Goal: Task Accomplishment & Management: Complete application form

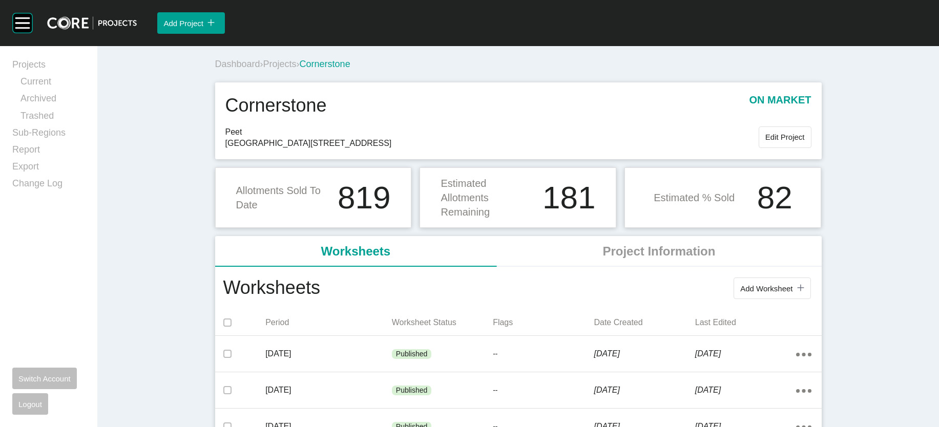
click at [263, 69] on span "Projects" at bounding box center [279, 64] width 33 height 10
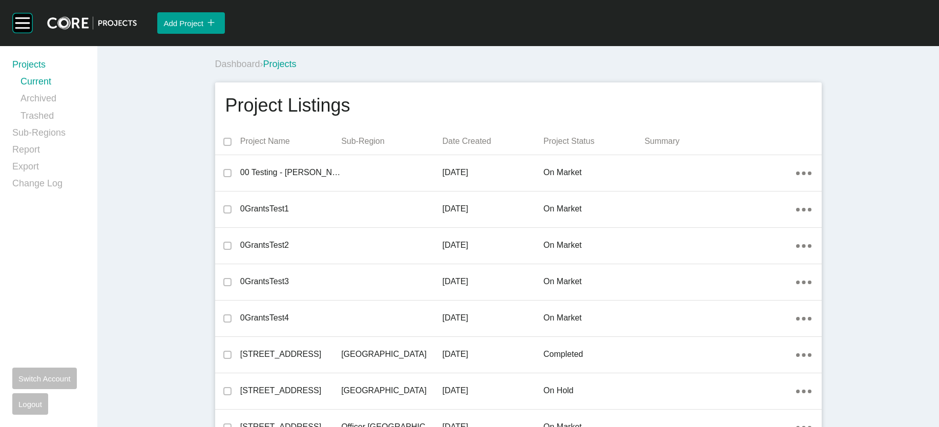
scroll to position [4440, 0]
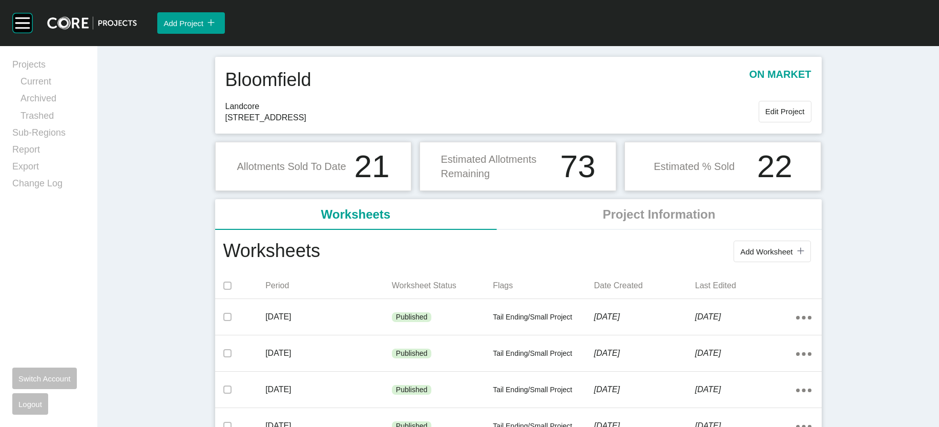
scroll to position [40, 0]
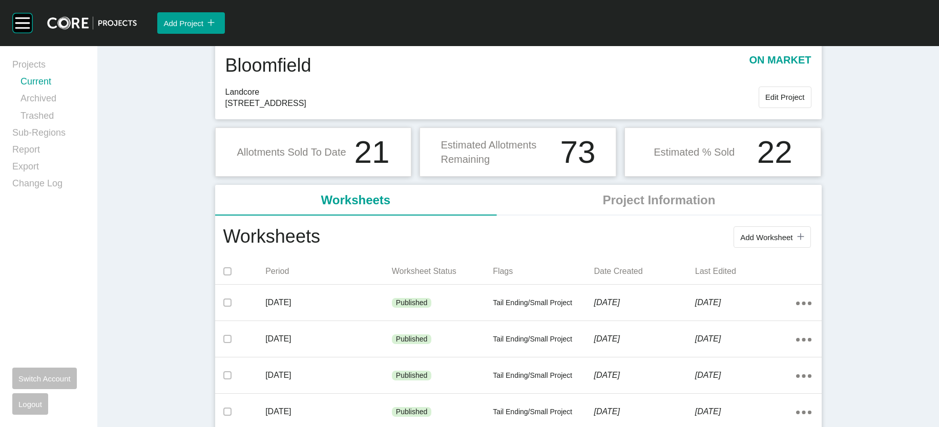
click at [59, 92] on link "Current" at bounding box center [52, 83] width 65 height 17
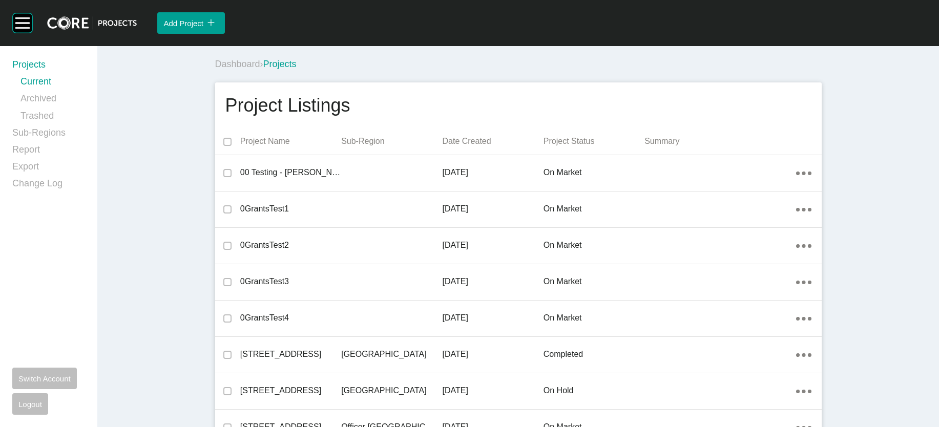
scroll to position [8380, 0]
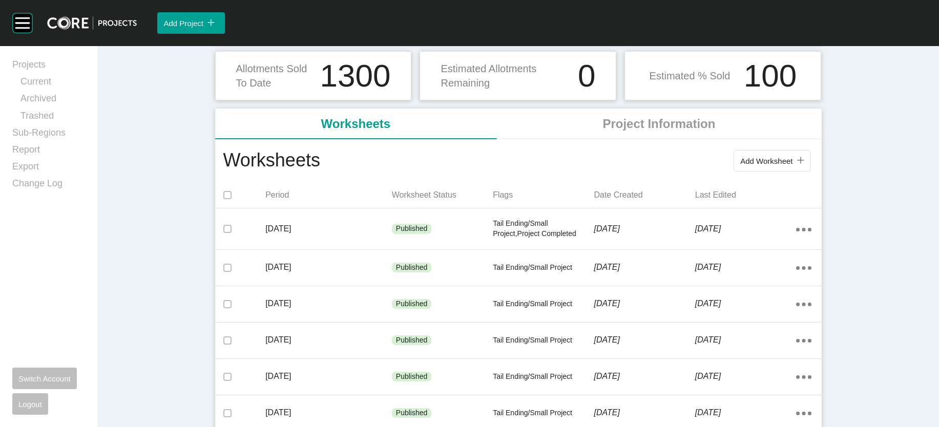
scroll to position [119, 0]
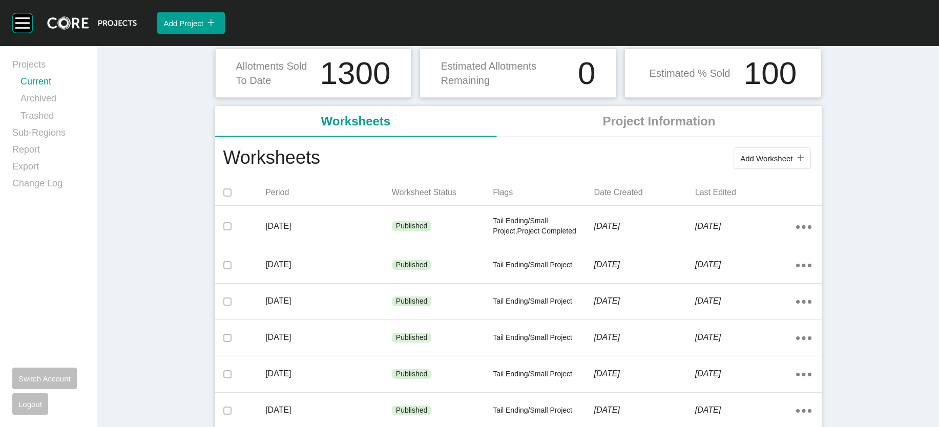
click at [51, 92] on link "Current" at bounding box center [52, 83] width 65 height 17
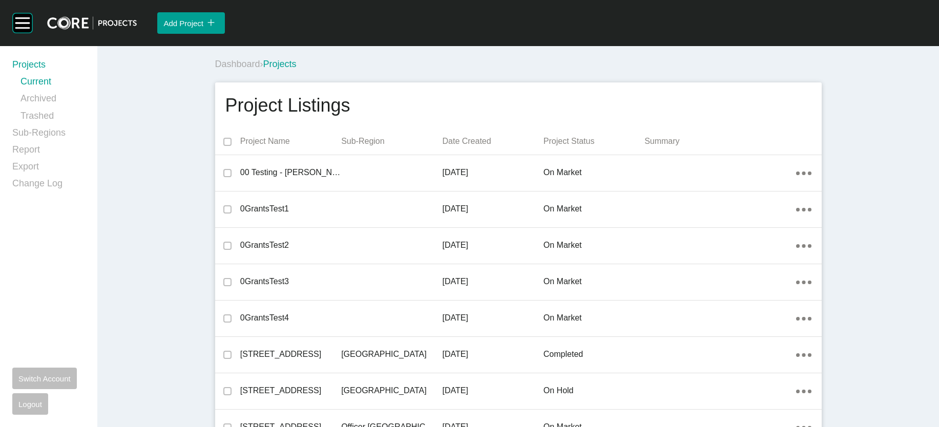
scroll to position [8833, 0]
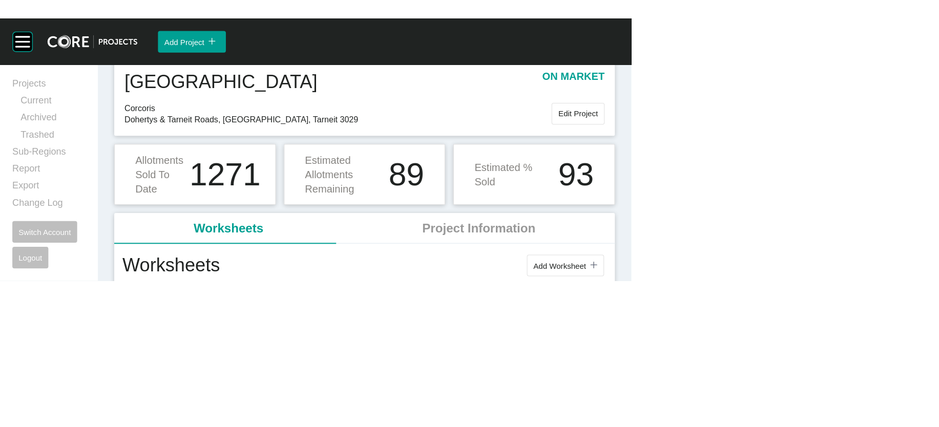
scroll to position [43, 0]
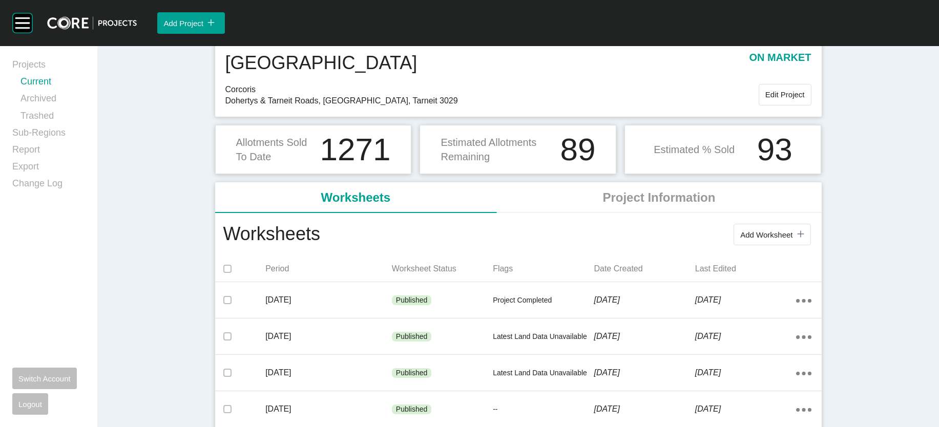
click at [64, 90] on link "Current" at bounding box center [52, 83] width 65 height 17
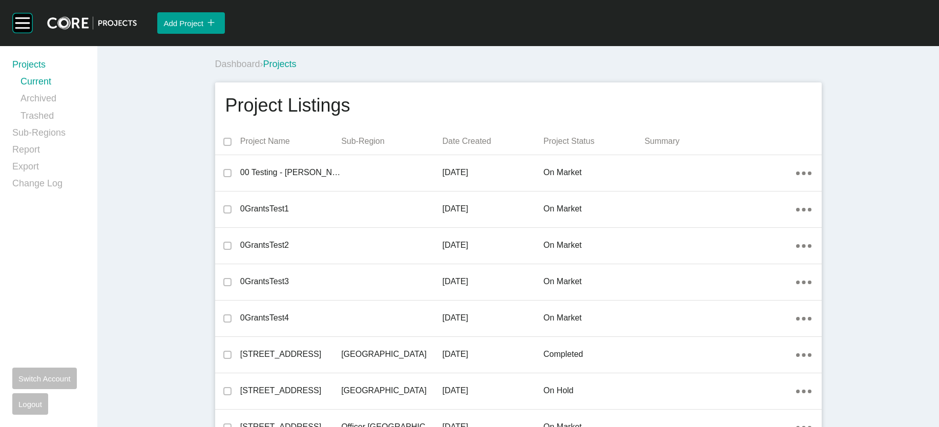
scroll to position [24548, 0]
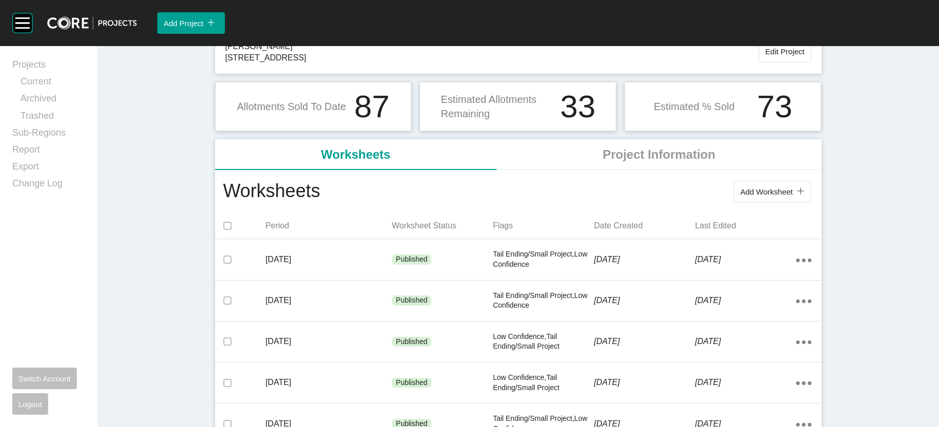
scroll to position [99, 0]
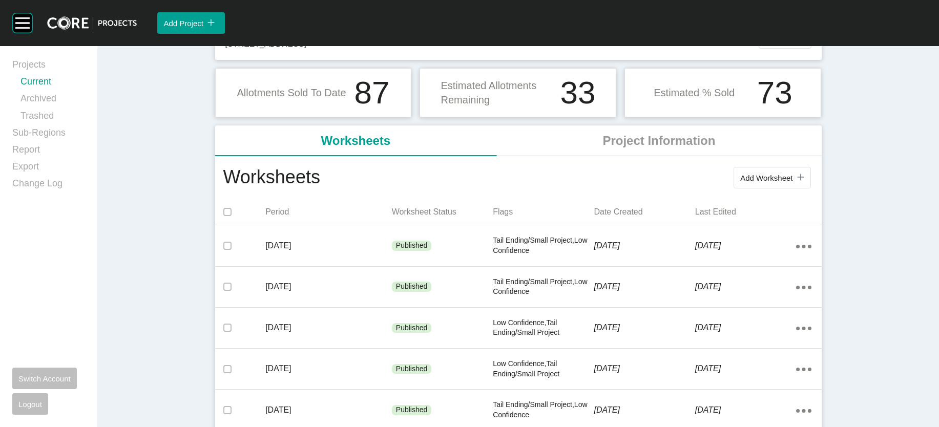
click at [58, 90] on link "Current" at bounding box center [52, 83] width 65 height 17
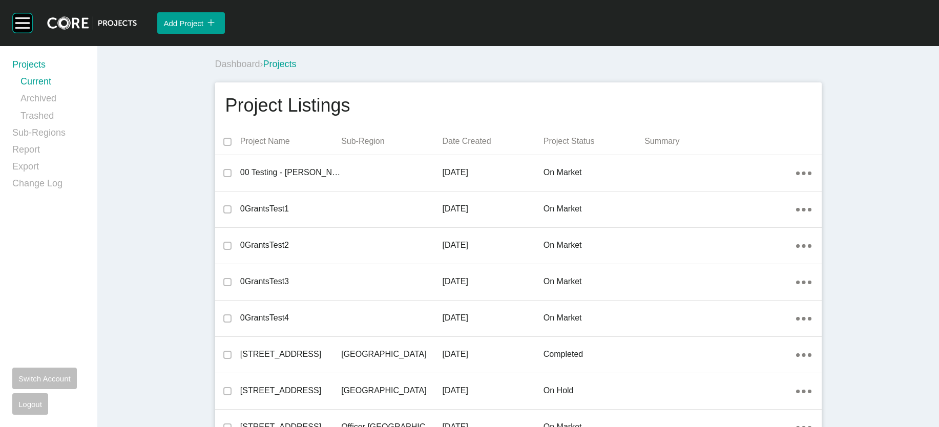
scroll to position [8833, 0]
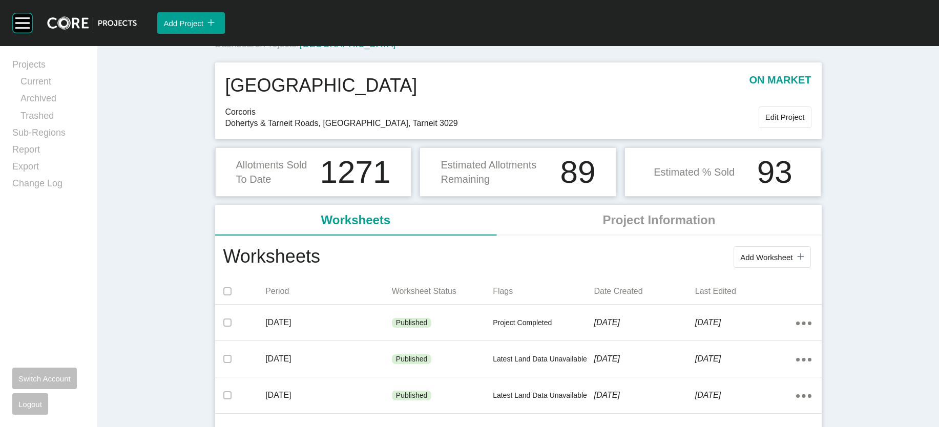
scroll to position [21, 0]
click at [62, 92] on link "Current" at bounding box center [52, 83] width 65 height 17
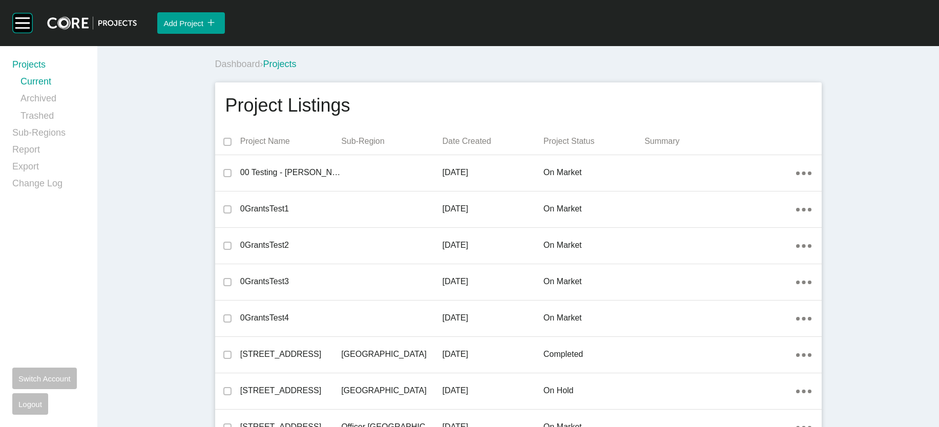
scroll to position [19340, 0]
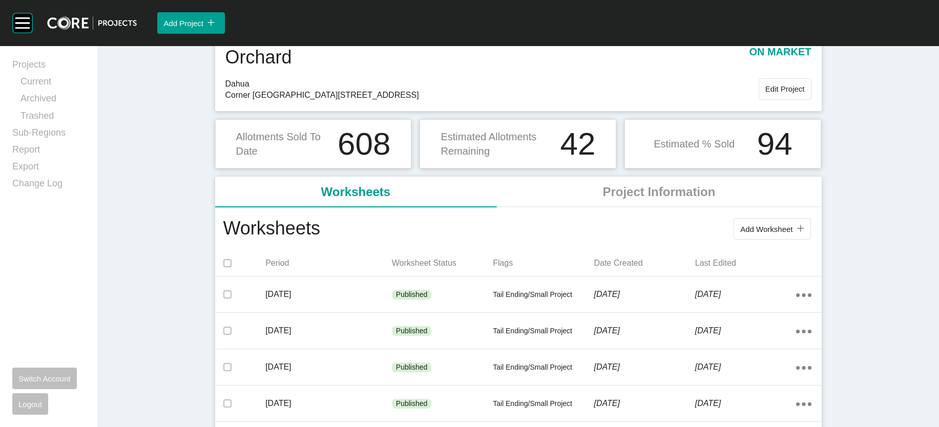
scroll to position [51, 0]
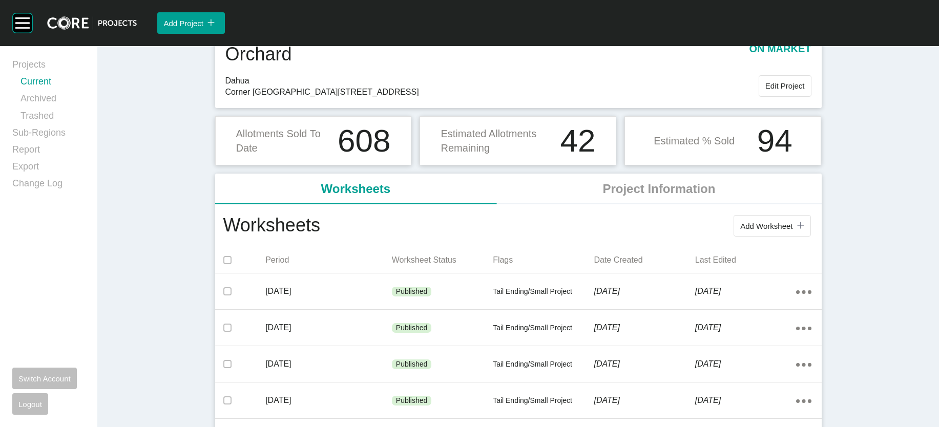
click at [49, 88] on link "Current" at bounding box center [52, 83] width 65 height 17
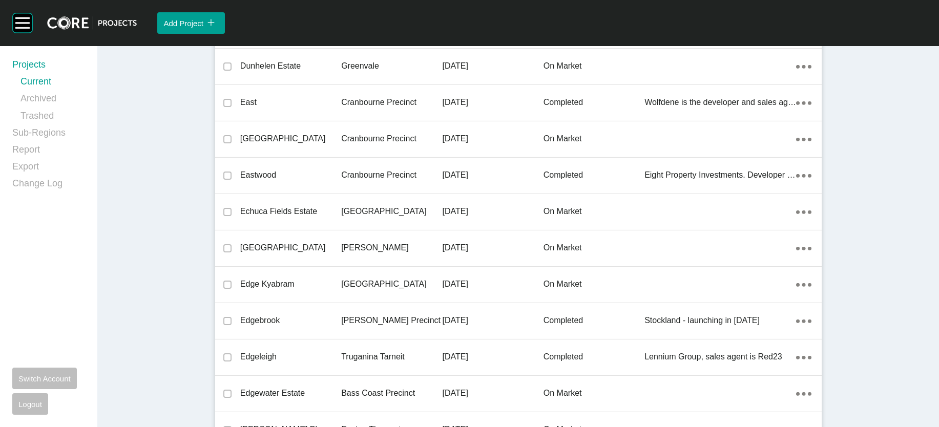
scroll to position [4983, 0]
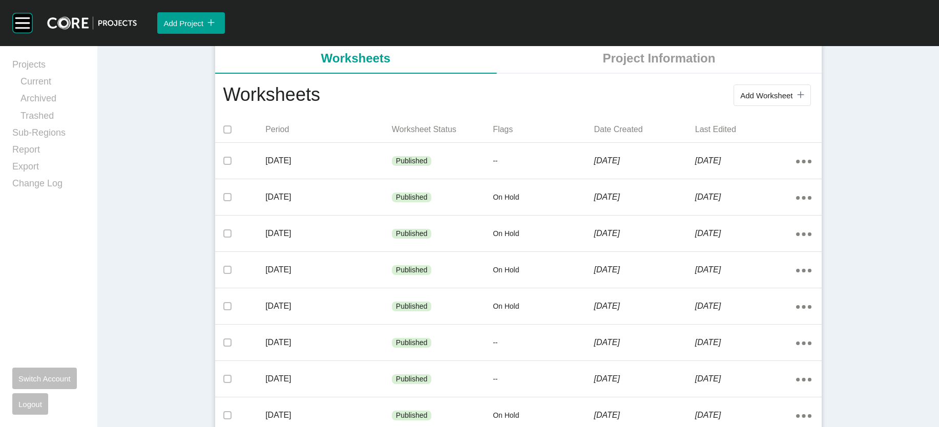
scroll to position [196, 0]
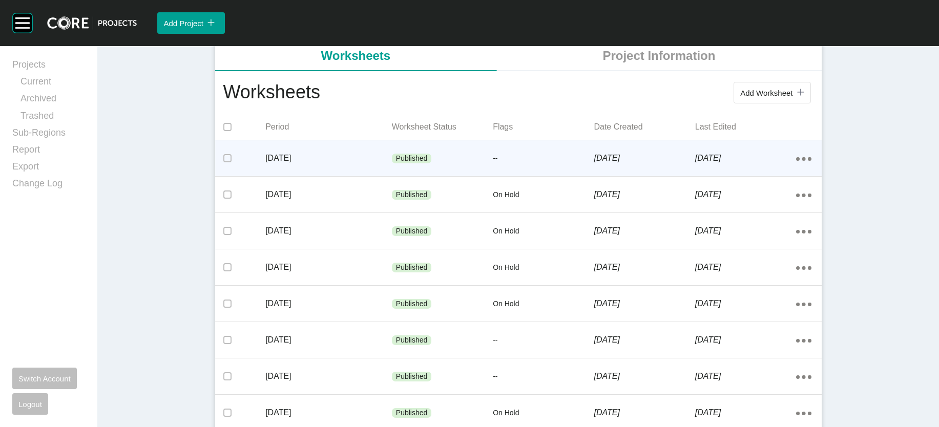
click at [748, 174] on div "[DATE]" at bounding box center [745, 158] width 101 height 32
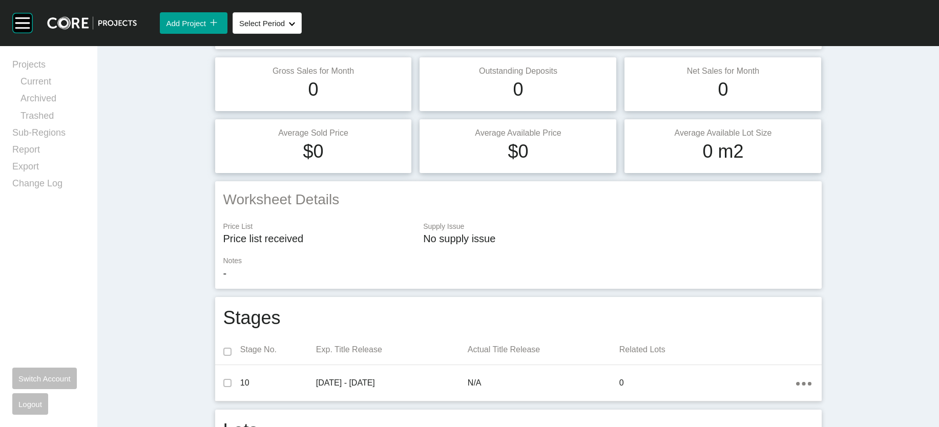
scroll to position [68, 0]
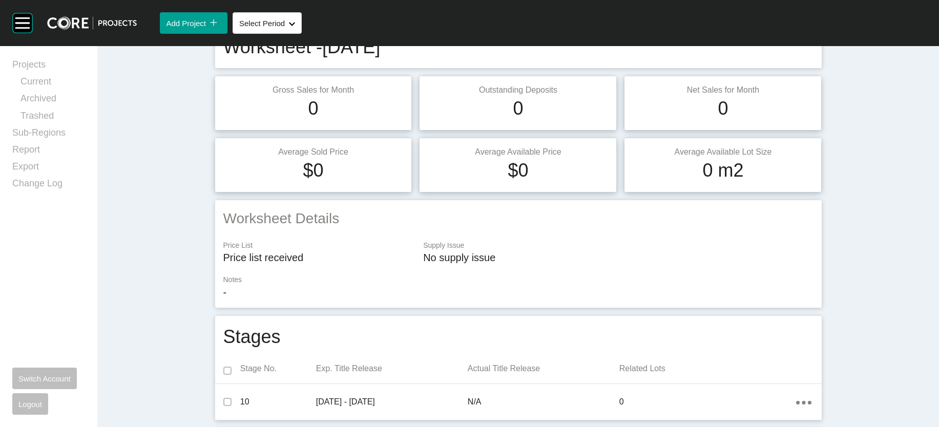
click at [813, 60] on div "[PERSON_NAME] Creek Views Worksheet - [DATE] Edit Worksheet" at bounding box center [518, 41] width 590 height 37
click at [813, 44] on button "Edit Worksheet" at bounding box center [780, 34] width 65 height 22
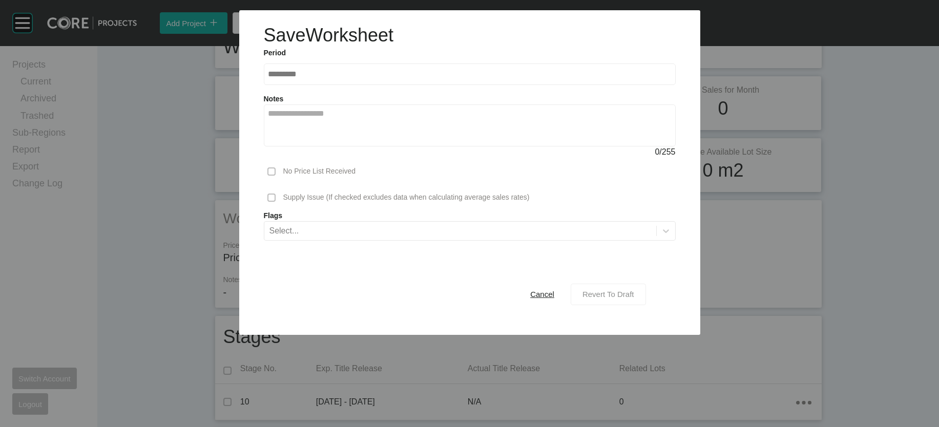
click at [634, 299] on span "Revert To Draft" at bounding box center [608, 294] width 52 height 9
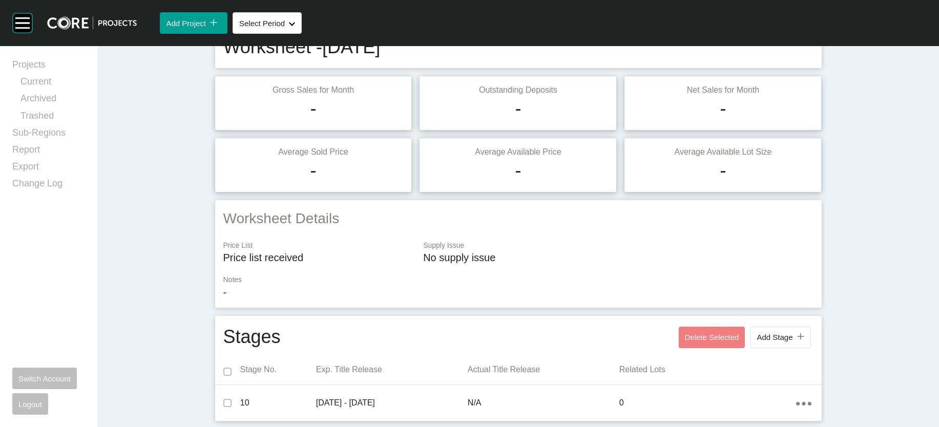
click at [813, 44] on button "Edit Worksheet" at bounding box center [780, 34] width 65 height 22
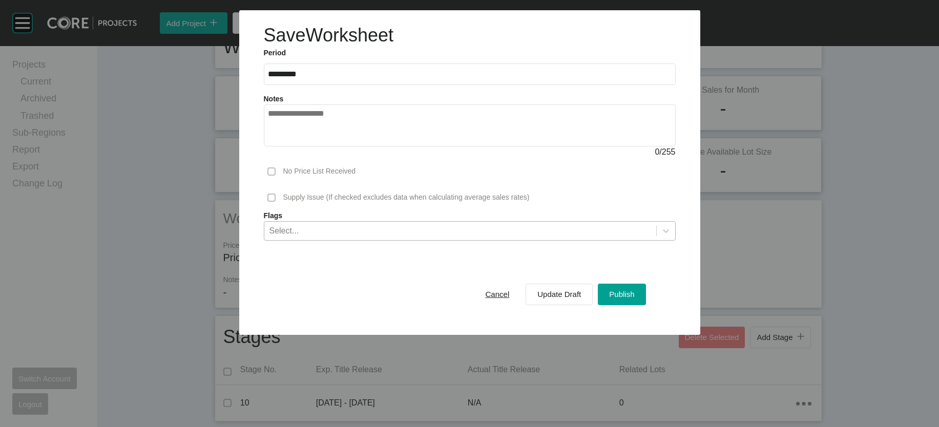
click at [430, 239] on div "Select..." at bounding box center [460, 230] width 392 height 17
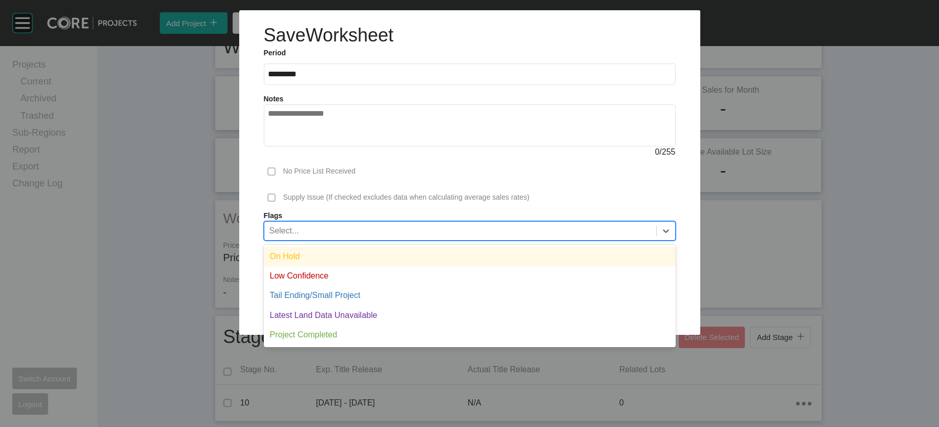
click at [370, 266] on div "On Hold" at bounding box center [470, 256] width 412 height 19
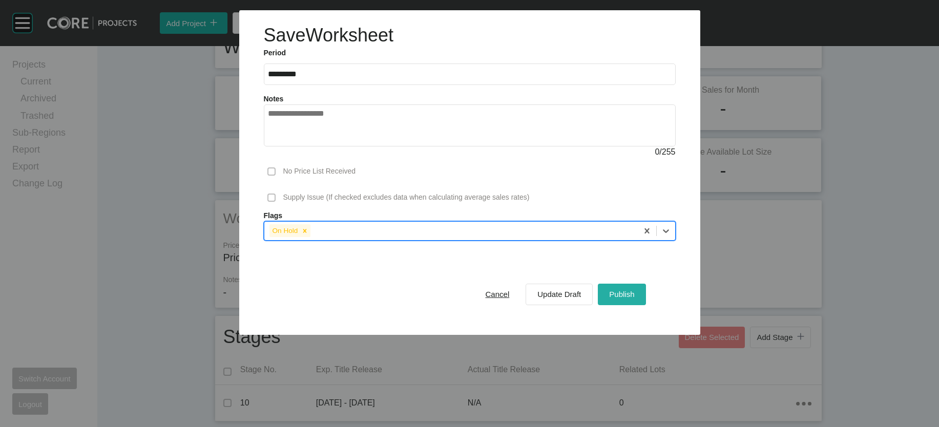
click at [634, 305] on button "Publish" at bounding box center [622, 295] width 48 height 22
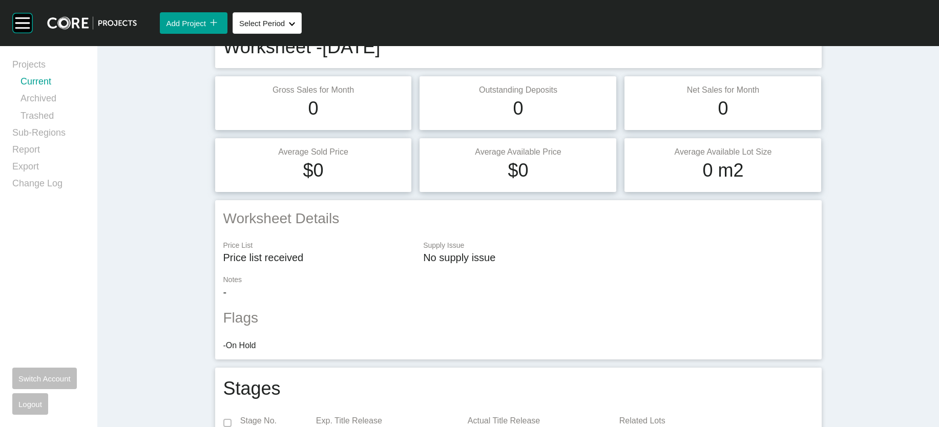
click at [59, 91] on link "Current" at bounding box center [52, 83] width 65 height 17
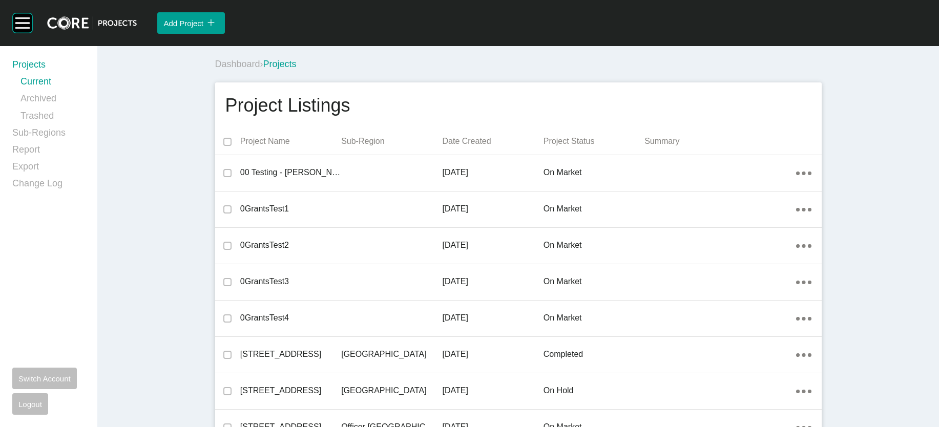
scroll to position [6750, 0]
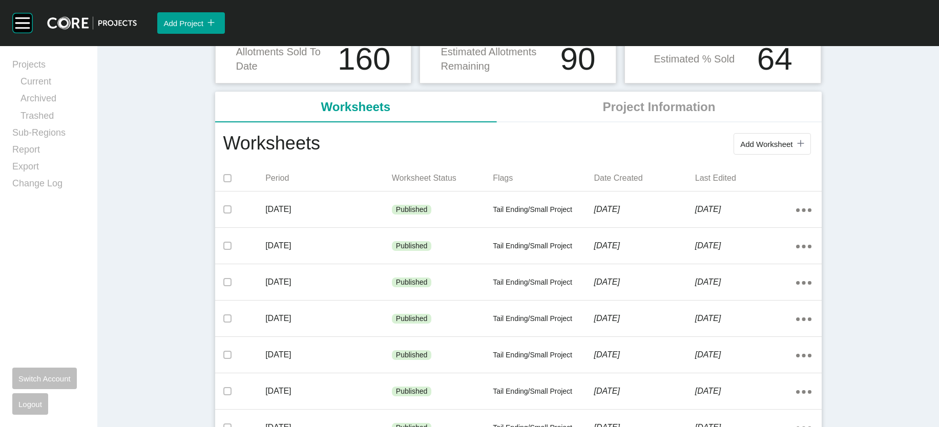
scroll to position [154, 0]
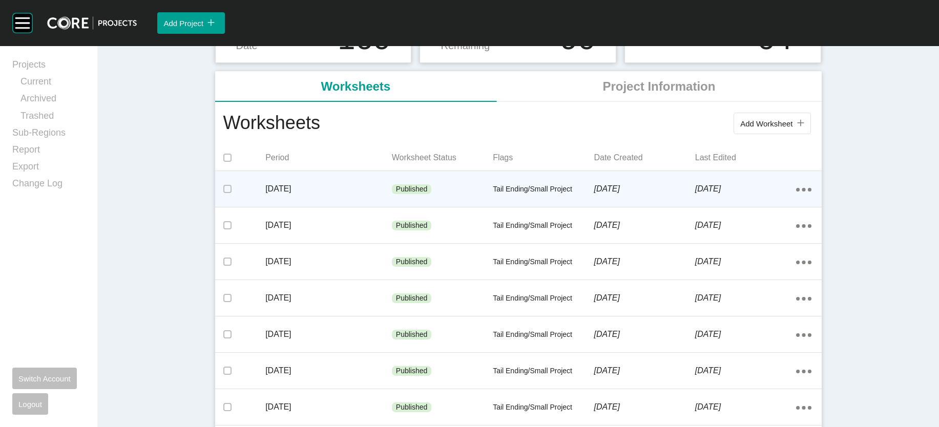
click at [573, 205] on div "Tail Ending/Small Project" at bounding box center [543, 189] width 101 height 31
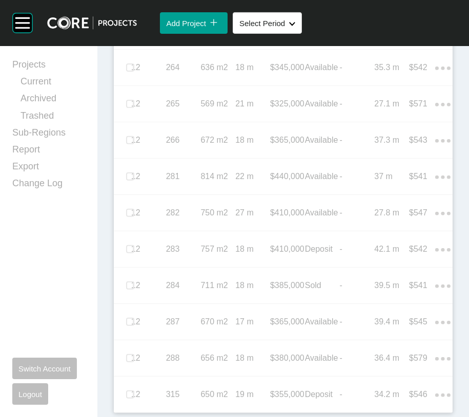
scroll to position [1137, 0]
click at [45, 89] on link "Current" at bounding box center [52, 83] width 65 height 17
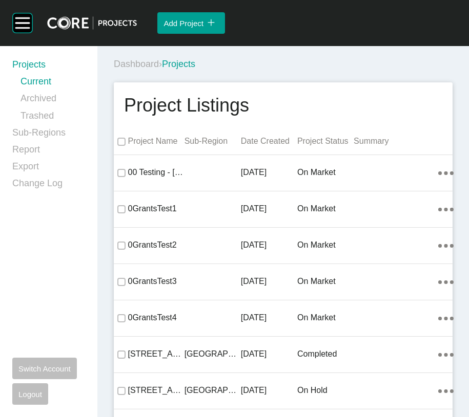
scroll to position [19336, 0]
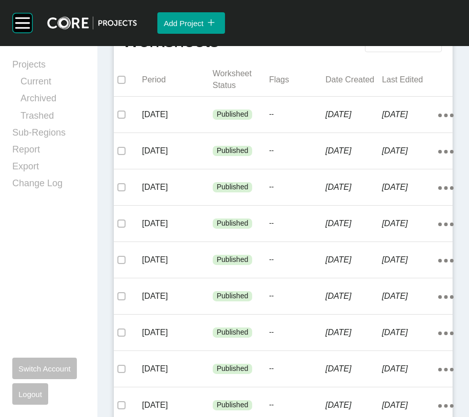
scroll to position [257, 0]
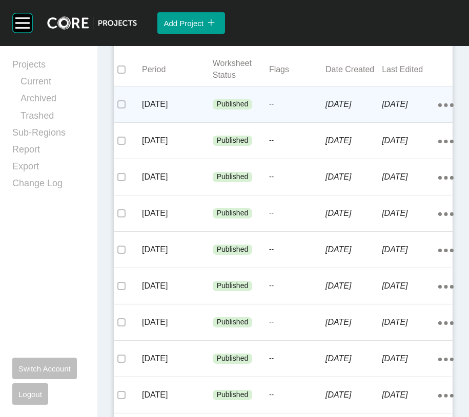
click at [234, 120] on div "Published" at bounding box center [241, 104] width 56 height 31
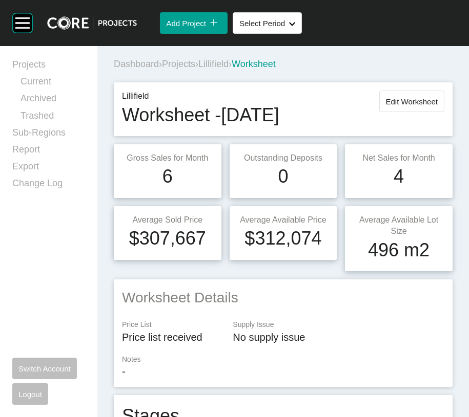
click at [195, 69] on span "Projects" at bounding box center [178, 64] width 33 height 10
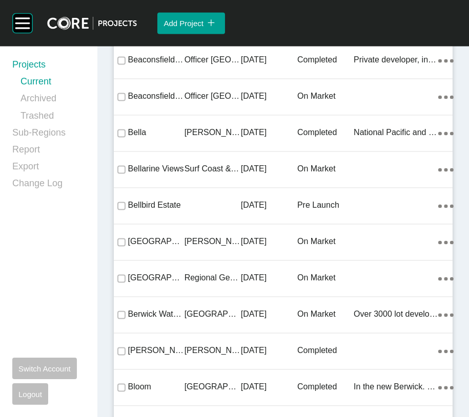
scroll to position [36550, 0]
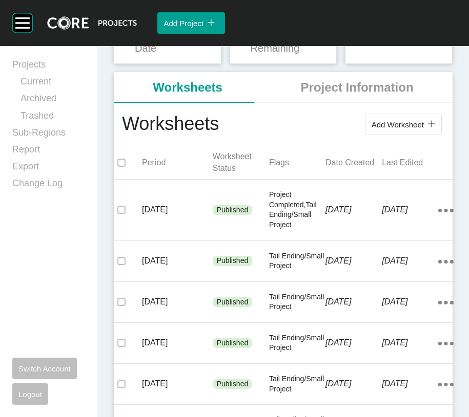
scroll to position [190, 0]
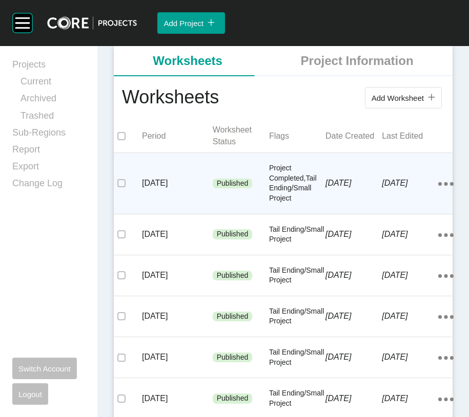
click at [326, 199] on div "[DATE]" at bounding box center [353, 183] width 56 height 32
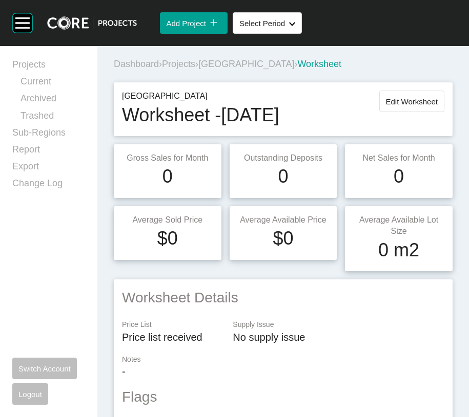
click at [195, 69] on span "Projects" at bounding box center [178, 64] width 33 height 10
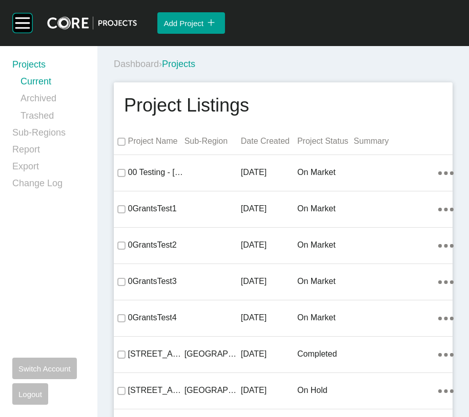
scroll to position [36550, 0]
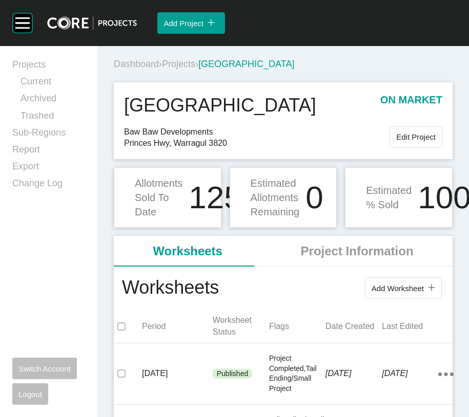
scroll to position [365, 0]
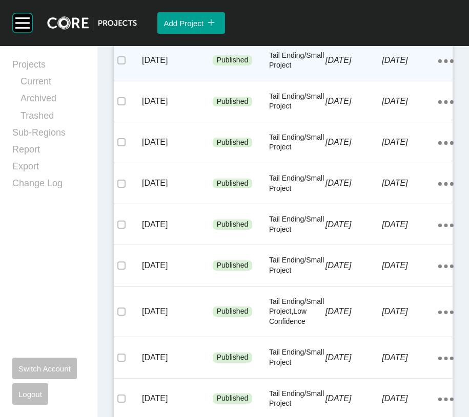
click at [315, 71] on p "Tail Ending/Small Project" at bounding box center [297, 61] width 56 height 20
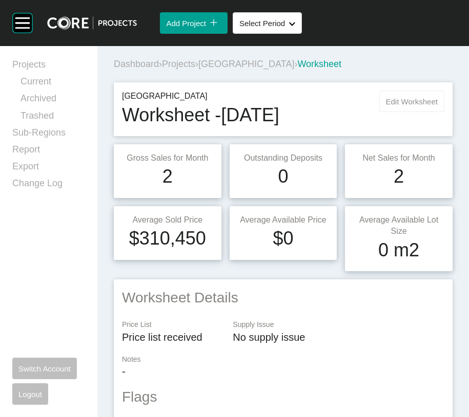
click at [399, 112] on button "Edit Worksheet" at bounding box center [411, 102] width 65 height 22
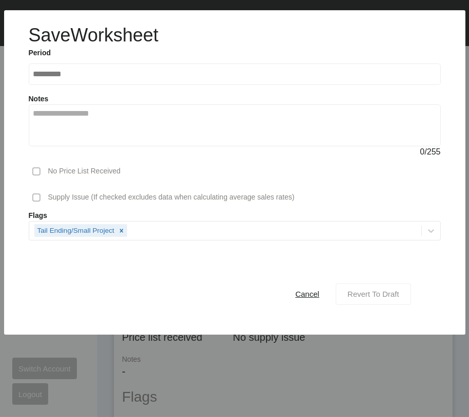
click at [354, 299] on span "Revert To Draft" at bounding box center [373, 294] width 52 height 9
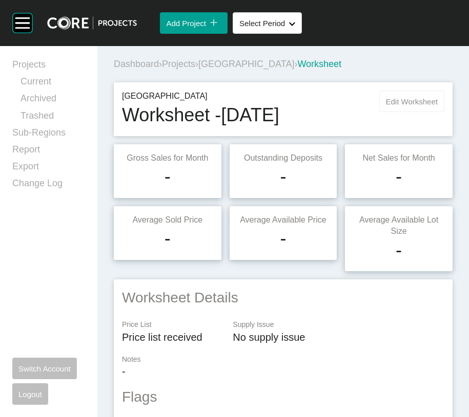
click at [394, 112] on button "Edit Worksheet" at bounding box center [411, 102] width 65 height 22
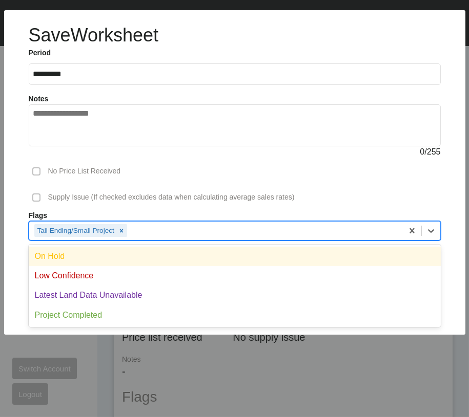
click at [205, 239] on div "Tail Ending/Small Project" at bounding box center [215, 230] width 373 height 17
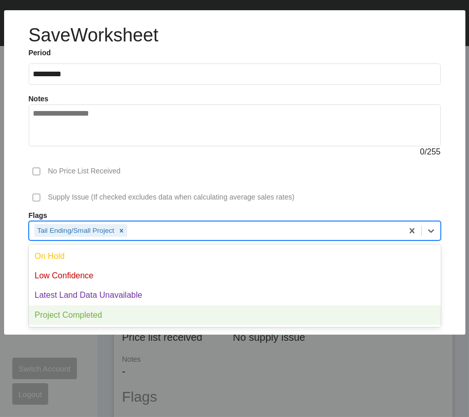
click at [198, 325] on div "Project Completed" at bounding box center [235, 315] width 412 height 19
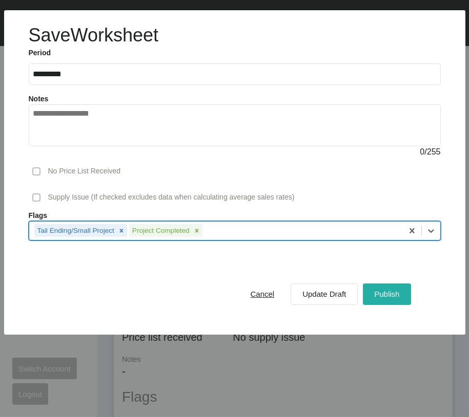
click at [363, 305] on button "Publish" at bounding box center [387, 295] width 48 height 22
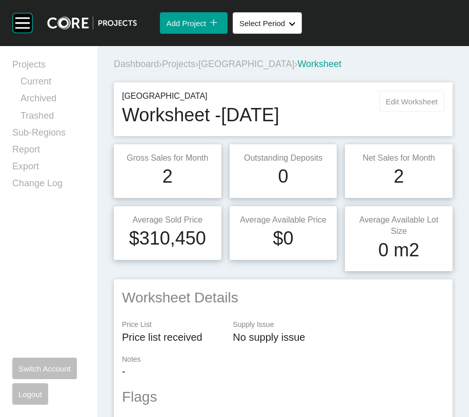
click at [386, 106] on span "Edit Worksheet" at bounding box center [412, 101] width 52 height 9
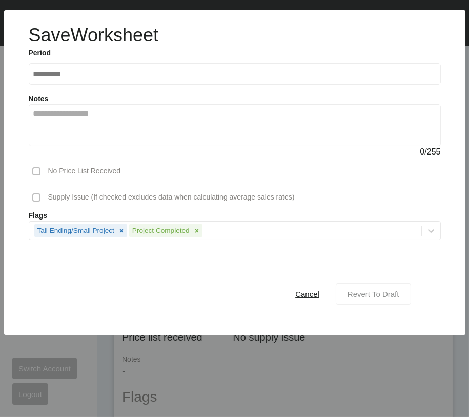
click at [362, 299] on span "Revert To Draft" at bounding box center [373, 294] width 52 height 9
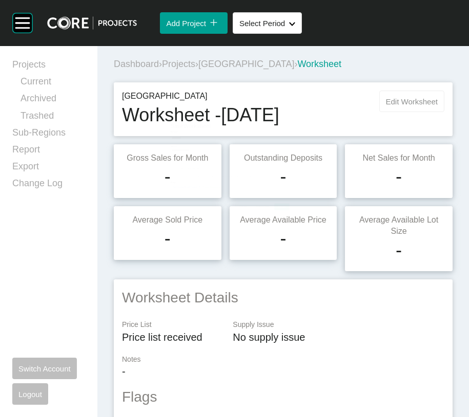
click at [386, 106] on span "Edit Worksheet" at bounding box center [412, 101] width 52 height 9
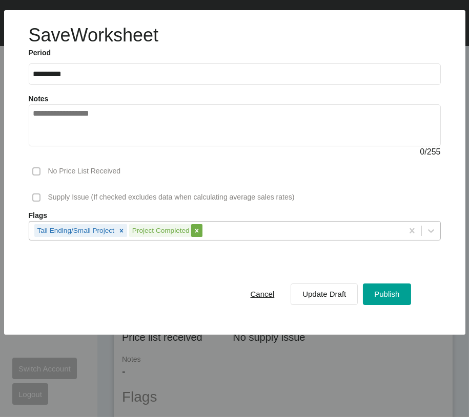
click at [200, 235] on icon at bounding box center [196, 230] width 7 height 7
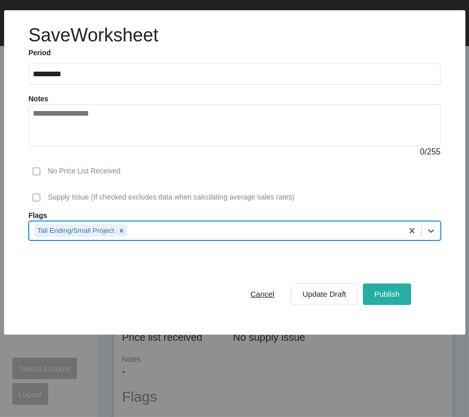
click at [363, 305] on button "Publish" at bounding box center [387, 295] width 48 height 22
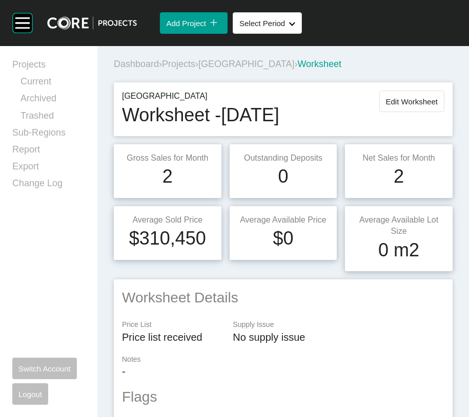
click at [294, 69] on span "[GEOGRAPHIC_DATA]" at bounding box center [246, 64] width 96 height 10
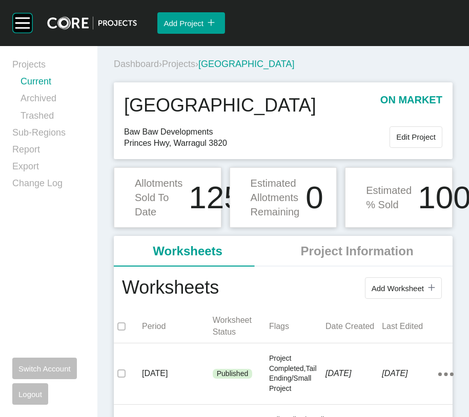
click at [61, 84] on link "Current" at bounding box center [52, 83] width 65 height 17
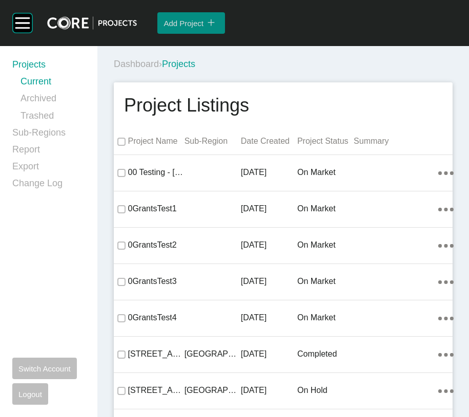
scroll to position [11180, 0]
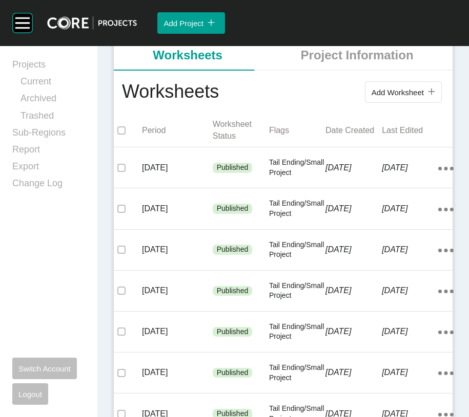
scroll to position [198, 0]
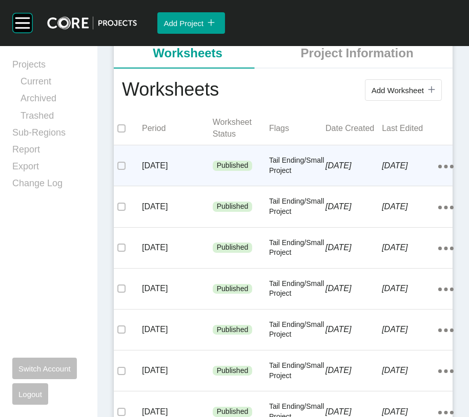
click at [325, 172] on p "[DATE]" at bounding box center [353, 165] width 56 height 11
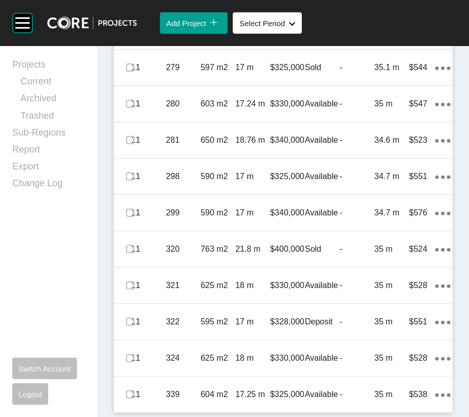
scroll to position [753, 0]
click at [63, 92] on link "Current" at bounding box center [52, 83] width 65 height 17
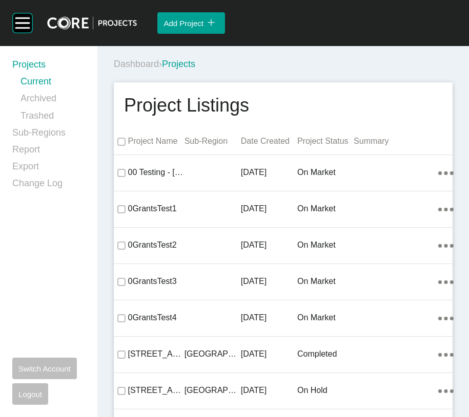
scroll to position [9177, 0]
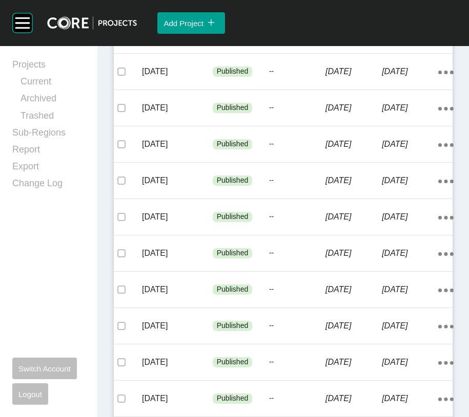
scroll to position [287, 0]
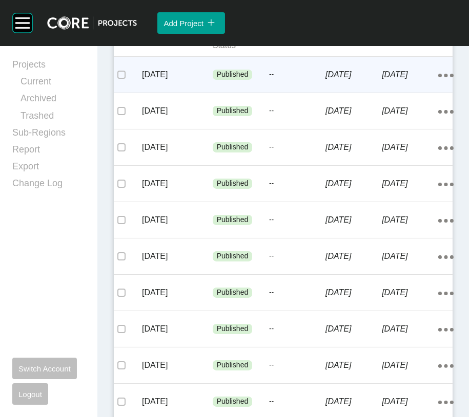
click at [330, 80] on p "[DATE]" at bounding box center [353, 74] width 56 height 11
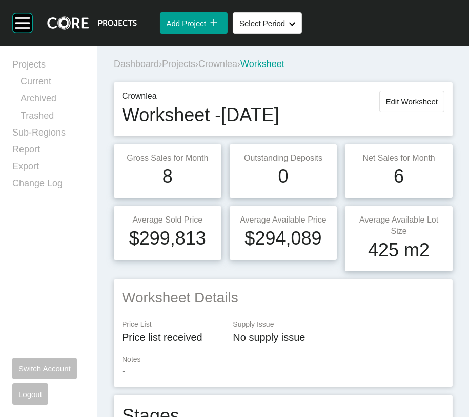
click at [195, 69] on span "Projects" at bounding box center [178, 64] width 33 height 10
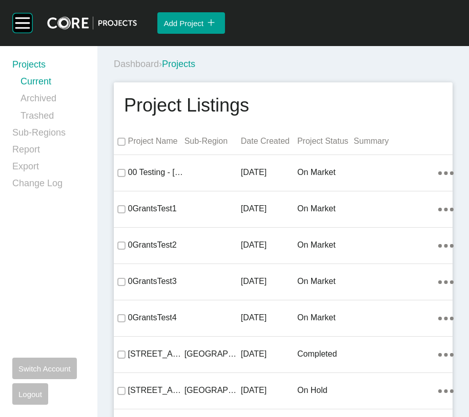
scroll to position [30756, 0]
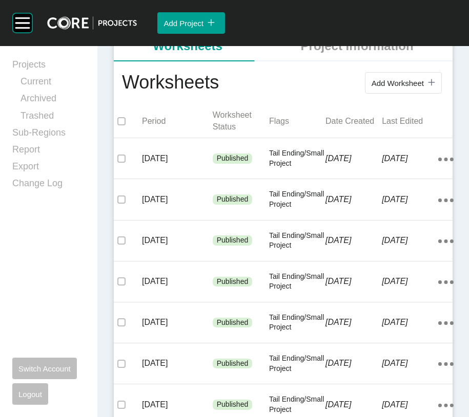
scroll to position [218, 0]
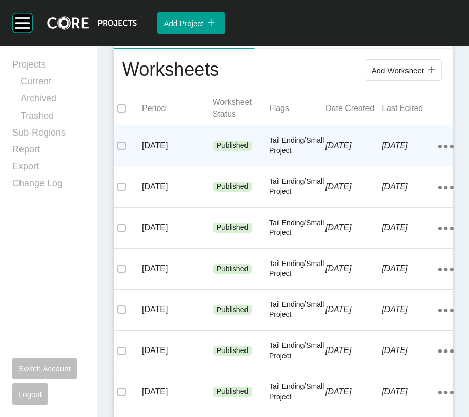
click at [218, 166] on div "[DATE] Published Tail Ending/Small Project [DATE] [DATE] Action Menu Dots Copy …" at bounding box center [283, 145] width 338 height 40
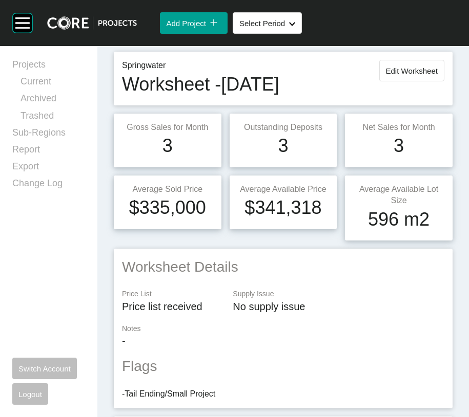
scroll to position [1, 0]
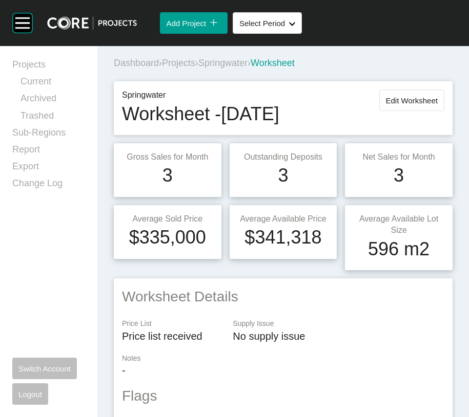
click at [195, 68] on span "Projects" at bounding box center [178, 63] width 33 height 10
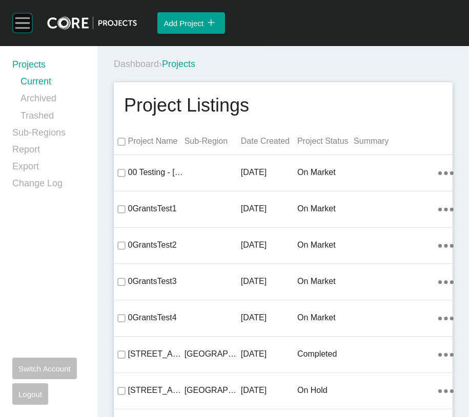
scroll to position [34938, 0]
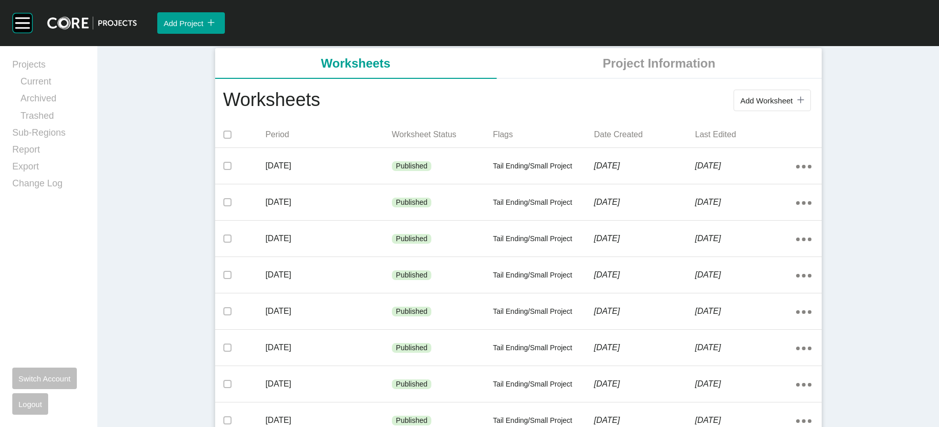
scroll to position [178, 0]
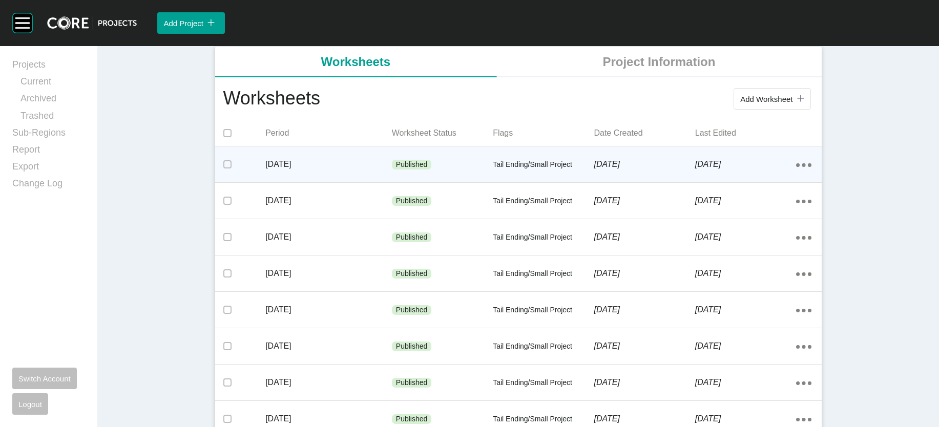
click at [588, 180] on div "Tail Ending/Small Project" at bounding box center [543, 165] width 101 height 31
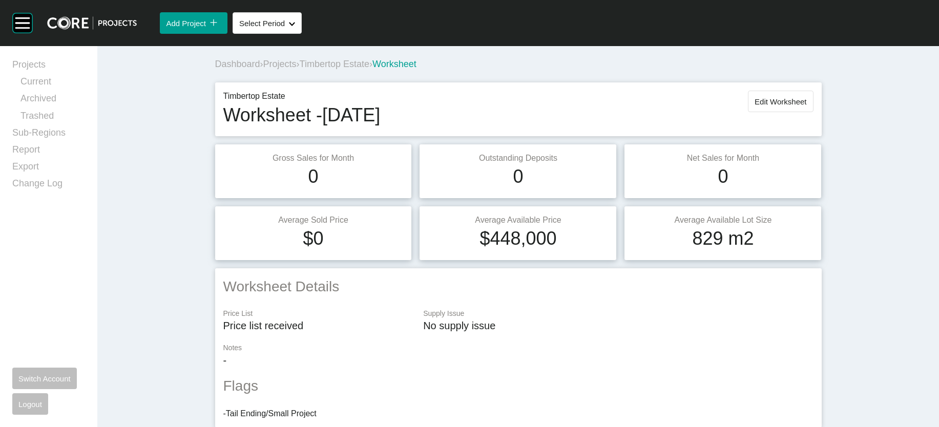
click at [263, 69] on span "Projects" at bounding box center [279, 64] width 33 height 10
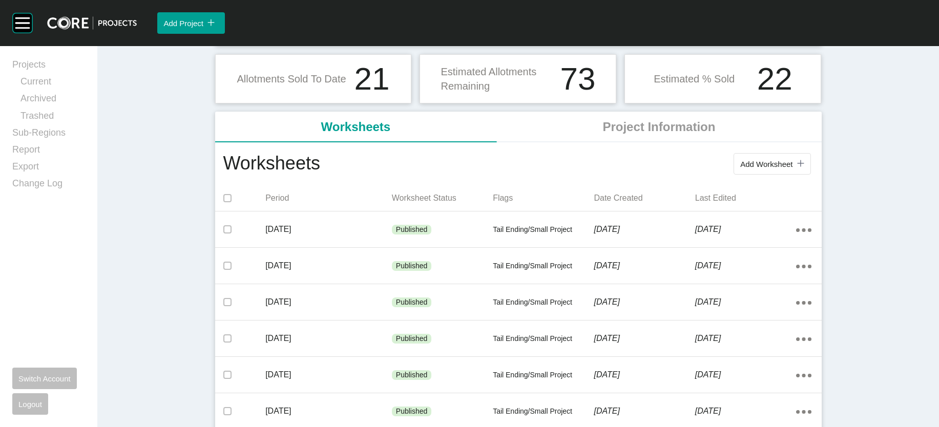
scroll to position [132, 0]
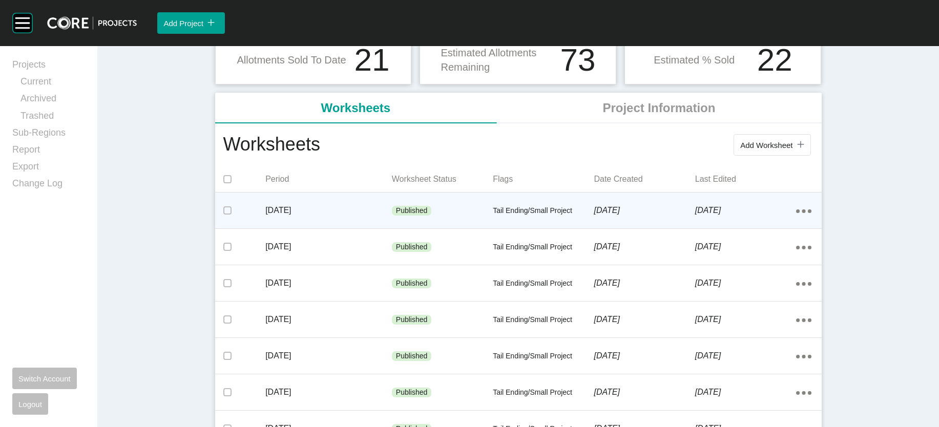
click at [627, 226] on div "[DATE]" at bounding box center [643, 211] width 101 height 32
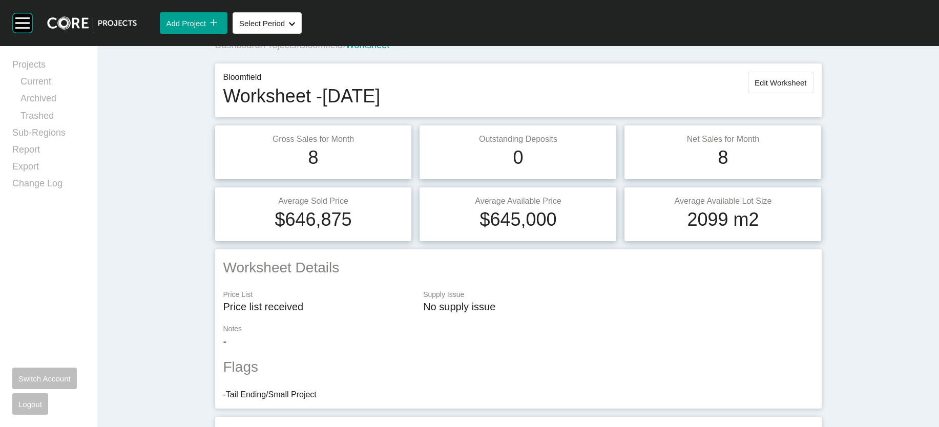
scroll to position [17, 0]
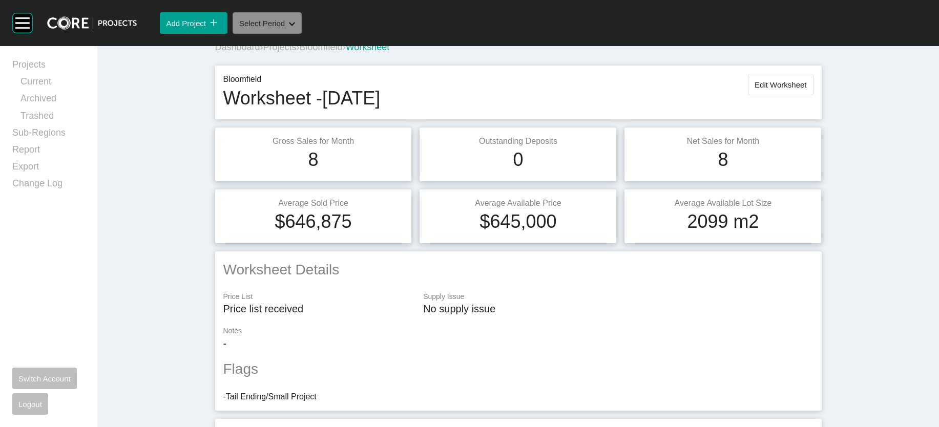
click at [302, 34] on button "Select Period Shape Created with Sketch." at bounding box center [266, 23] width 69 height 22
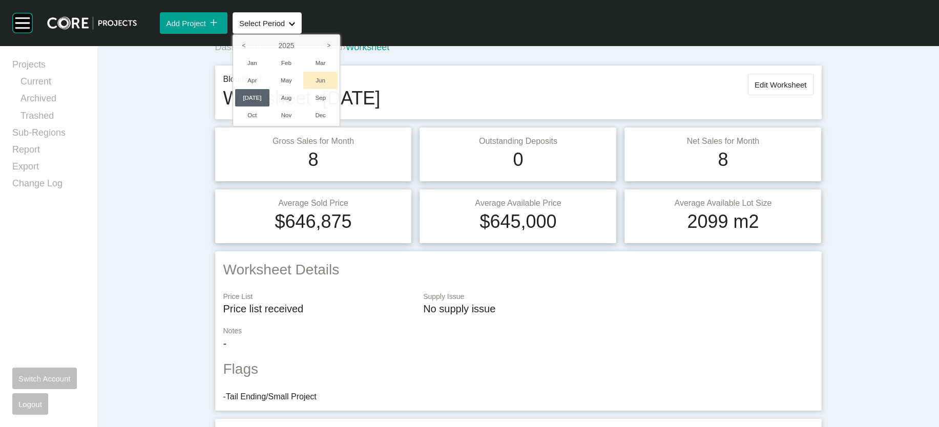
click at [337, 89] on li "Jun" at bounding box center [320, 80] width 34 height 17
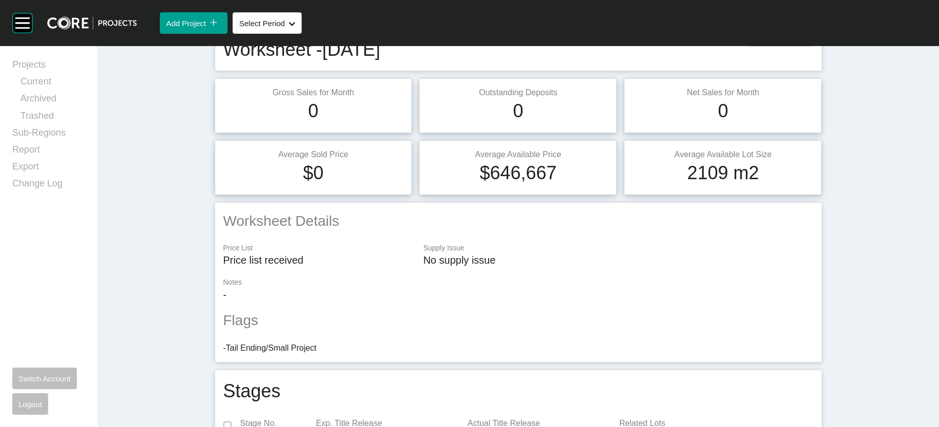
scroll to position [10, 0]
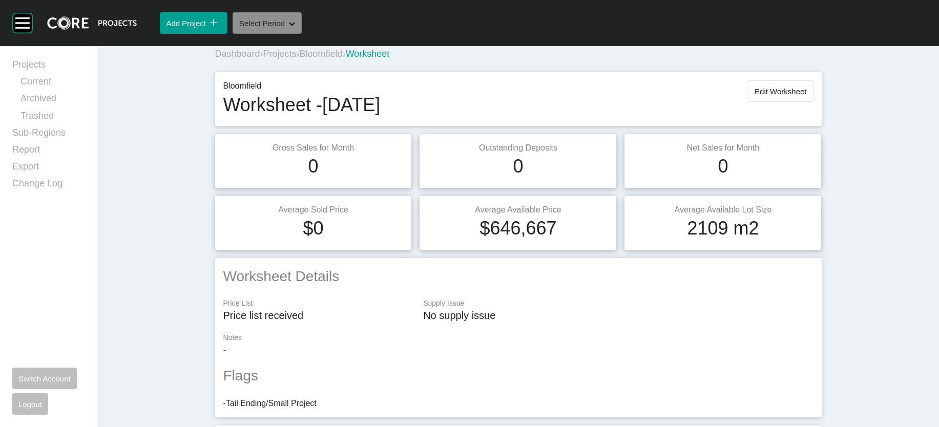
click at [302, 34] on button "Select Period Shape Created with Sketch." at bounding box center [266, 23] width 69 height 22
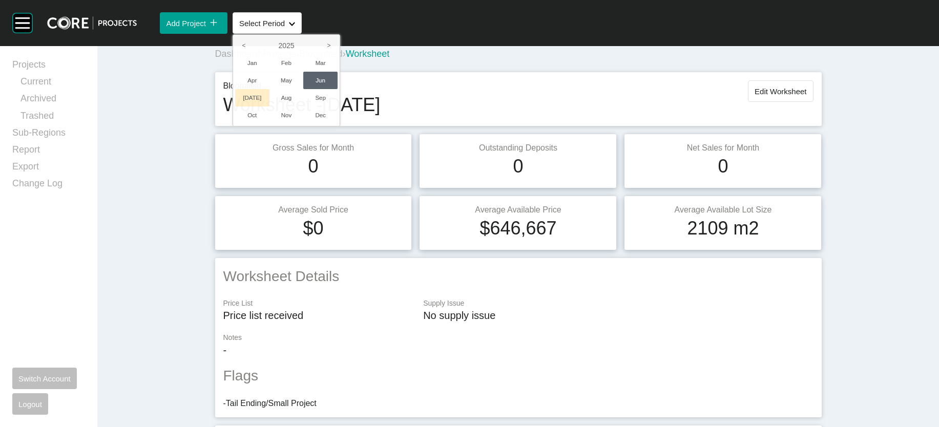
click at [269, 107] on li "[DATE]" at bounding box center [252, 97] width 34 height 17
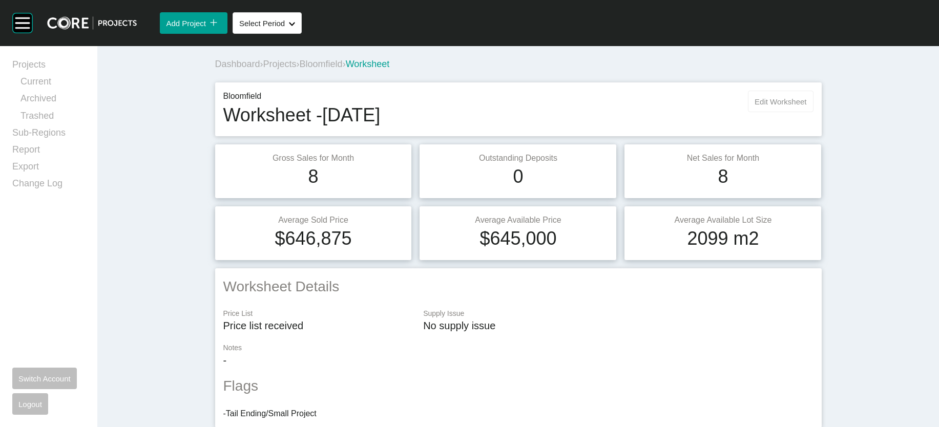
click at [813, 112] on button "Edit Worksheet" at bounding box center [780, 102] width 65 height 22
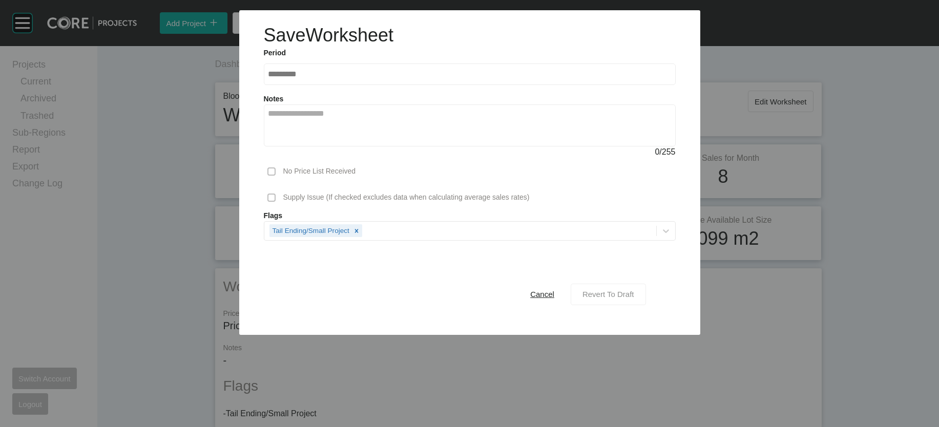
click at [606, 305] on button "Revert To Draft" at bounding box center [607, 295] width 75 height 22
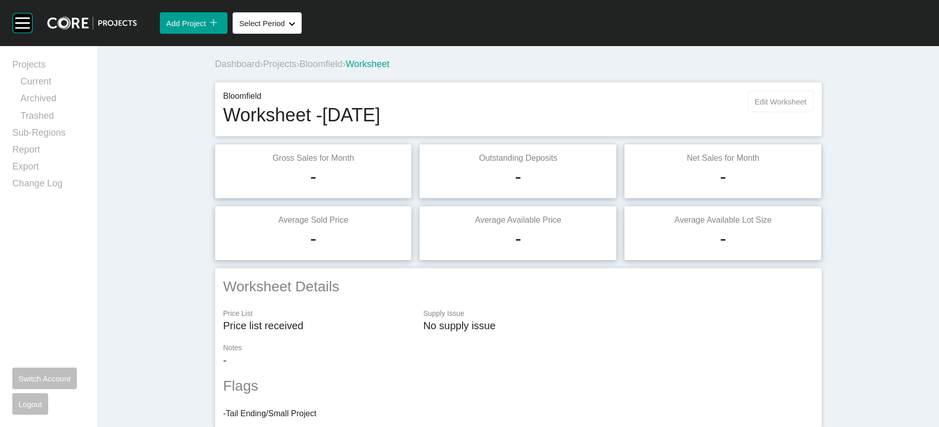
click at [806, 106] on span "Edit Worksheet" at bounding box center [780, 101] width 52 height 9
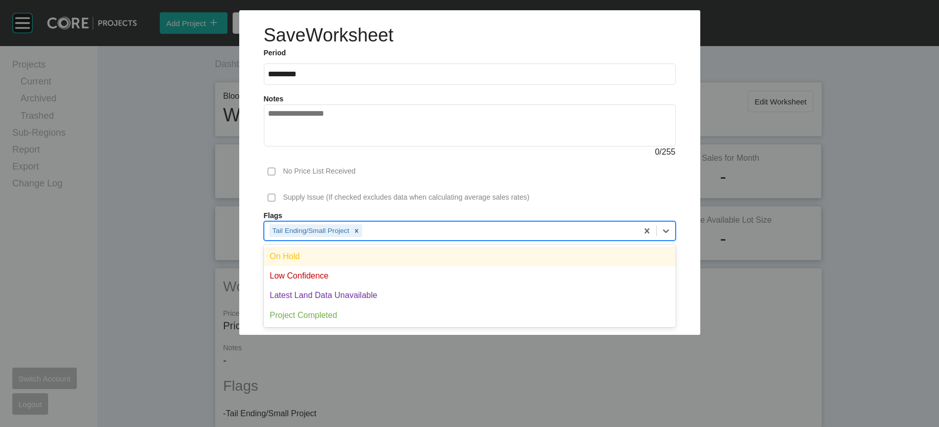
click at [507, 239] on div "Tail Ending/Small Project" at bounding box center [450, 230] width 373 height 17
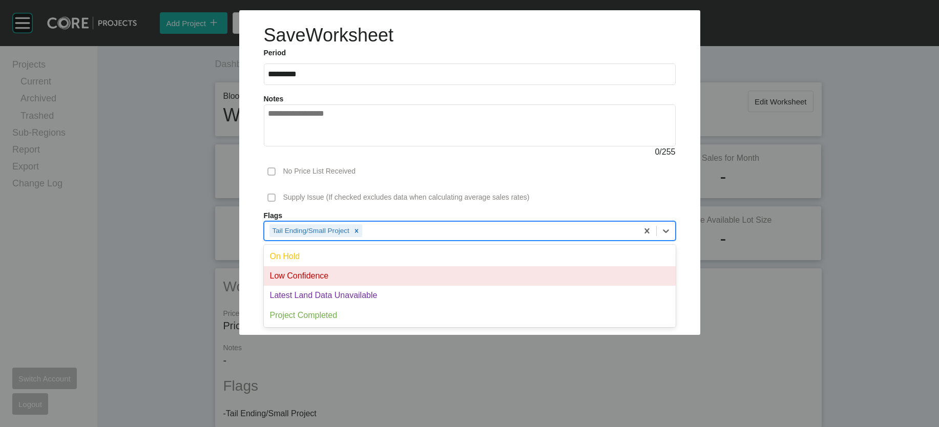
click at [477, 286] on div "Low Confidence" at bounding box center [470, 275] width 412 height 19
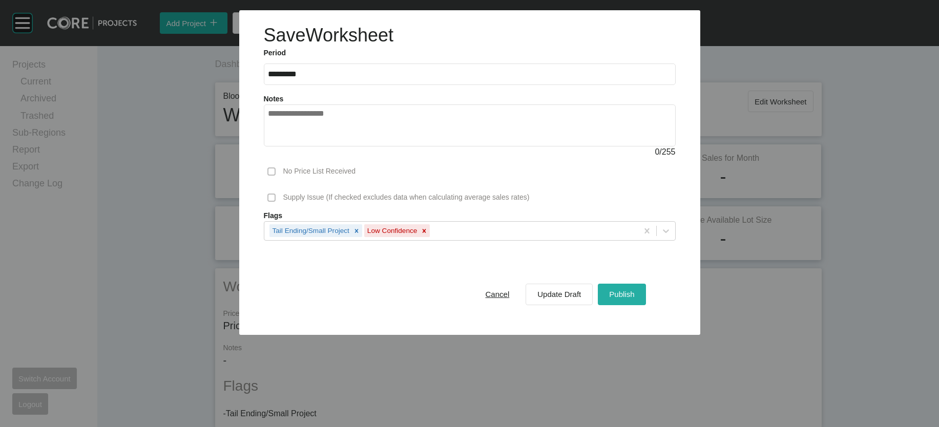
click at [636, 301] on div "Publish" at bounding box center [621, 294] width 30 height 14
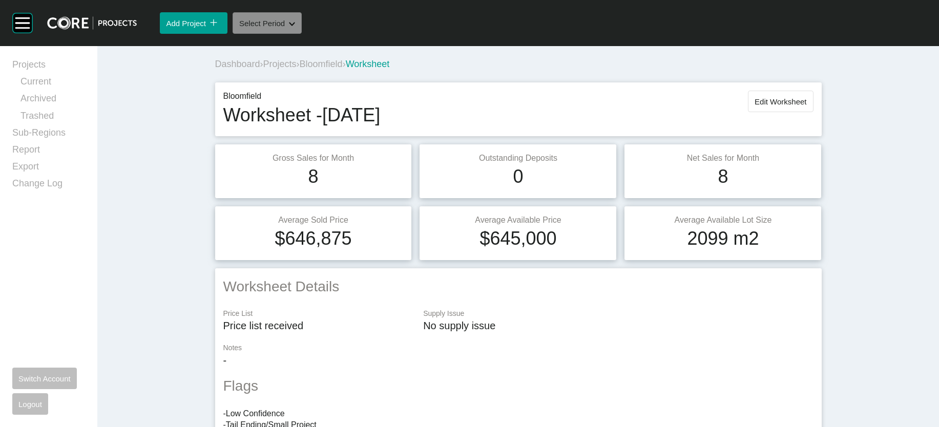
click at [302, 34] on button "Select Period Shape Created with Sketch." at bounding box center [266, 23] width 69 height 22
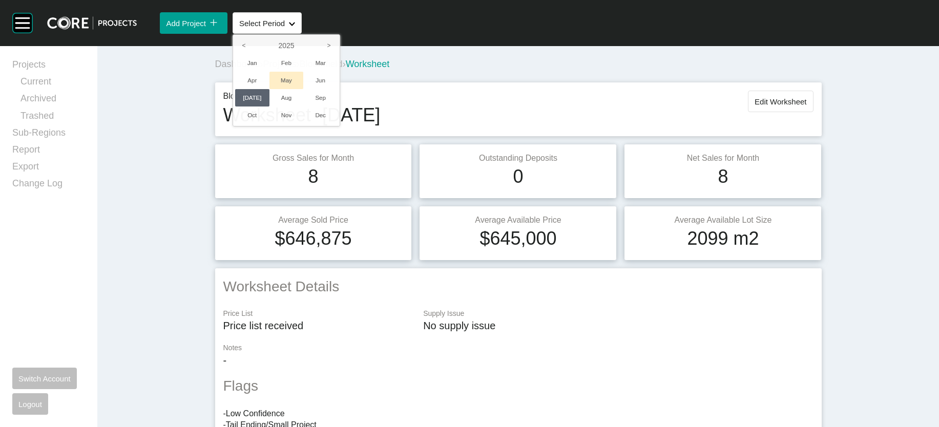
click at [304, 89] on li "May" at bounding box center [286, 80] width 34 height 17
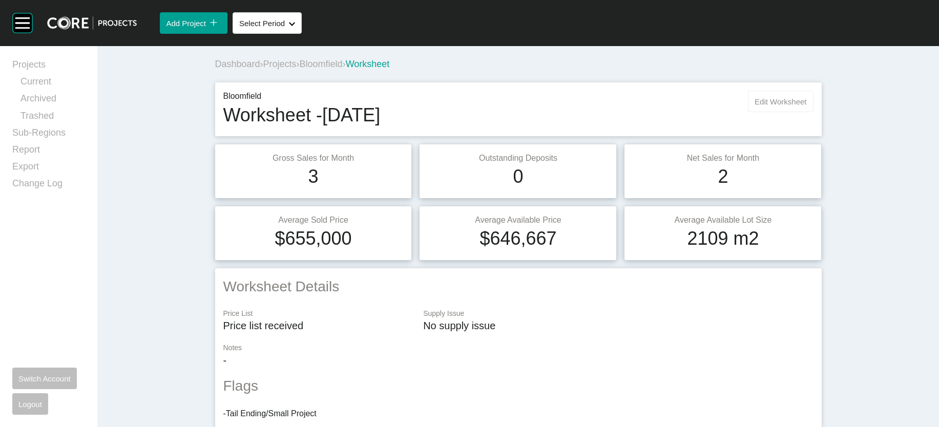
click at [806, 106] on span "Edit Worksheet" at bounding box center [780, 101] width 52 height 9
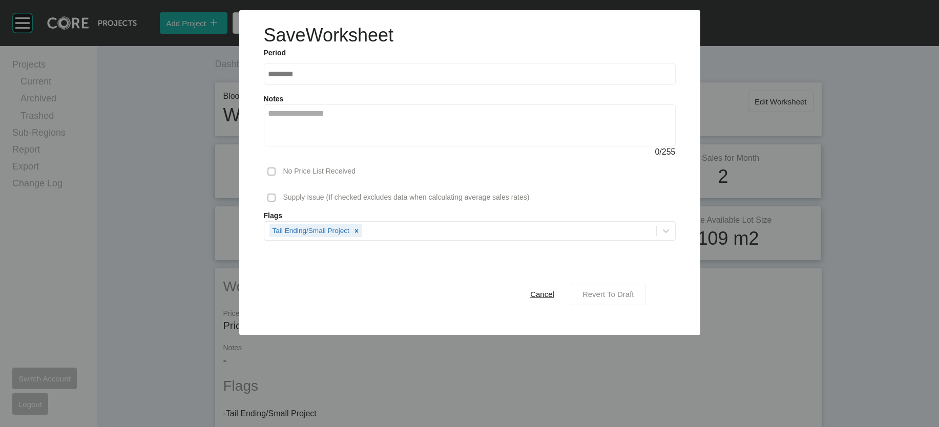
click at [634, 299] on span "Revert To Draft" at bounding box center [608, 294] width 52 height 9
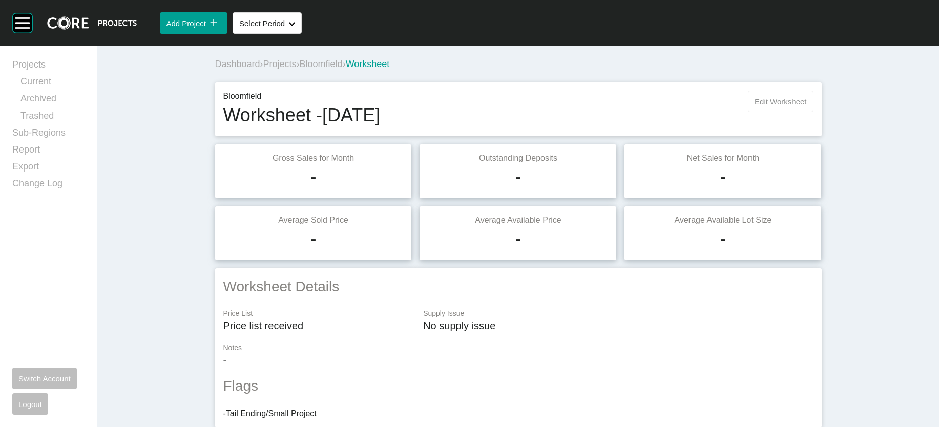
click at [806, 106] on span "Edit Worksheet" at bounding box center [780, 101] width 52 height 9
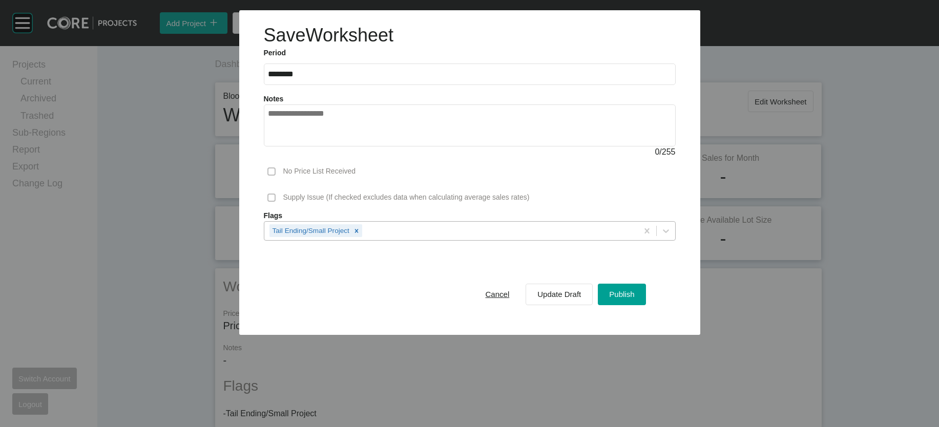
click at [432, 239] on div "Tail Ending/Small Project" at bounding box center [450, 230] width 373 height 17
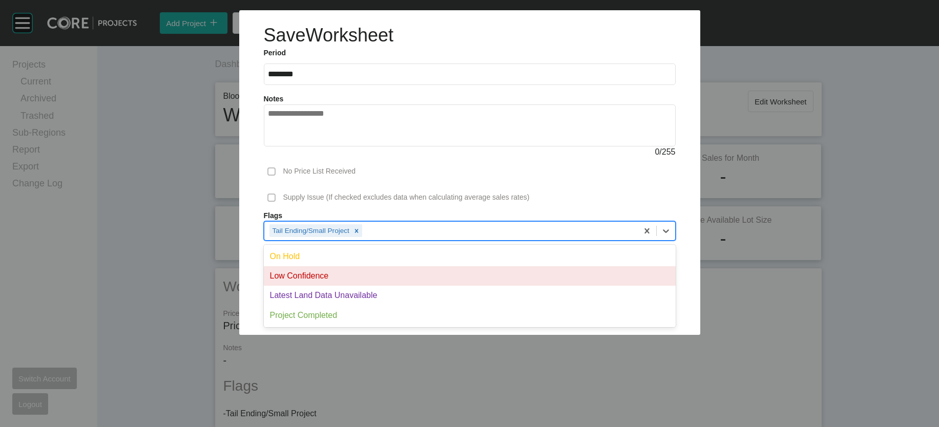
click at [391, 286] on div "Low Confidence" at bounding box center [470, 275] width 412 height 19
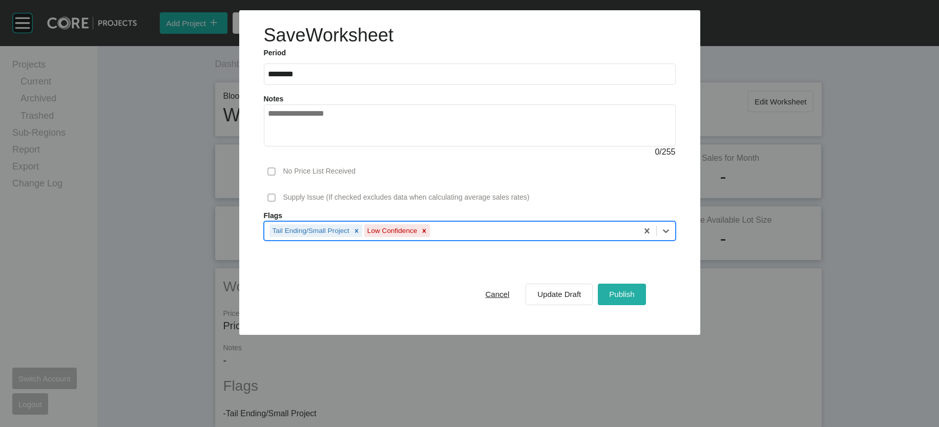
click at [641, 305] on button "Publish" at bounding box center [622, 295] width 48 height 22
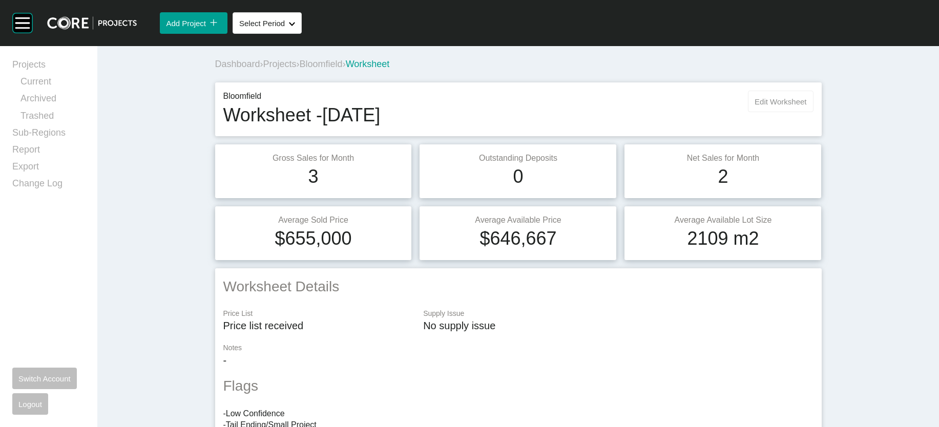
click at [806, 106] on span "Edit Worksheet" at bounding box center [780, 101] width 52 height 9
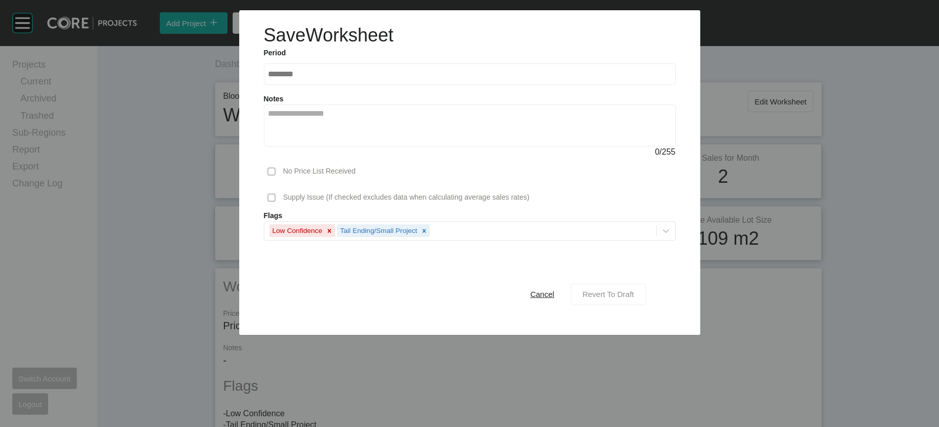
click at [646, 305] on button "Revert To Draft" at bounding box center [607, 295] width 75 height 22
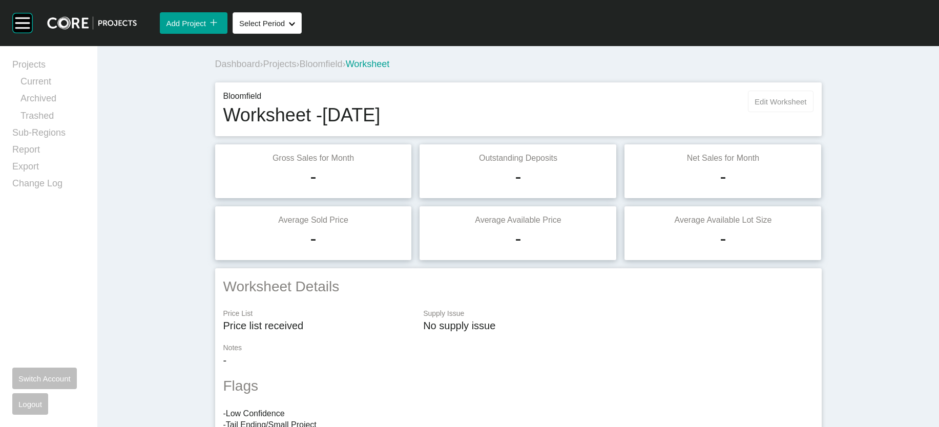
click at [806, 106] on span "Edit Worksheet" at bounding box center [780, 101] width 52 height 9
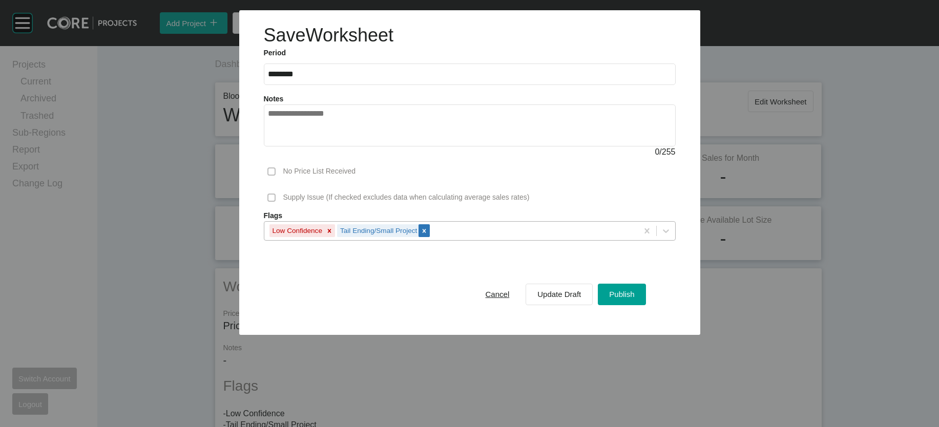
click at [420, 235] on icon at bounding box center [423, 230] width 7 height 7
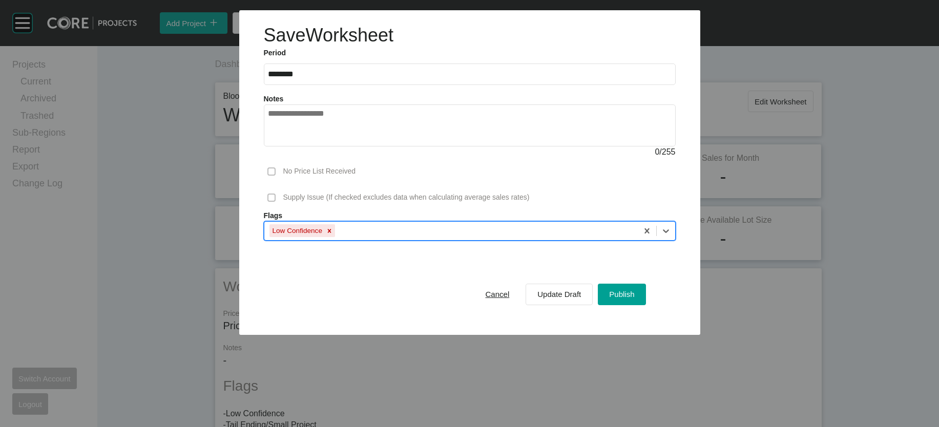
click at [384, 239] on div "Low Confidence" at bounding box center [450, 230] width 373 height 17
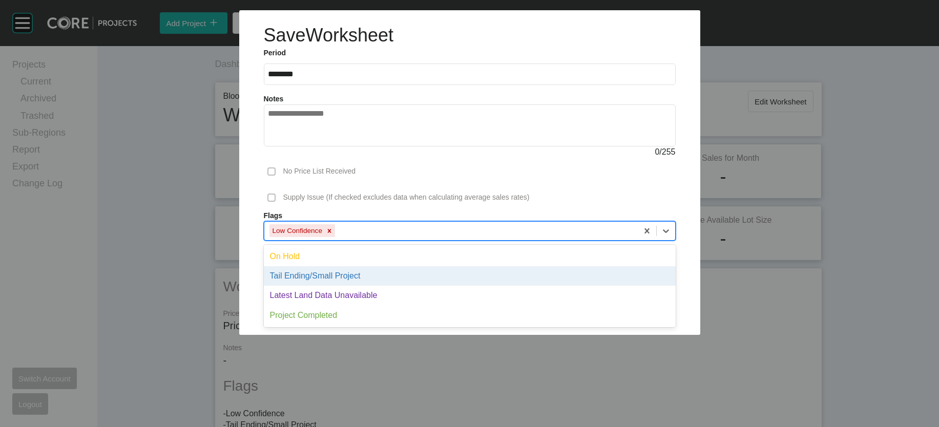
click at [359, 286] on div "Tail Ending/Small Project" at bounding box center [470, 275] width 412 height 19
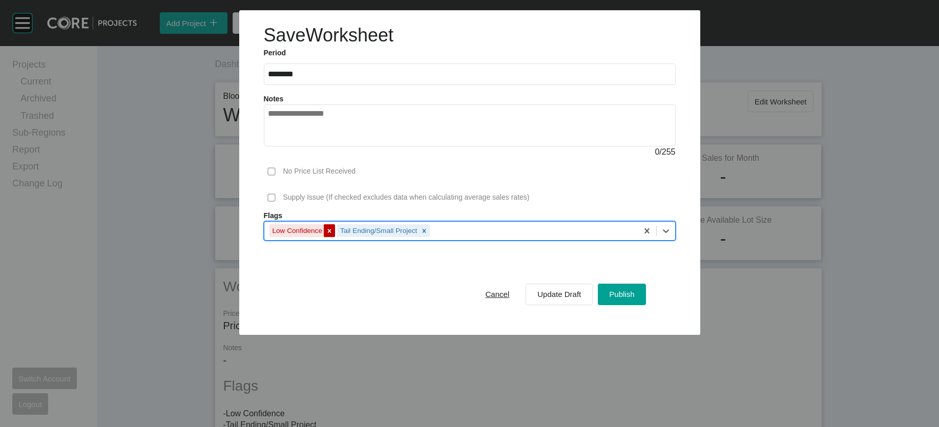
click at [326, 235] on icon at bounding box center [329, 230] width 7 height 7
click at [634, 299] on span "Publish" at bounding box center [621, 294] width 25 height 9
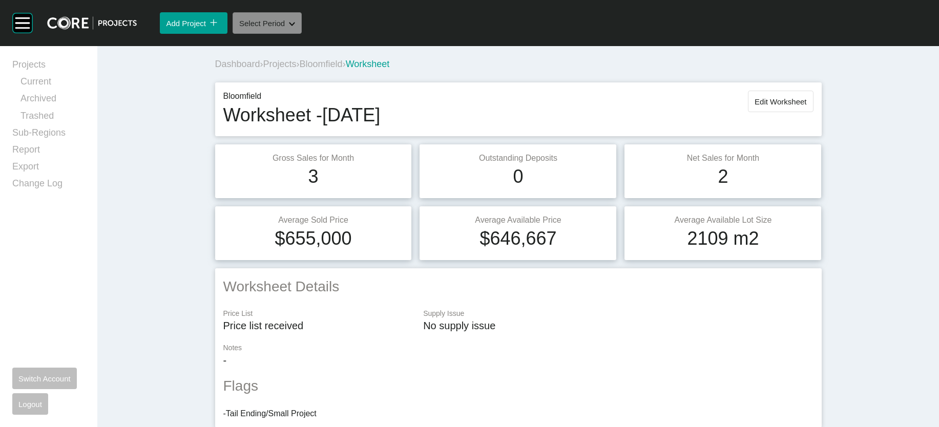
click at [302, 34] on button "Select Period Shape Created with Sketch." at bounding box center [266, 23] width 69 height 22
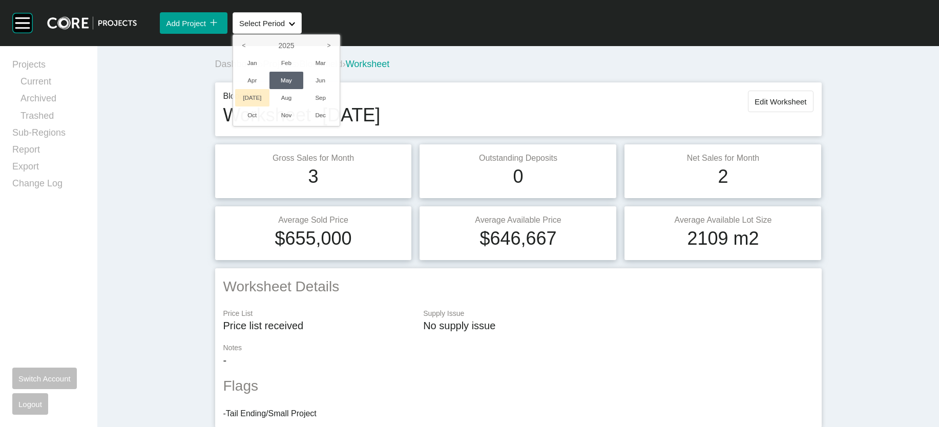
click at [269, 107] on li "[DATE]" at bounding box center [252, 97] width 34 height 17
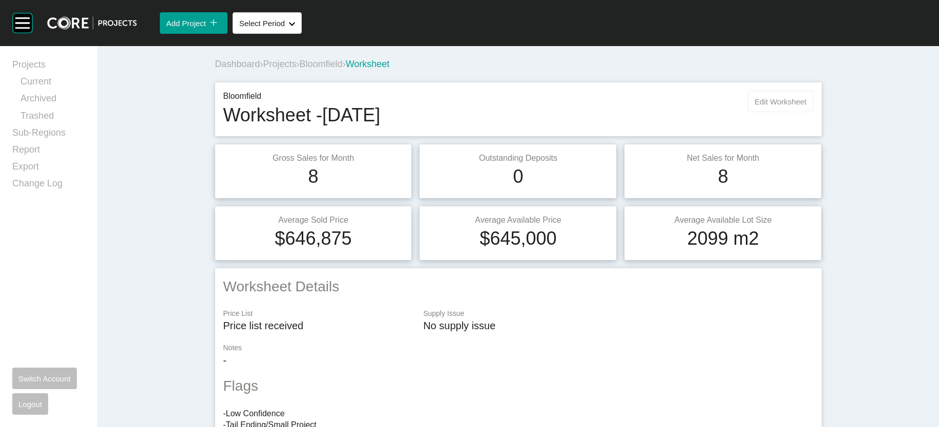
click at [813, 112] on button "Edit Worksheet" at bounding box center [780, 102] width 65 height 22
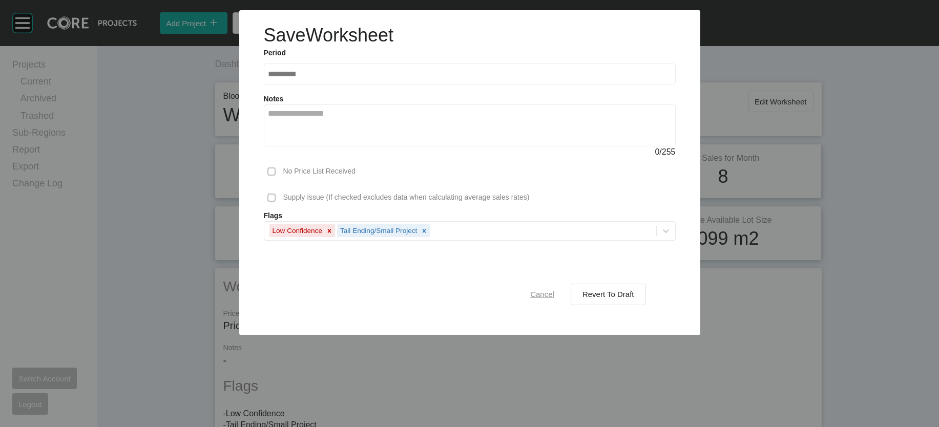
click at [554, 299] on span "Cancel" at bounding box center [542, 294] width 24 height 9
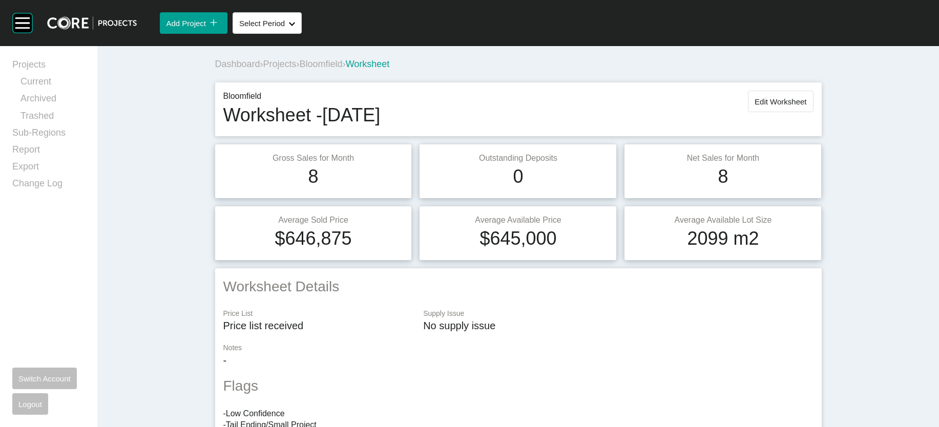
click at [263, 69] on span "Projects" at bounding box center [279, 64] width 33 height 10
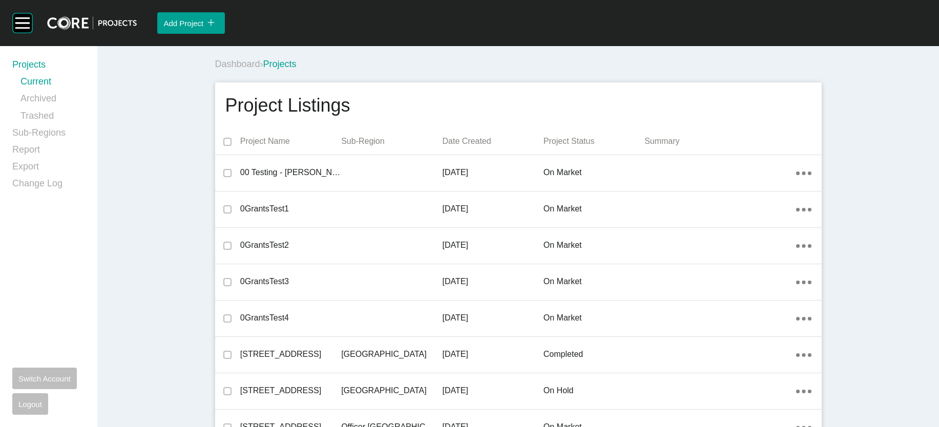
scroll to position [25907, 0]
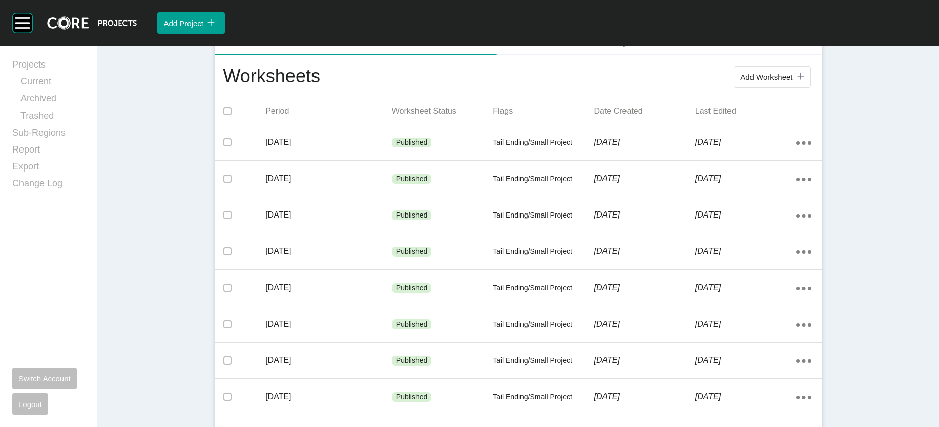
scroll to position [207, 0]
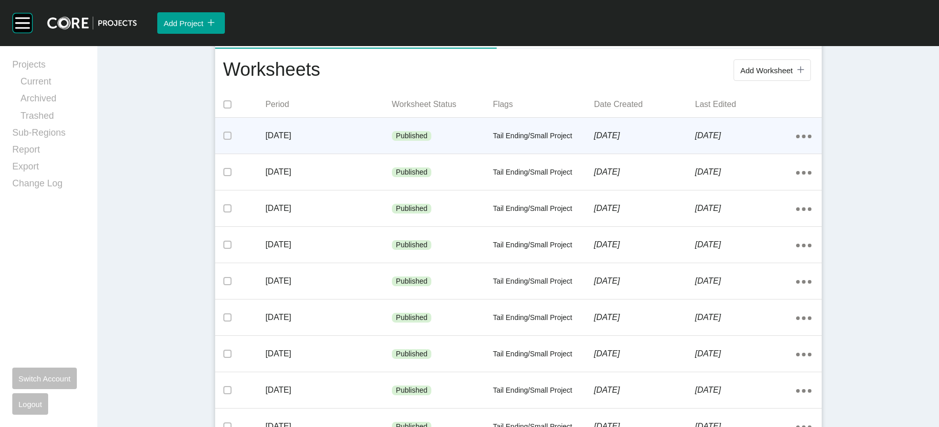
click at [314, 141] on p "[DATE]" at bounding box center [328, 135] width 126 height 11
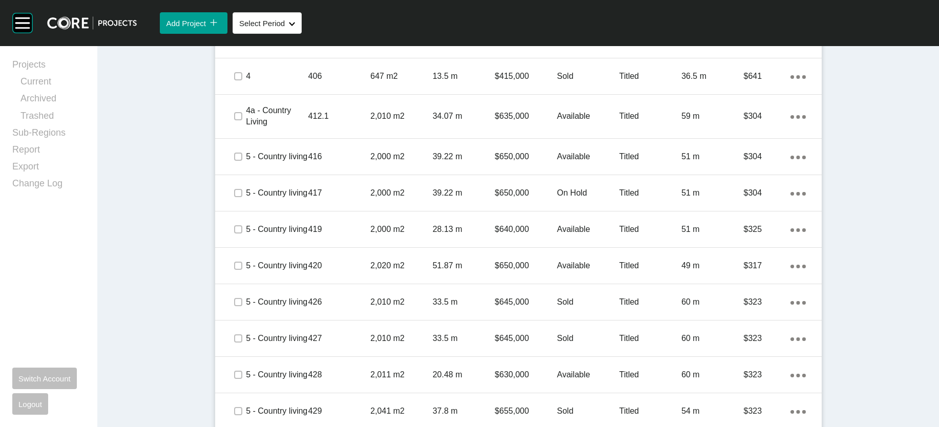
scroll to position [898, 0]
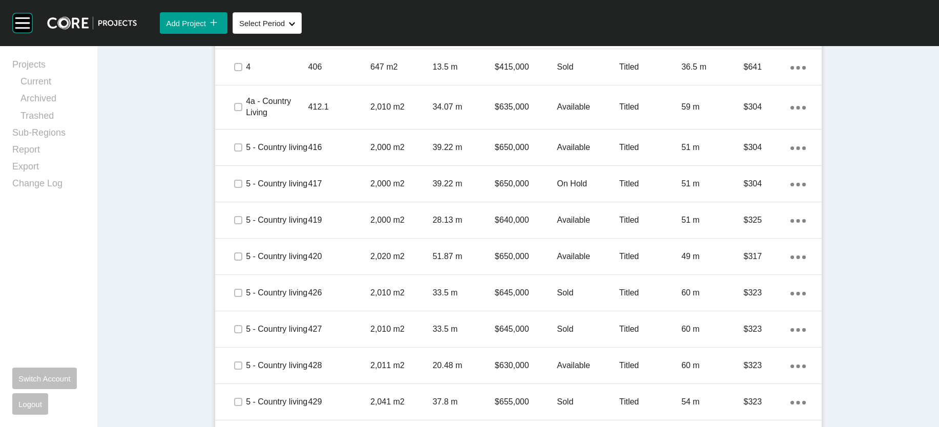
drag, startPoint x: 928, startPoint y: 199, endPoint x: 929, endPoint y: 208, distance: 9.3
click at [929, 208] on div "Group 2 Created with Sketch. . Add Project icon/tick copy 11 Created with Sketc…" at bounding box center [469, 213] width 939 height 427
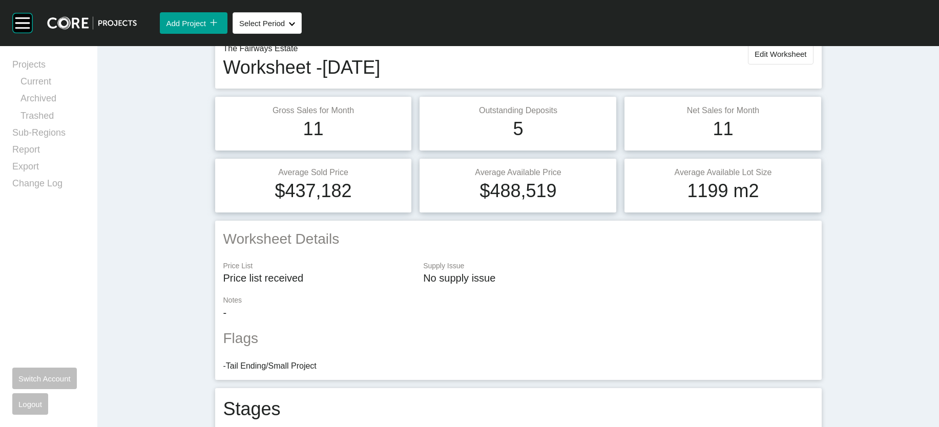
scroll to position [32, 0]
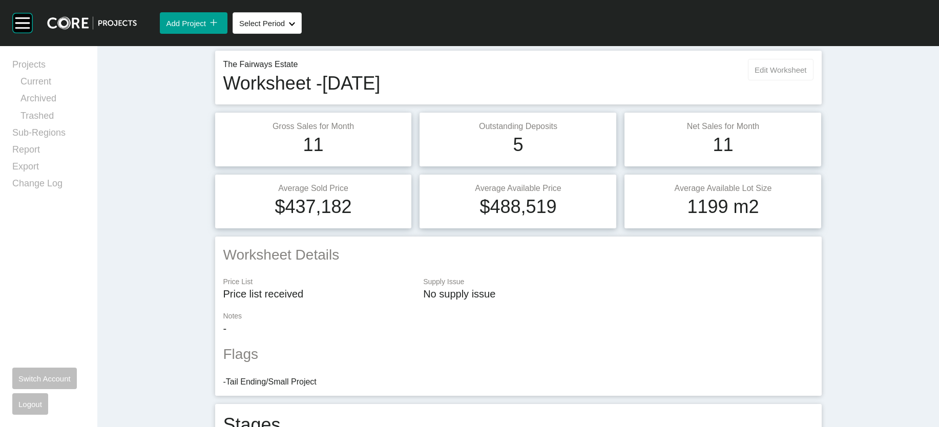
click at [806, 74] on span "Edit Worksheet" at bounding box center [780, 70] width 52 height 9
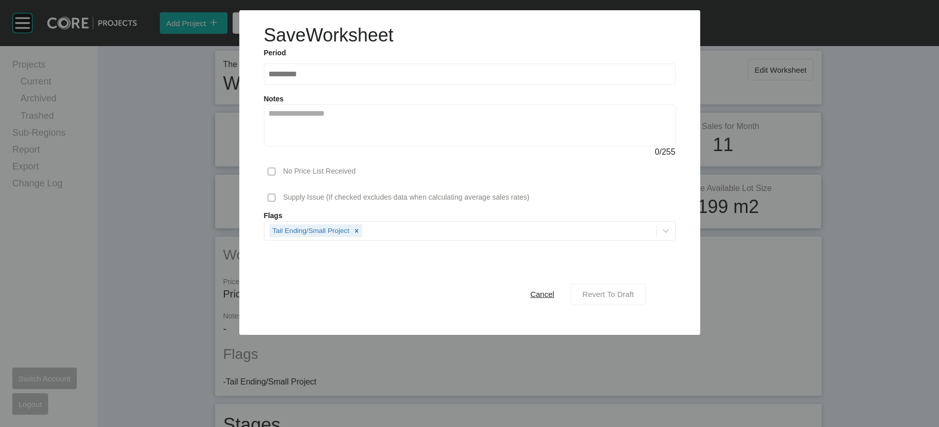
click at [634, 299] on span "Revert To Draft" at bounding box center [608, 294] width 52 height 9
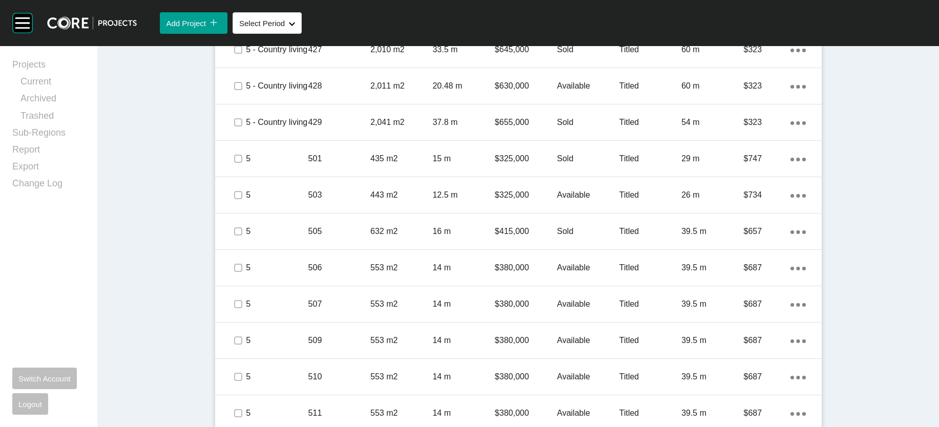
scroll to position [1173, 0]
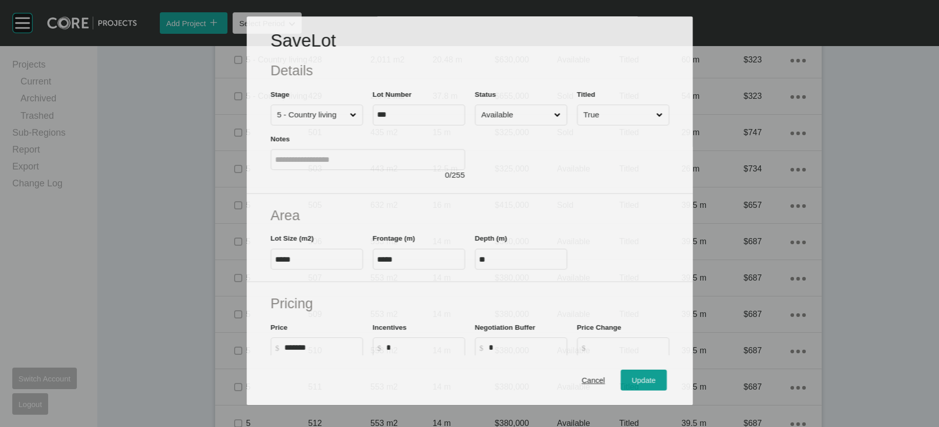
scroll to position [1134, 0]
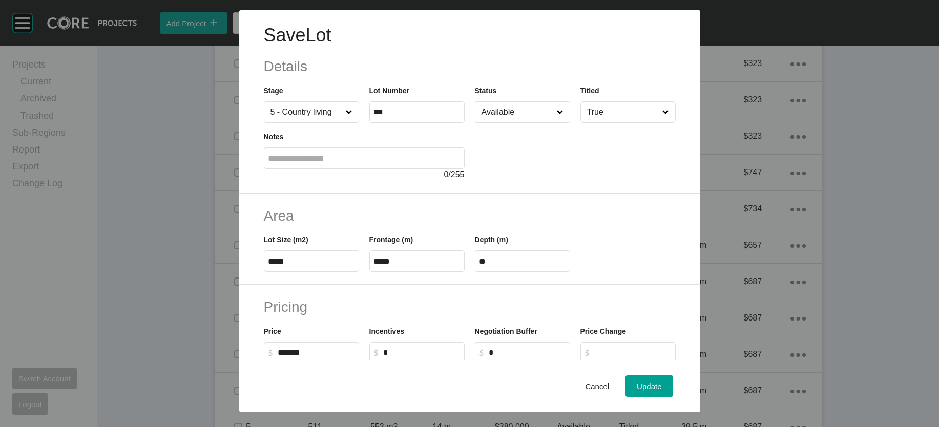
click at [555, 122] on input "Available" at bounding box center [517, 112] width 76 height 20
click at [660, 375] on button "Update" at bounding box center [648, 386] width 47 height 22
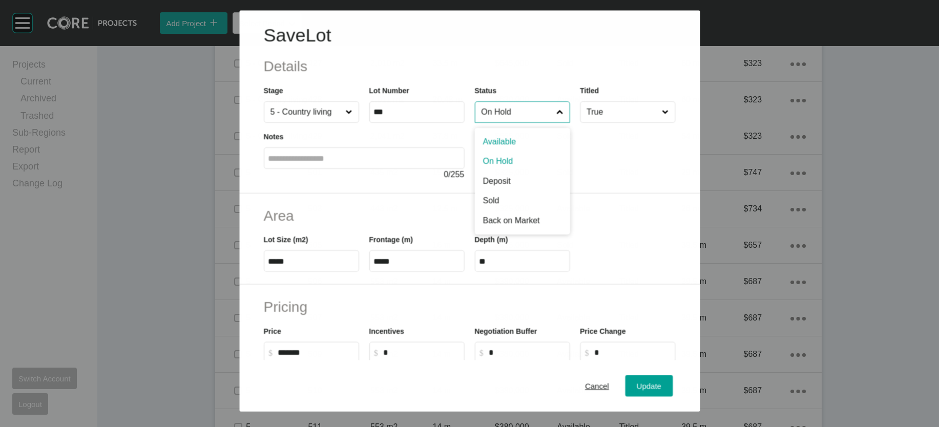
click at [491, 122] on input "On Hold" at bounding box center [516, 112] width 75 height 20
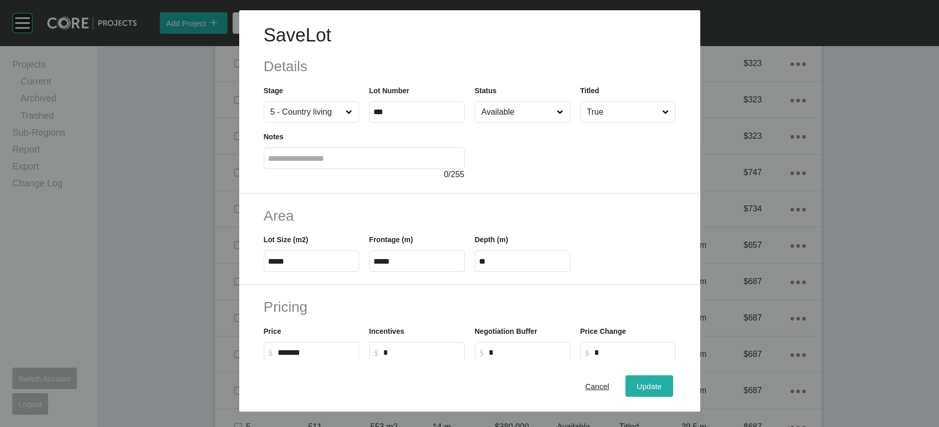
click at [661, 381] on span "Update" at bounding box center [648, 385] width 25 height 9
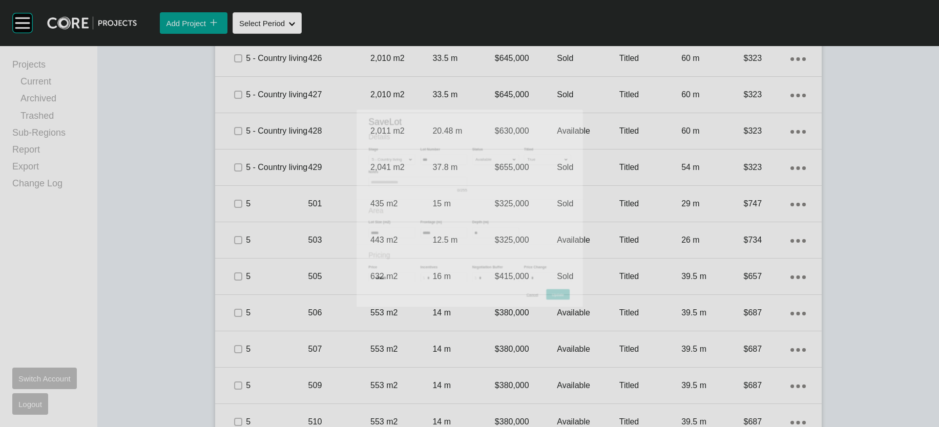
scroll to position [1173, 0]
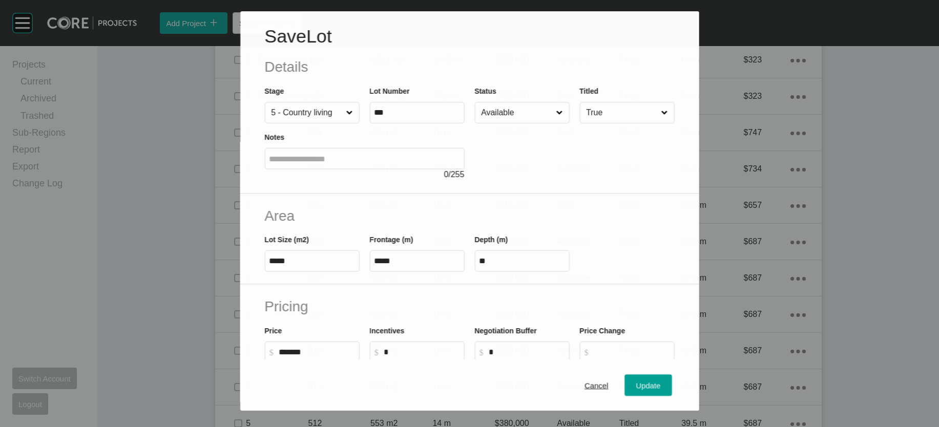
scroll to position [1134, 0]
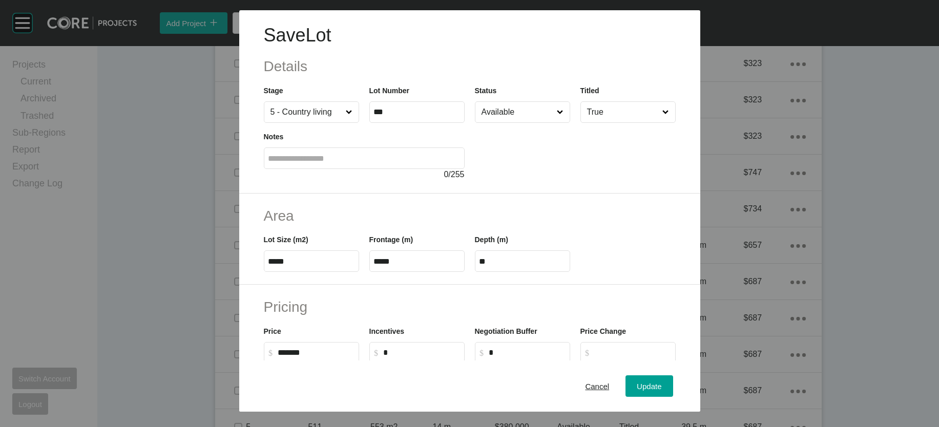
click at [513, 122] on input "Available" at bounding box center [517, 112] width 76 height 20
click at [665, 390] on button "Update" at bounding box center [648, 386] width 47 height 22
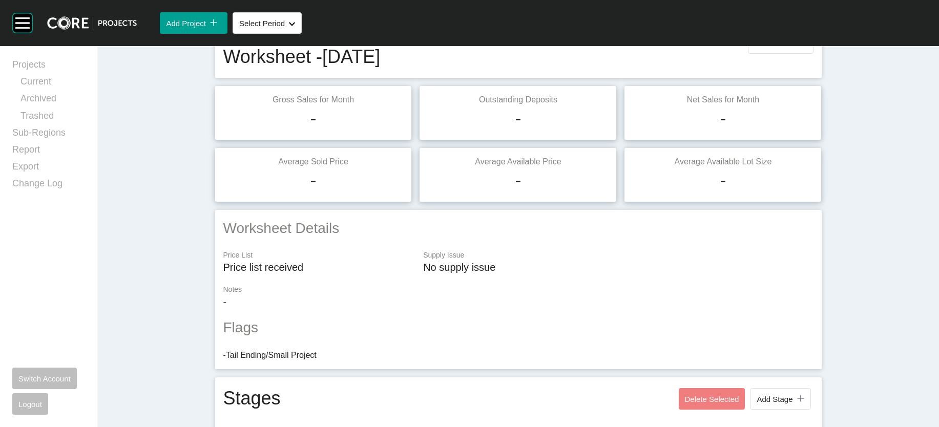
scroll to position [0, 0]
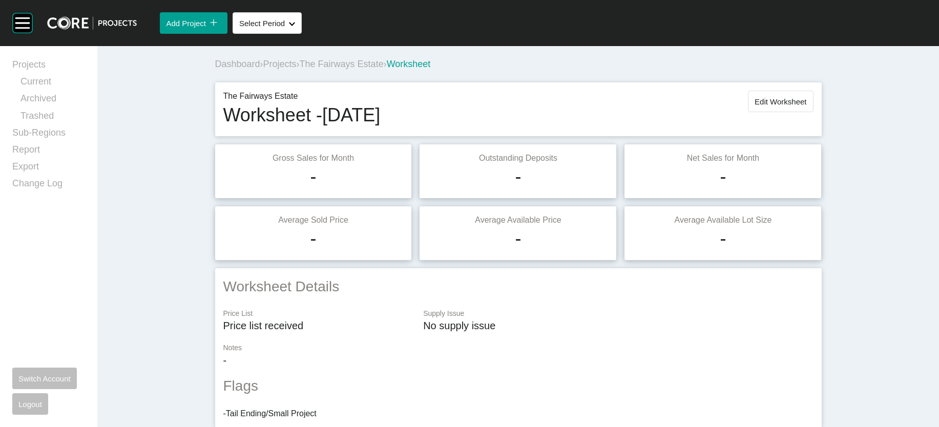
click at [806, 106] on span "Edit Worksheet" at bounding box center [780, 101] width 52 height 9
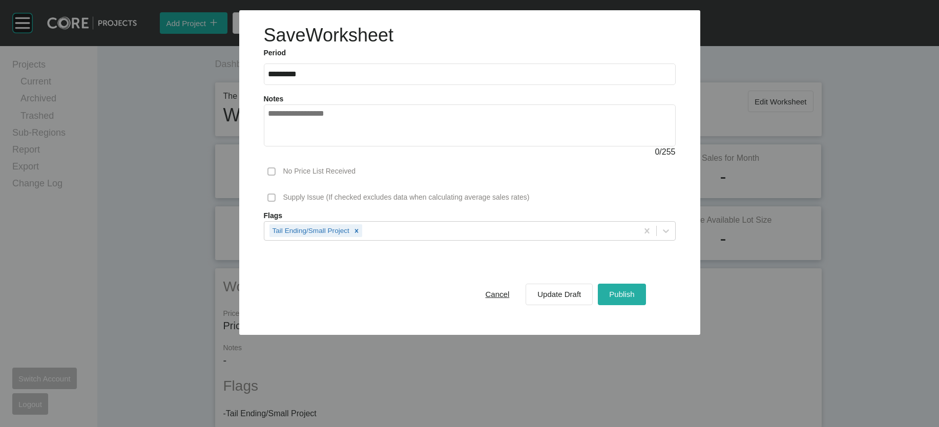
click at [645, 305] on button "Publish" at bounding box center [622, 295] width 48 height 22
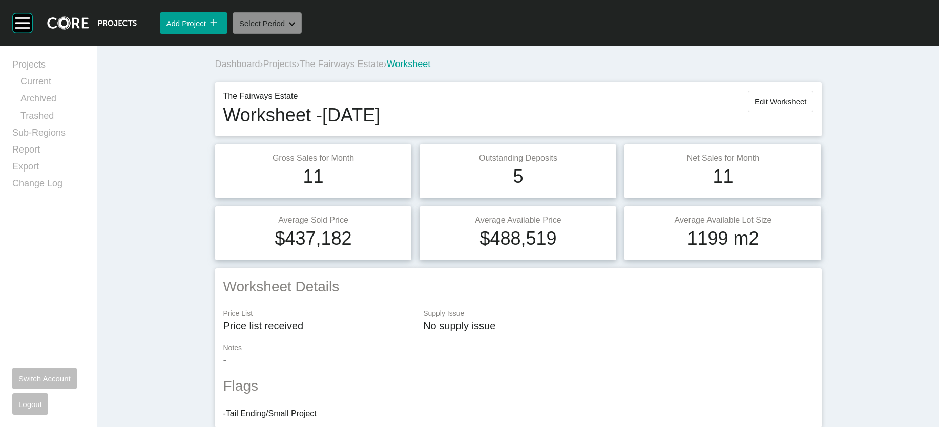
click at [302, 34] on button "Select Period Shape Created with Sketch." at bounding box center [266, 23] width 69 height 22
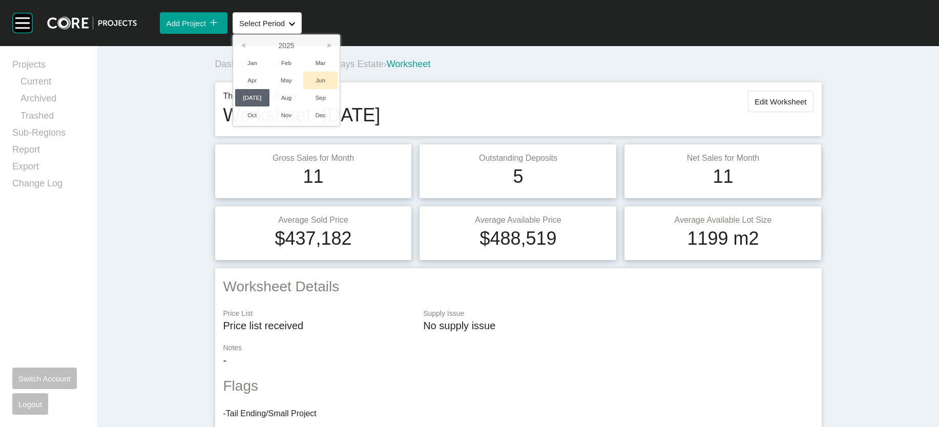
click at [337, 89] on li "Jun" at bounding box center [320, 80] width 34 height 17
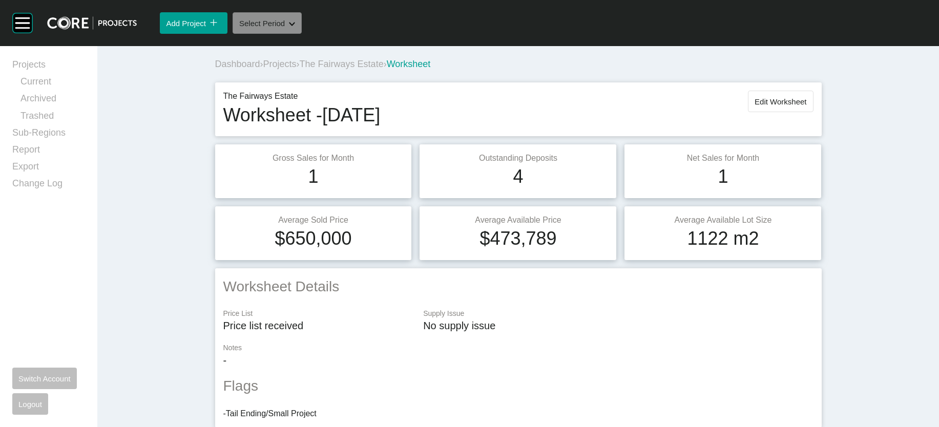
click at [302, 34] on button "Select Period Shape Created with Sketch." at bounding box center [266, 23] width 69 height 22
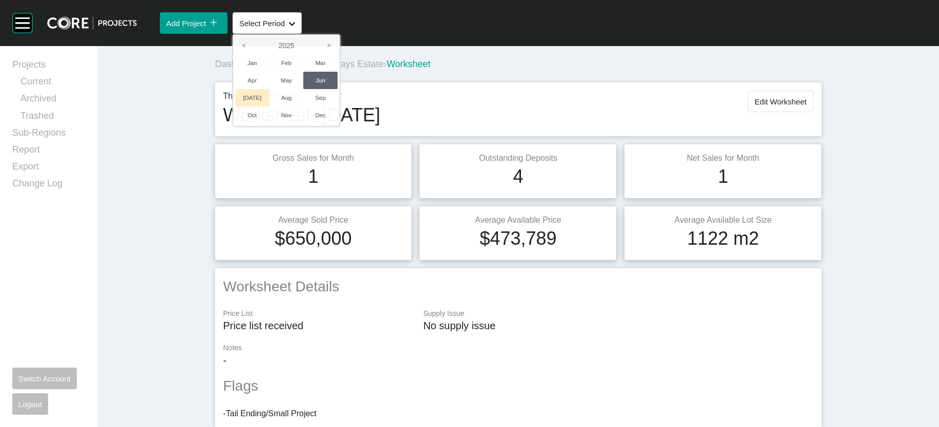
click at [269, 107] on li "[DATE]" at bounding box center [252, 97] width 34 height 17
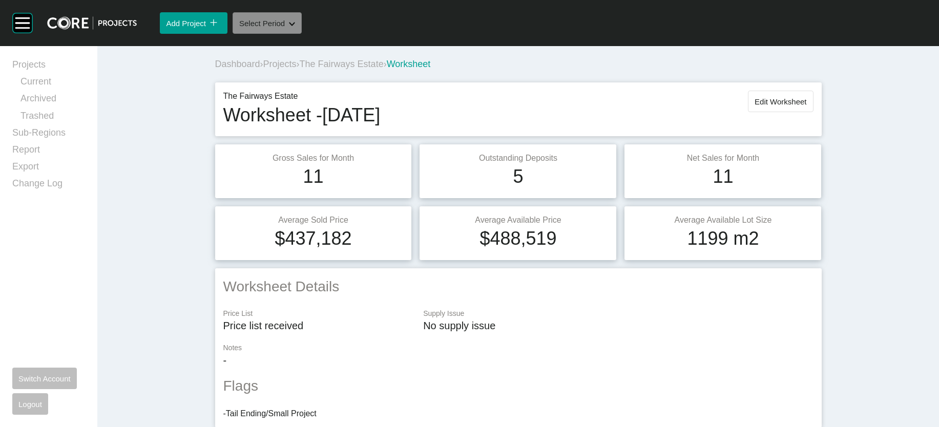
click at [302, 34] on button "Select Period Shape Created with Sketch." at bounding box center [266, 23] width 69 height 22
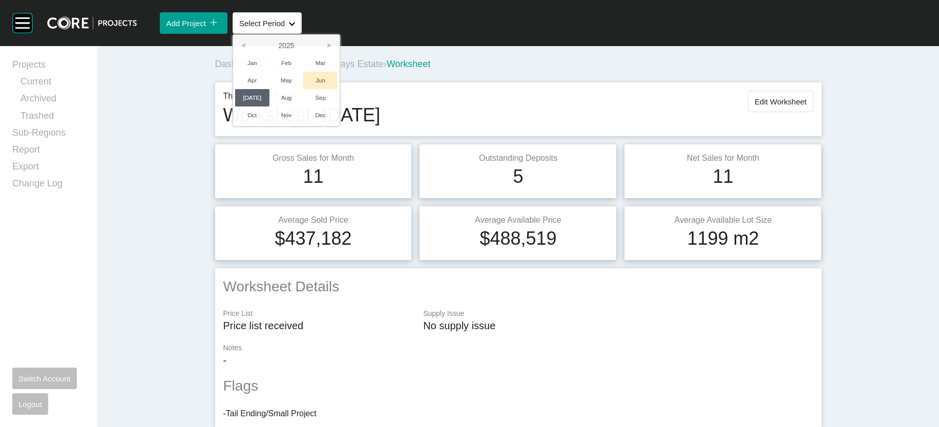
click at [337, 89] on li "Jun" at bounding box center [320, 80] width 34 height 17
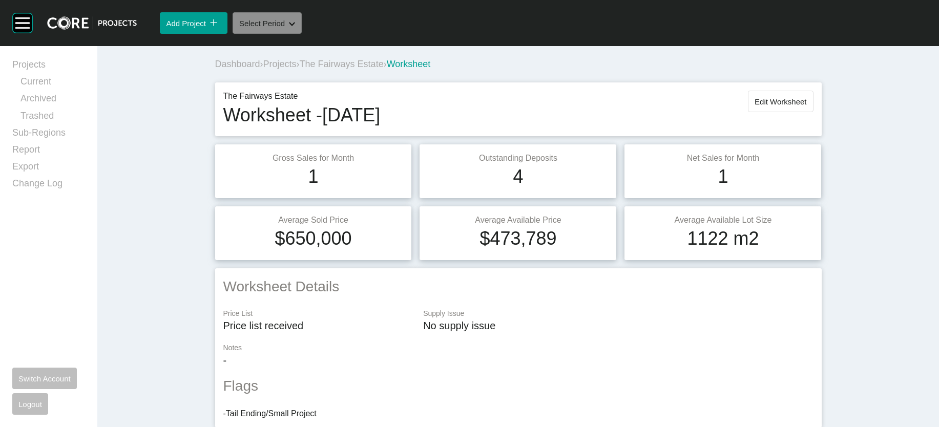
click at [285, 28] on span "Select Period" at bounding box center [262, 23] width 46 height 9
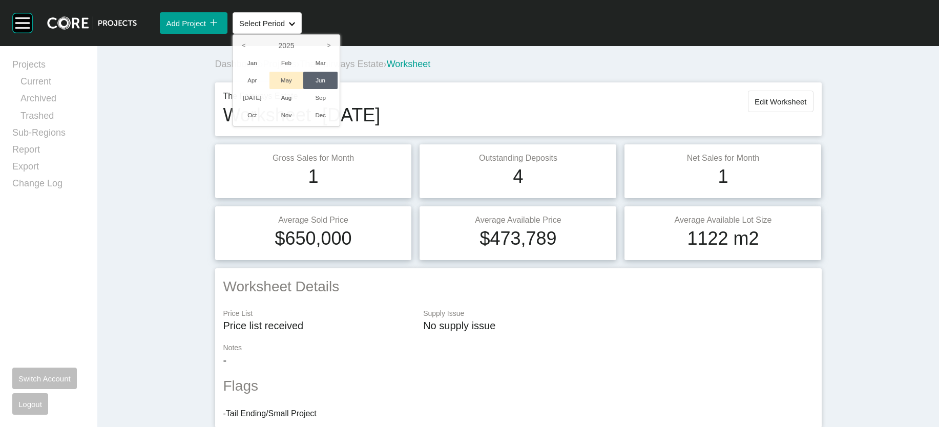
click at [304, 89] on li "May" at bounding box center [286, 80] width 34 height 17
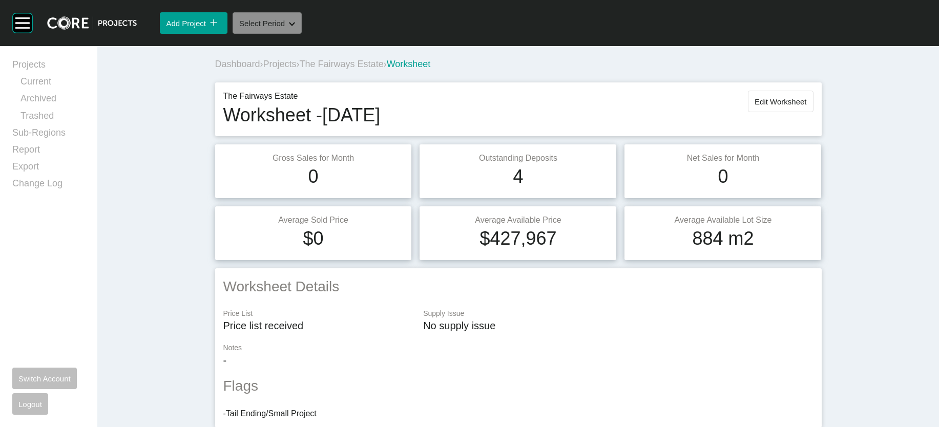
click at [302, 34] on button "Select Period Shape Created with Sketch." at bounding box center [266, 23] width 69 height 22
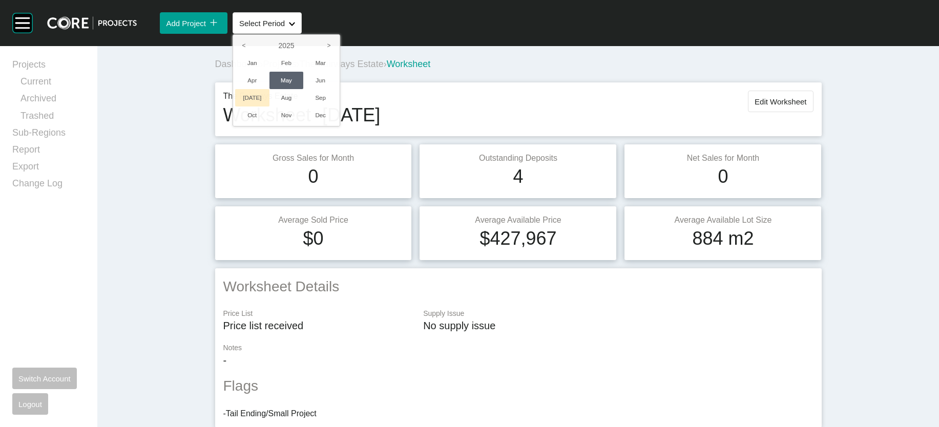
click at [269, 107] on li "[DATE]" at bounding box center [252, 97] width 34 height 17
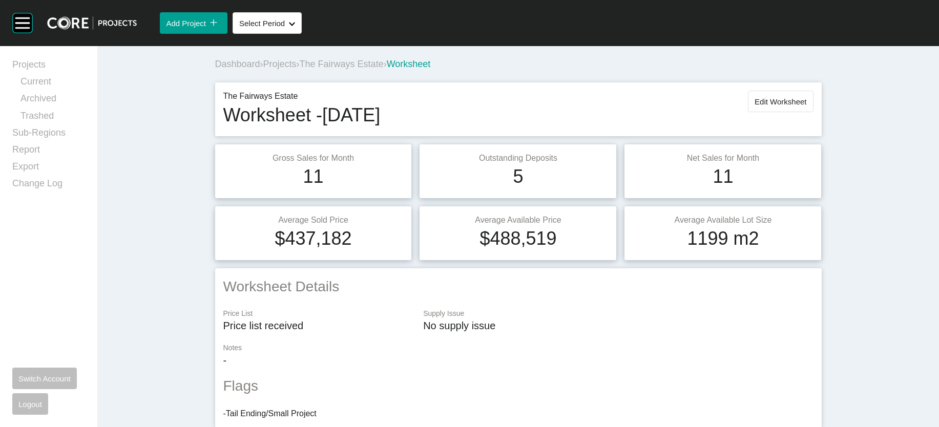
click at [263, 69] on span "Projects" at bounding box center [279, 64] width 33 height 10
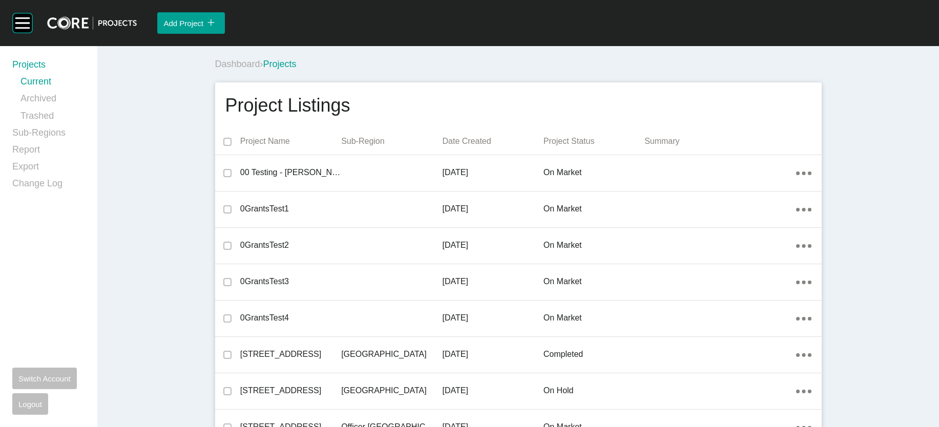
scroll to position [9603, 0]
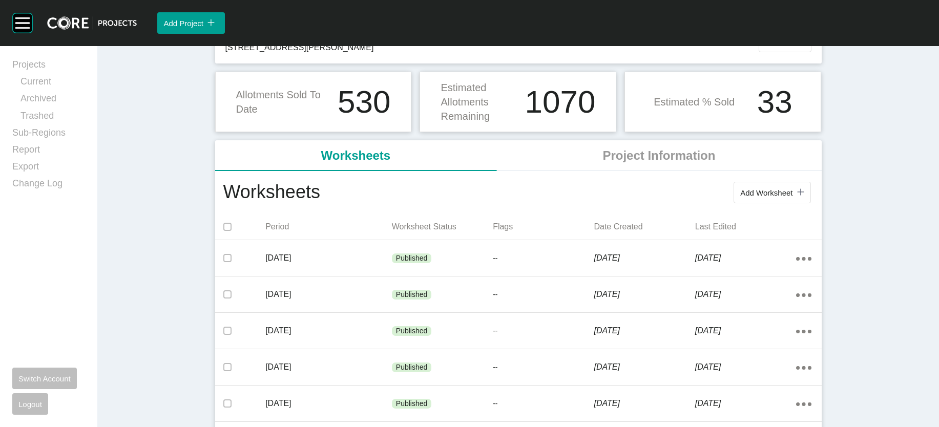
scroll to position [132, 0]
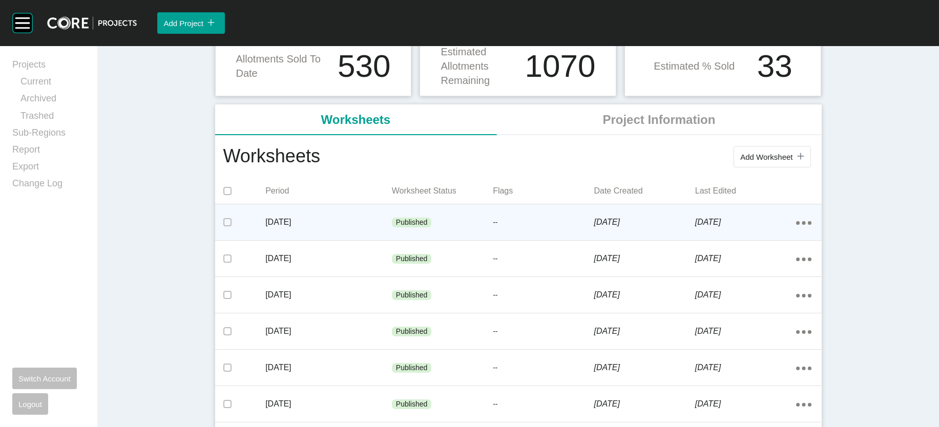
click at [418, 238] on div "Published" at bounding box center [442, 222] width 101 height 31
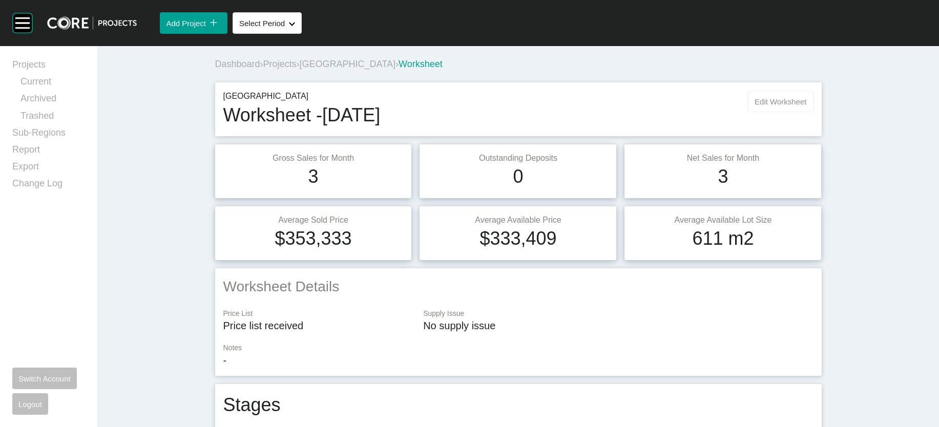
click at [806, 106] on span "Edit Worksheet" at bounding box center [780, 101] width 52 height 9
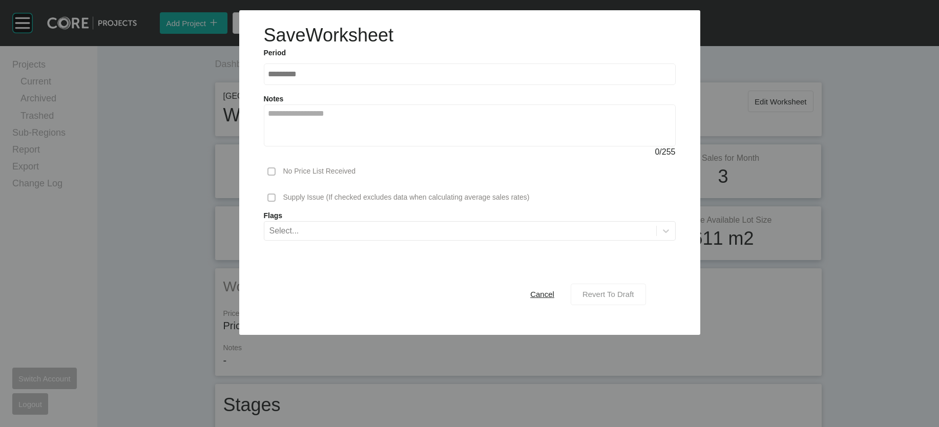
click at [636, 301] on div "Revert To Draft" at bounding box center [608, 294] width 57 height 14
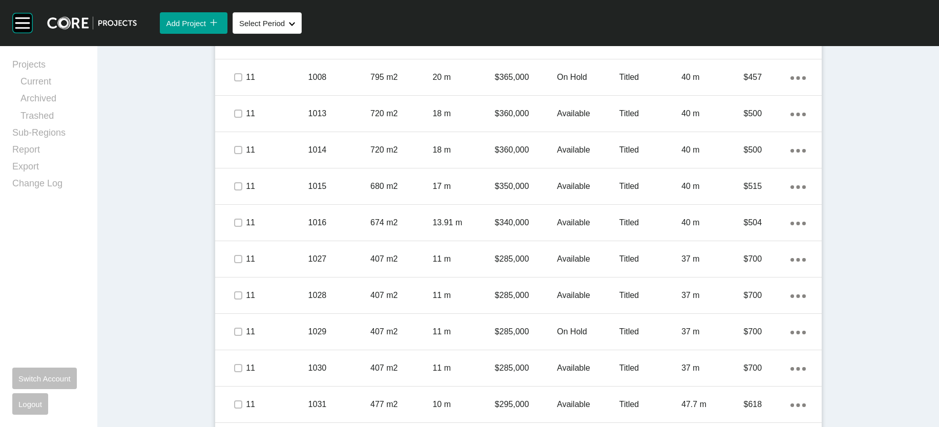
scroll to position [850, 0]
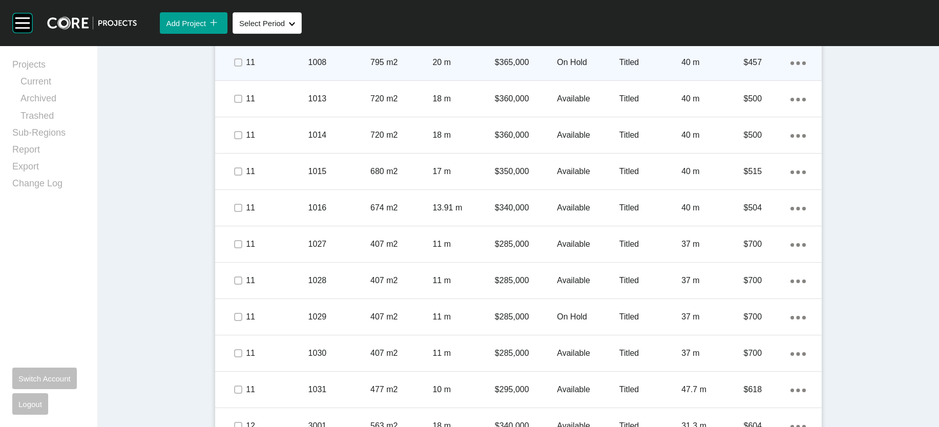
click at [716, 78] on div "40 m" at bounding box center [712, 63] width 62 height 32
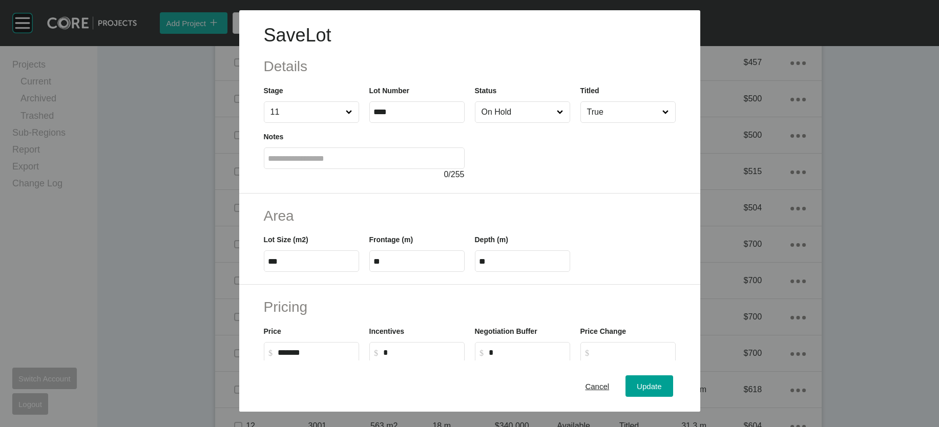
click at [555, 122] on input "On Hold" at bounding box center [517, 112] width 76 height 20
click at [664, 375] on button "Update" at bounding box center [648, 386] width 47 height 22
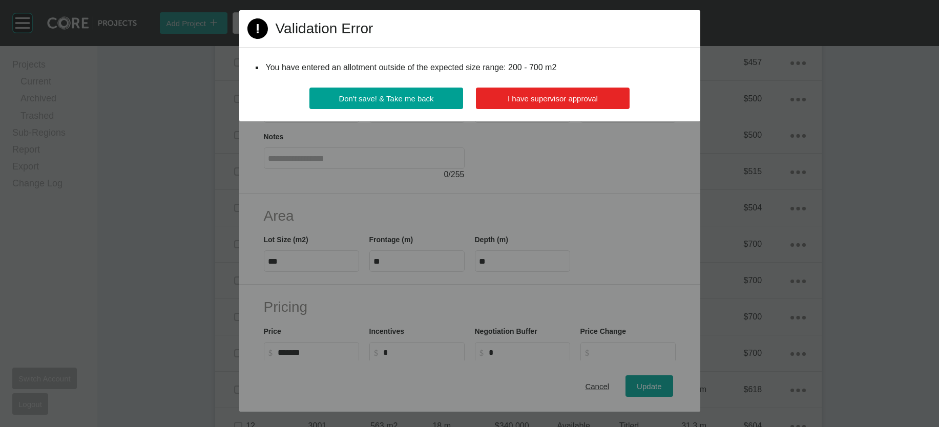
click at [585, 103] on span "I have supervisor approval" at bounding box center [552, 98] width 90 height 9
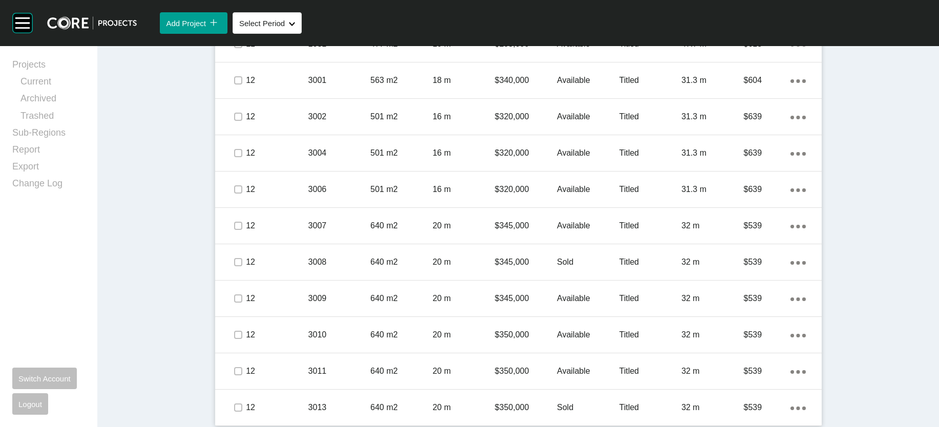
scroll to position [1210, 0]
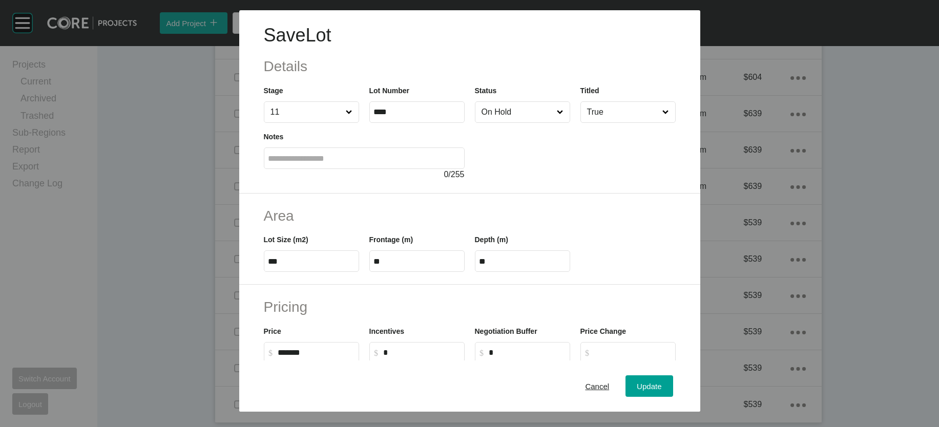
click at [547, 122] on input "On Hold" at bounding box center [517, 112] width 76 height 20
drag, startPoint x: 525, startPoint y: 174, endPoint x: 540, endPoint y: 182, distance: 17.4
click at [664, 386] on div "Update" at bounding box center [649, 386] width 30 height 14
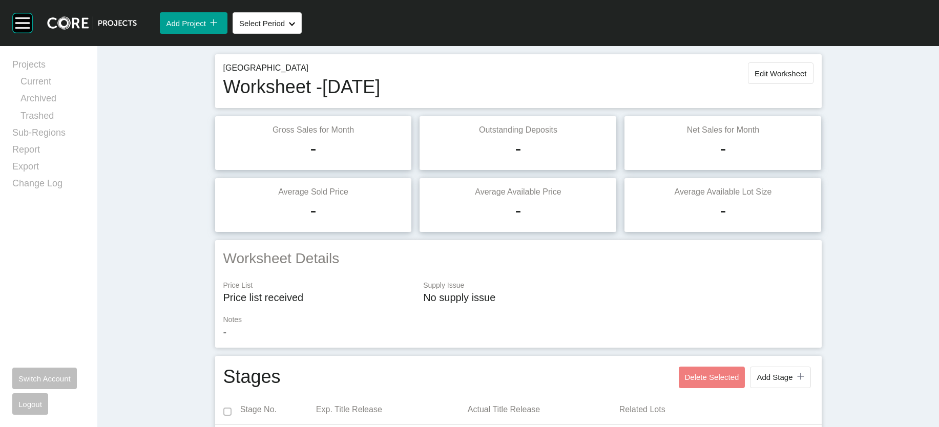
scroll to position [26, 0]
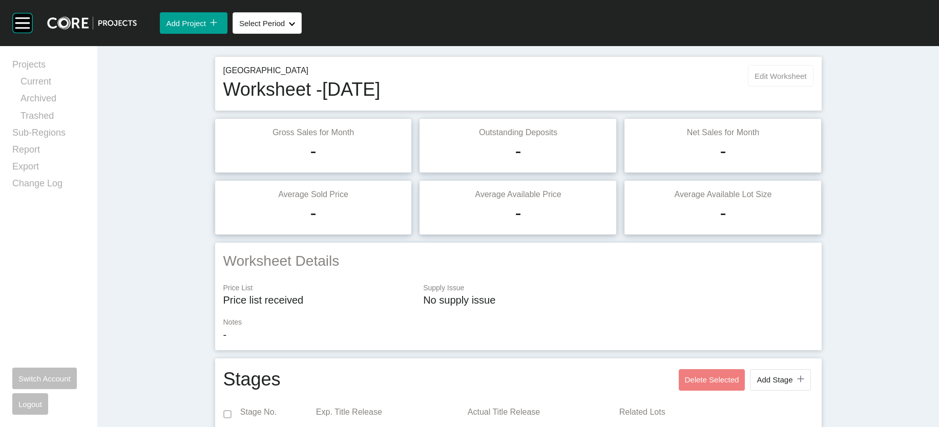
click at [813, 87] on button "Edit Worksheet" at bounding box center [780, 76] width 65 height 22
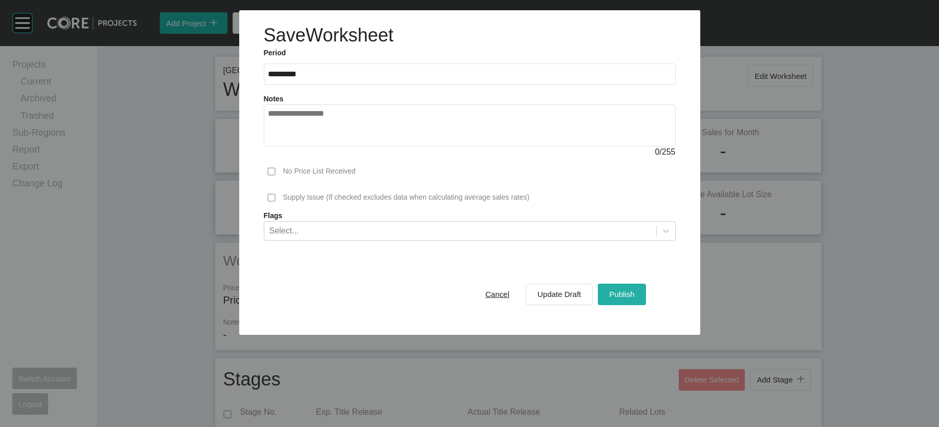
click at [645, 305] on button "Publish" at bounding box center [622, 295] width 48 height 22
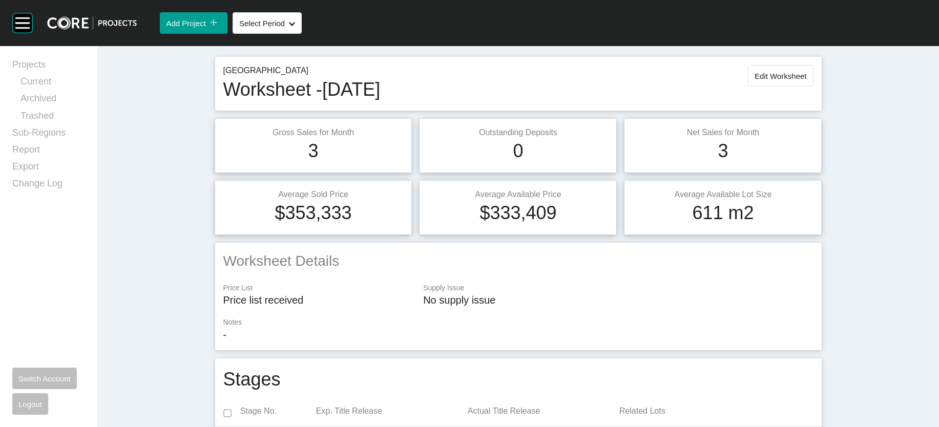
scroll to position [0, 0]
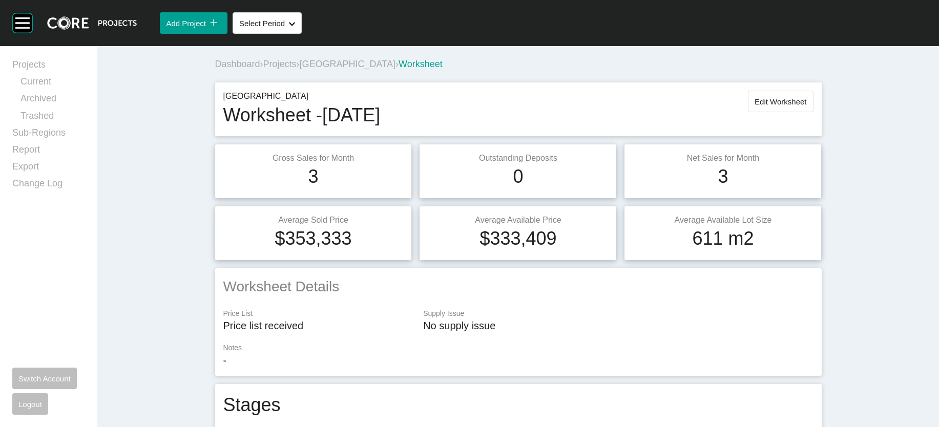
click at [263, 69] on span "Projects" at bounding box center [279, 64] width 33 height 10
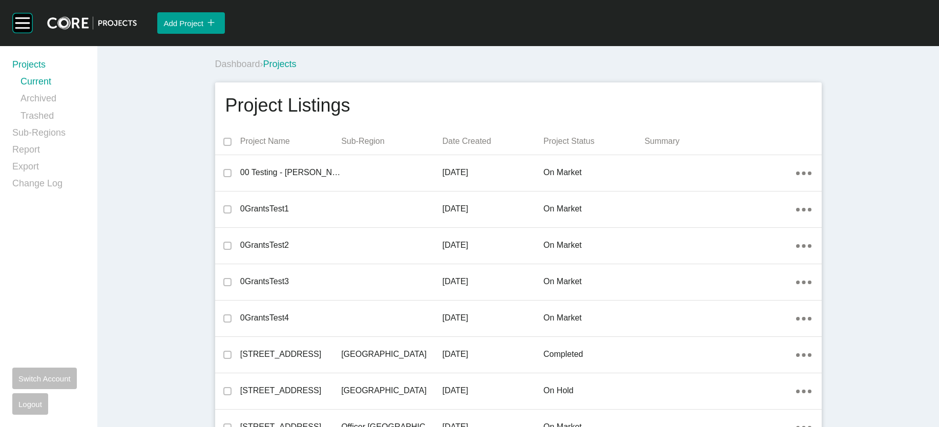
scroll to position [10780, 0]
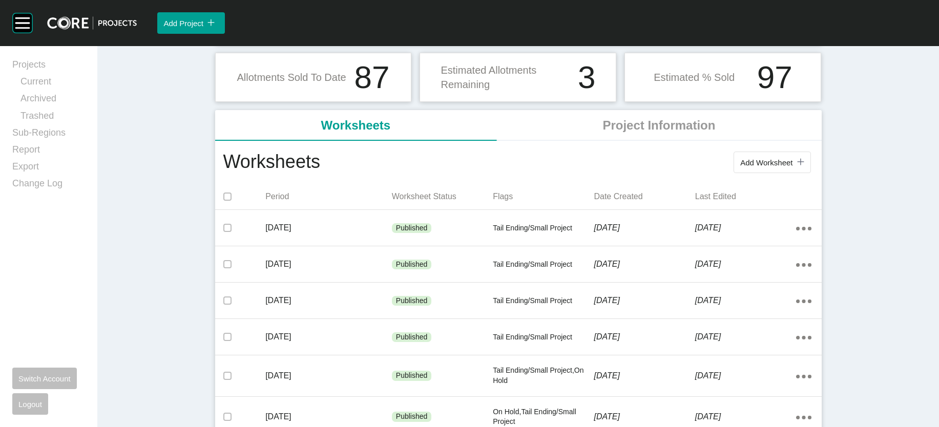
scroll to position [116, 0]
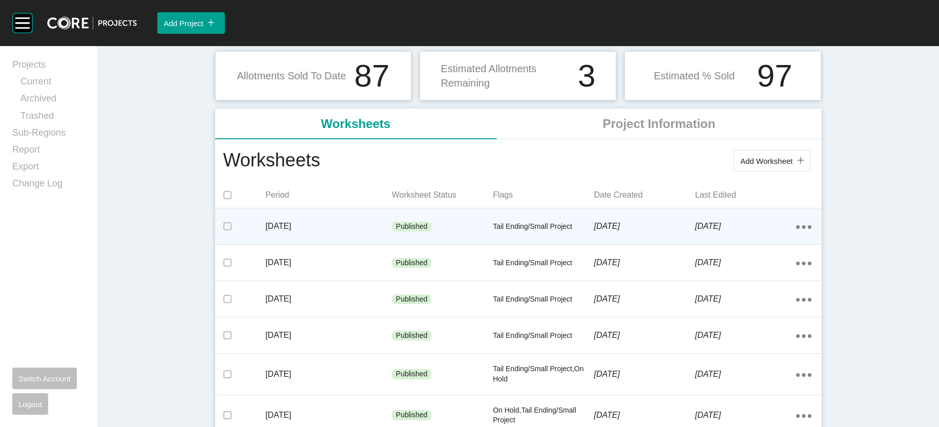
click at [657, 232] on p "[DATE]" at bounding box center [643, 226] width 101 height 11
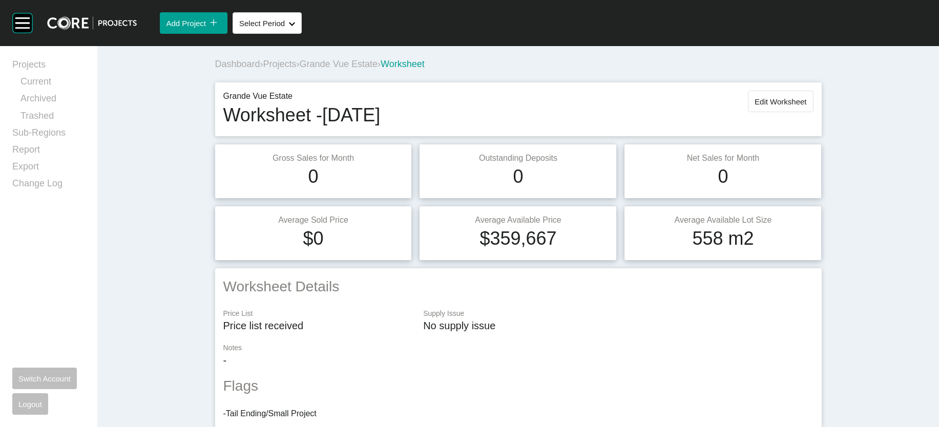
click at [263, 69] on span "Projects" at bounding box center [279, 64] width 33 height 10
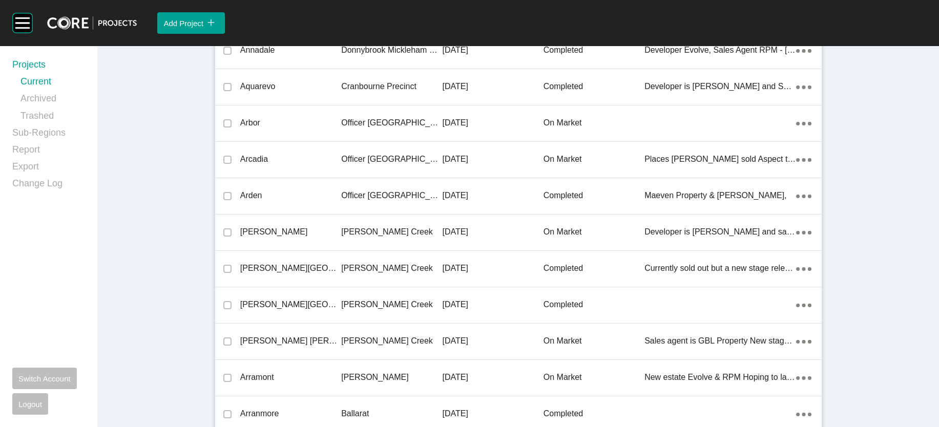
scroll to position [7837, 0]
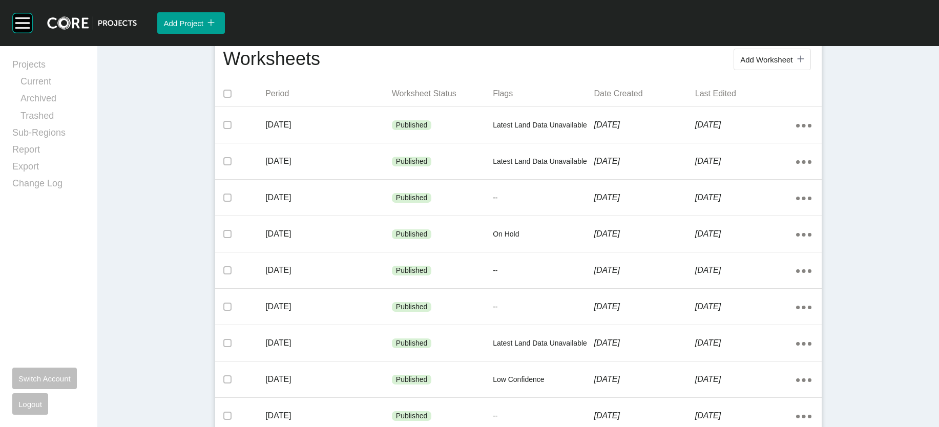
scroll to position [231, 0]
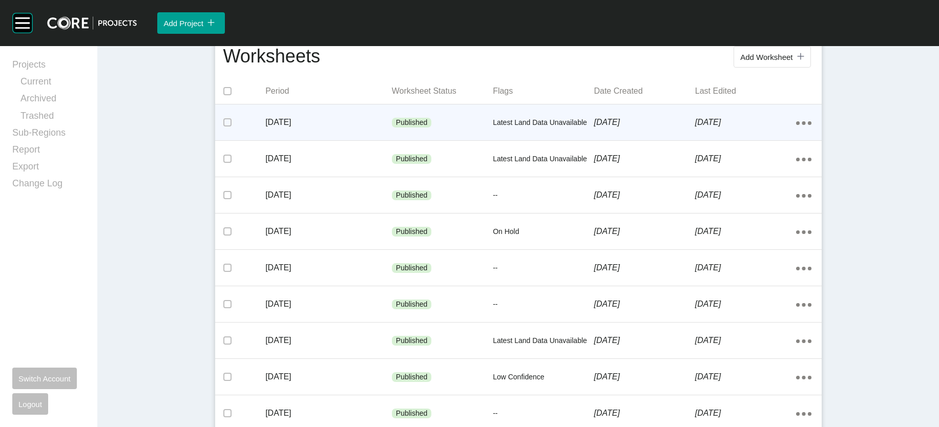
click at [496, 138] on div "Latest Land Data Unavailable" at bounding box center [543, 123] width 101 height 31
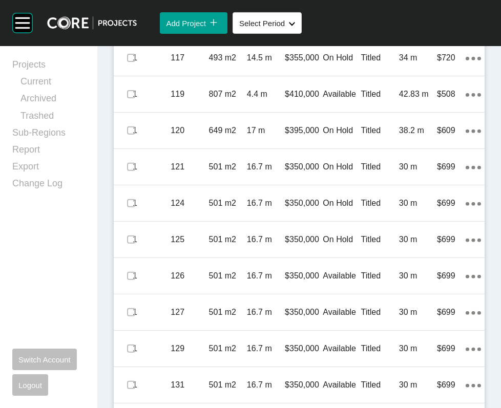
scroll to position [1056, 0]
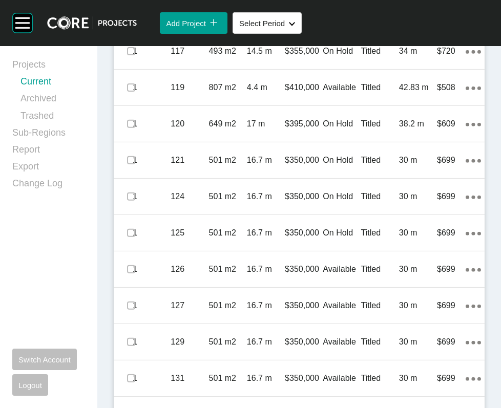
click at [60, 92] on link "Current" at bounding box center [52, 83] width 65 height 17
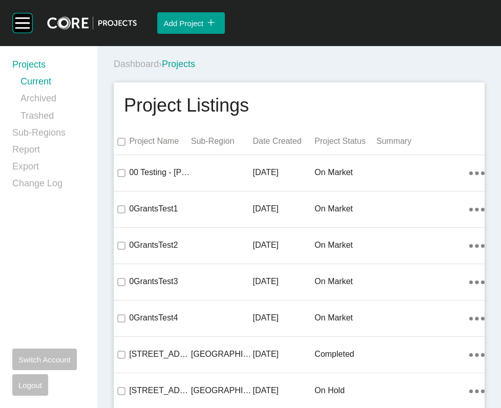
scroll to position [14112, 0]
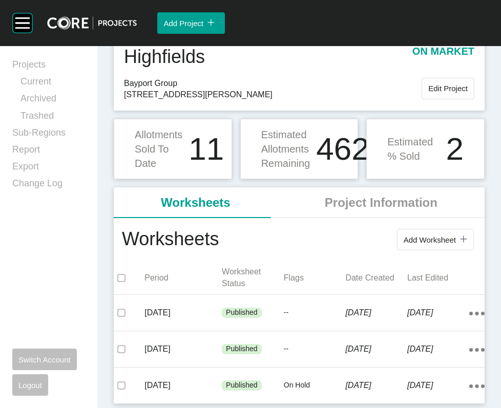
scroll to position [147, 0]
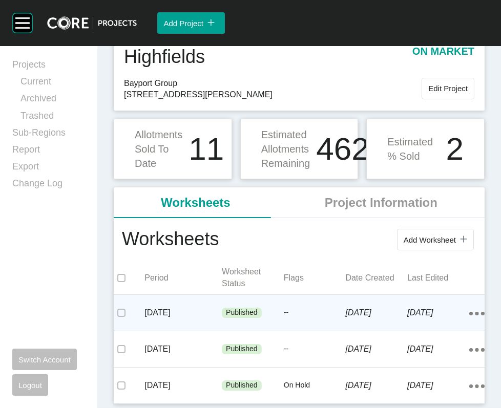
click at [335, 298] on div "--" at bounding box center [315, 313] width 62 height 31
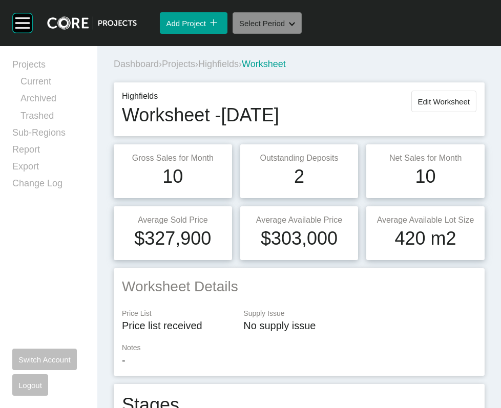
click at [302, 34] on button "Select Period Shape Created with Sketch." at bounding box center [266, 23] width 69 height 22
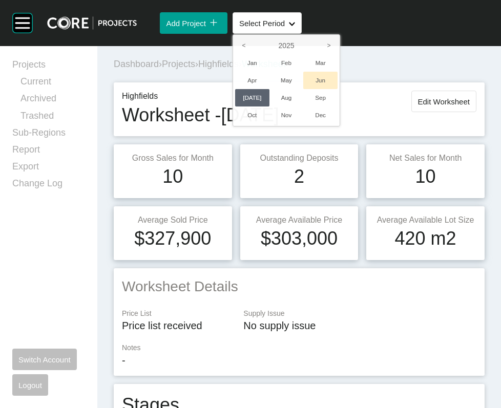
click at [337, 89] on li "Jun" at bounding box center [320, 80] width 34 height 17
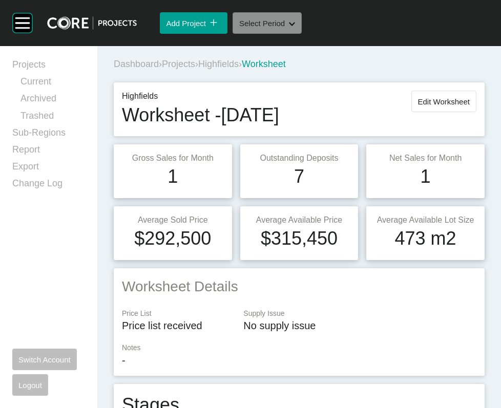
click at [302, 34] on button "Select Period Shape Created with Sketch." at bounding box center [266, 23] width 69 height 22
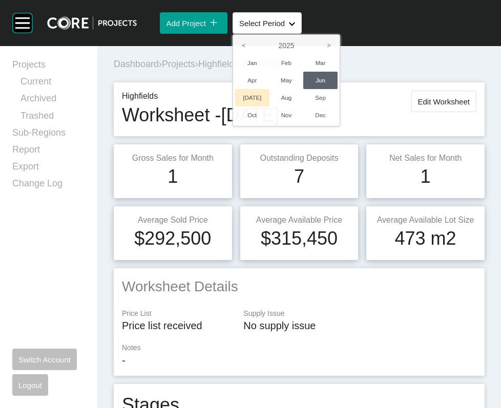
click at [269, 107] on li "[DATE]" at bounding box center [252, 97] width 34 height 17
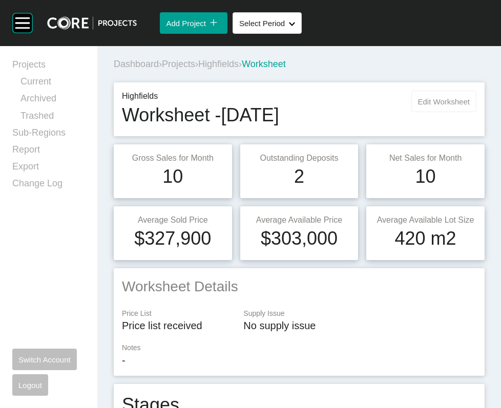
click at [418, 106] on span "Edit Worksheet" at bounding box center [444, 101] width 52 height 9
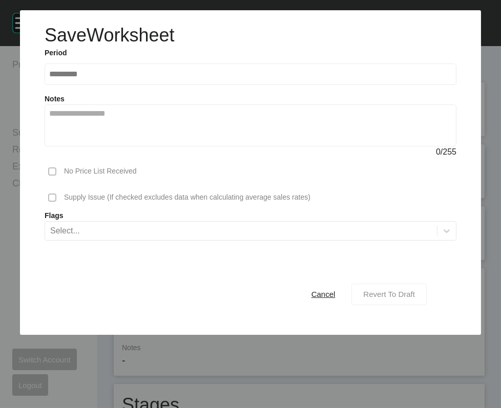
click at [378, 299] on span "Revert To Draft" at bounding box center [389, 294] width 52 height 9
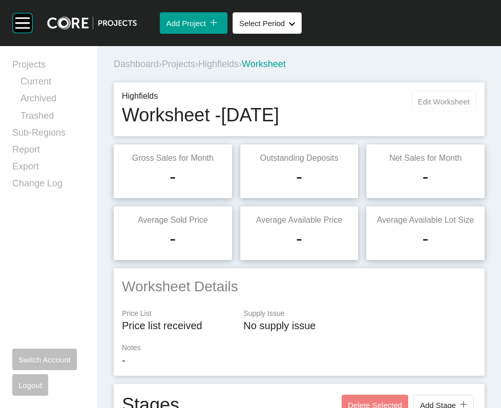
click at [415, 112] on button "Edit Worksheet" at bounding box center [443, 102] width 65 height 22
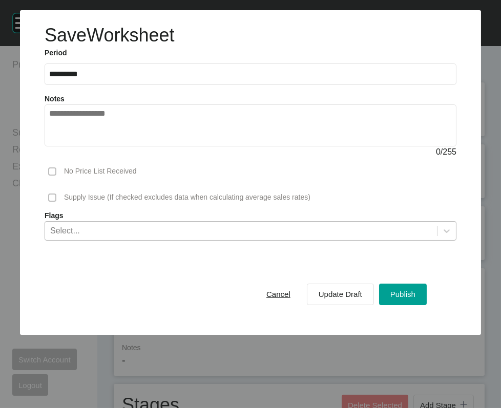
click at [256, 239] on div "Select..." at bounding box center [241, 230] width 392 height 17
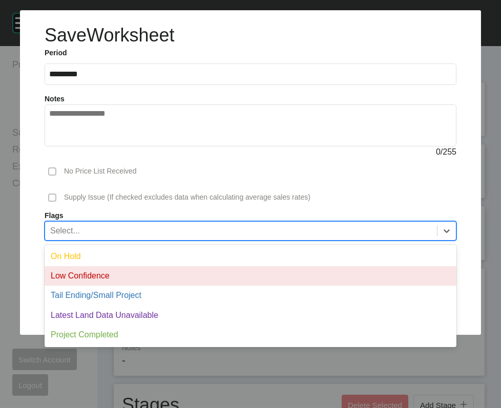
click at [271, 286] on div "Low Confidence" at bounding box center [251, 275] width 412 height 19
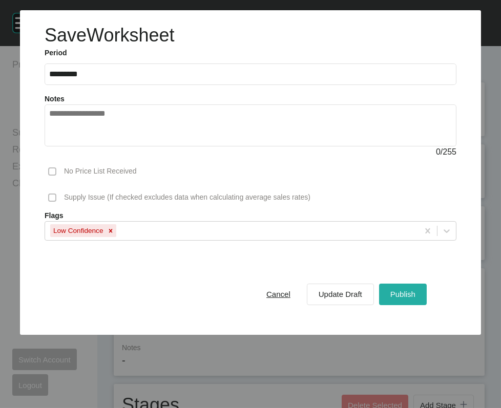
click at [379, 305] on button "Publish" at bounding box center [403, 295] width 48 height 22
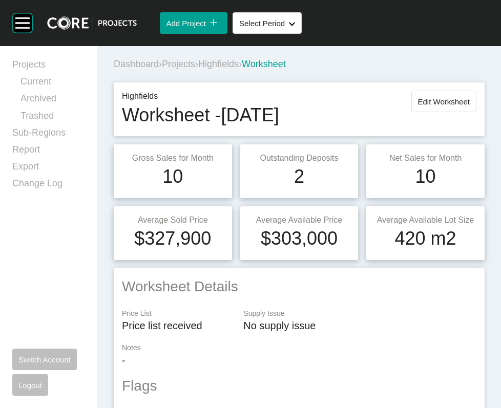
click at [193, 69] on span "Projects" at bounding box center [178, 64] width 33 height 10
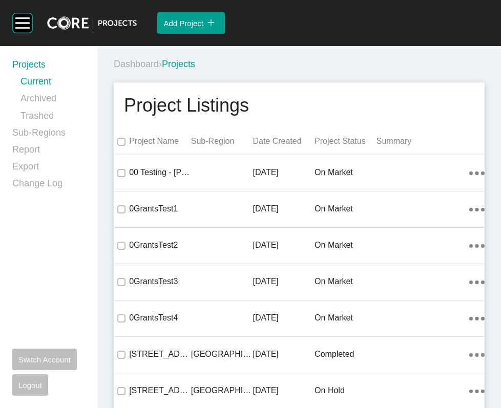
scroll to position [2318, 0]
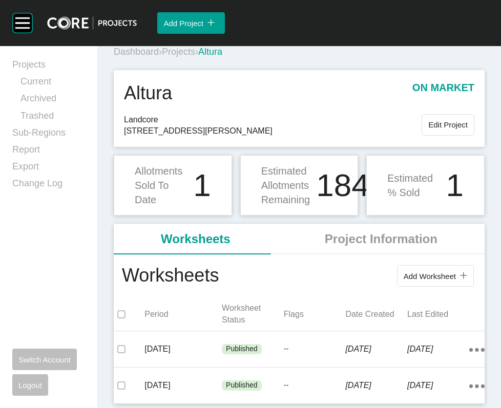
scroll to position [123, 0]
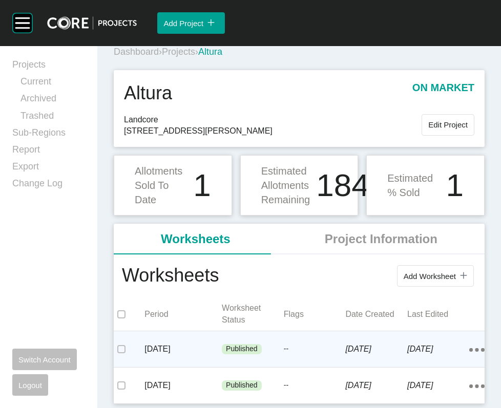
click at [284, 339] on div "--" at bounding box center [315, 349] width 62 height 31
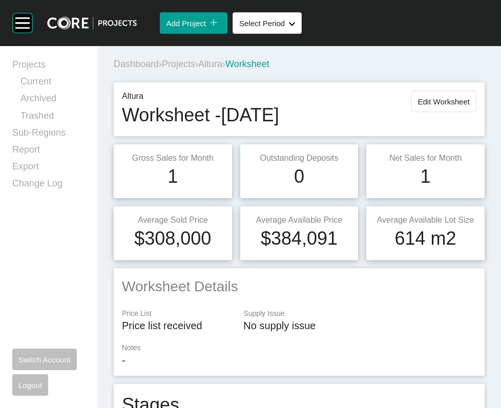
click at [195, 69] on span "Projects" at bounding box center [178, 64] width 33 height 10
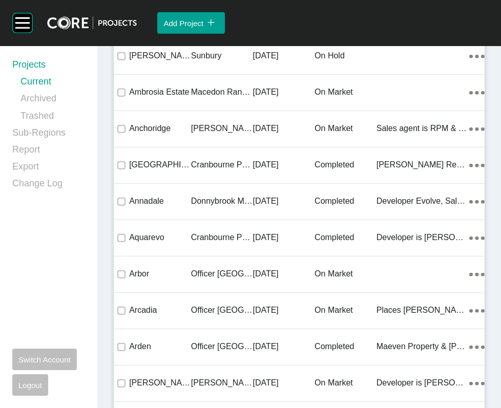
scroll to position [22930, 0]
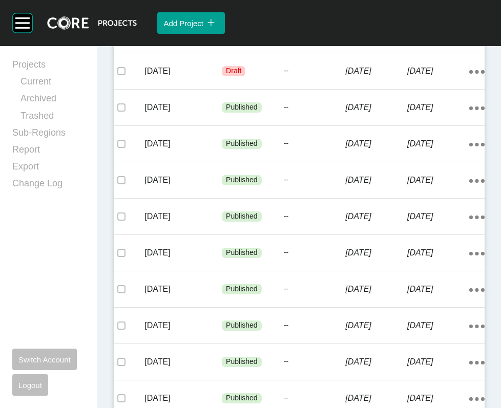
scroll to position [292, 0]
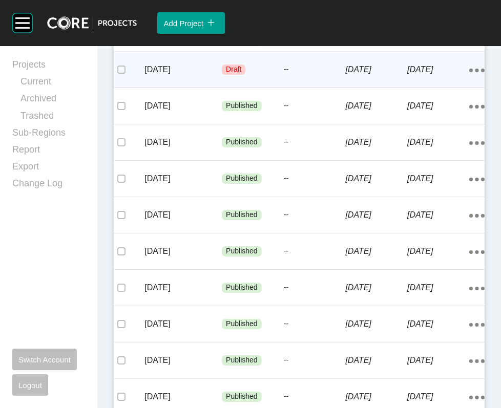
click at [390, 75] on p "[DATE]" at bounding box center [376, 69] width 62 height 11
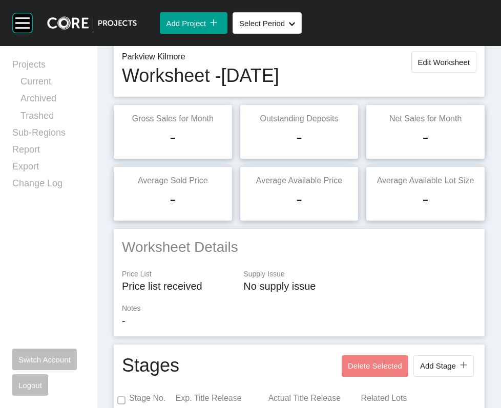
scroll to position [35, 0]
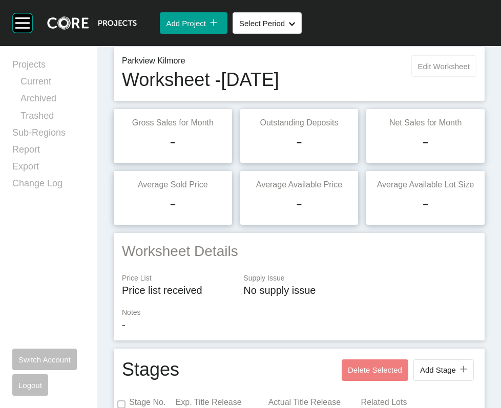
click at [443, 77] on button "Edit Worksheet" at bounding box center [443, 66] width 65 height 22
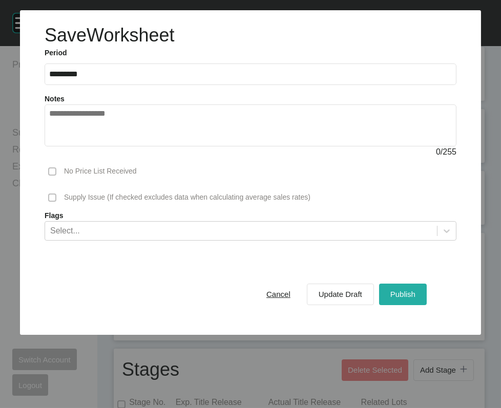
click at [379, 305] on button "Publish" at bounding box center [403, 295] width 48 height 22
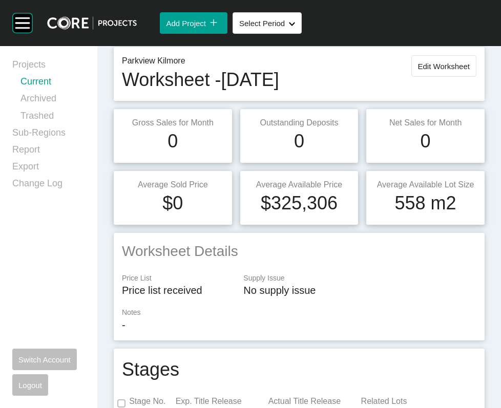
click at [53, 86] on link "Current" at bounding box center [52, 83] width 65 height 17
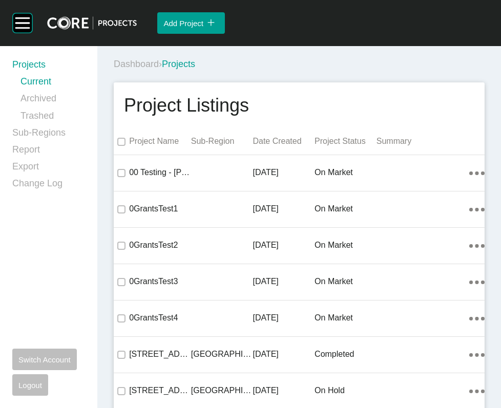
scroll to position [19171, 0]
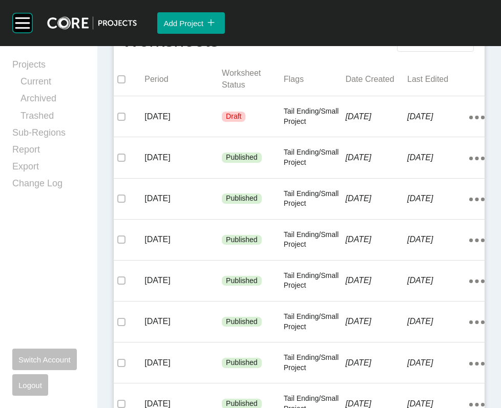
scroll to position [253, 0]
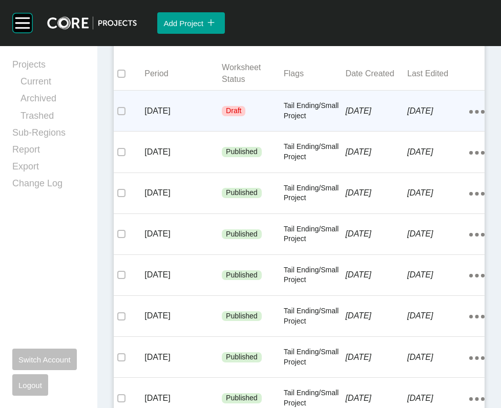
click at [370, 117] on p "[DATE]" at bounding box center [376, 110] width 62 height 11
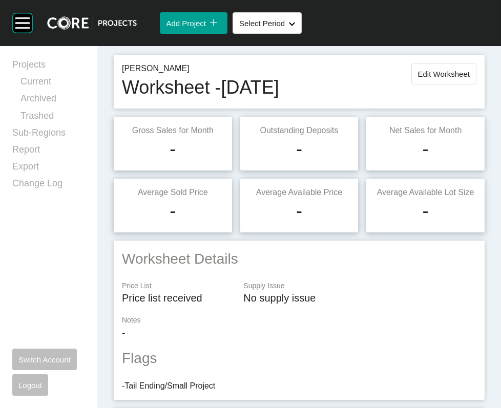
scroll to position [9, 0]
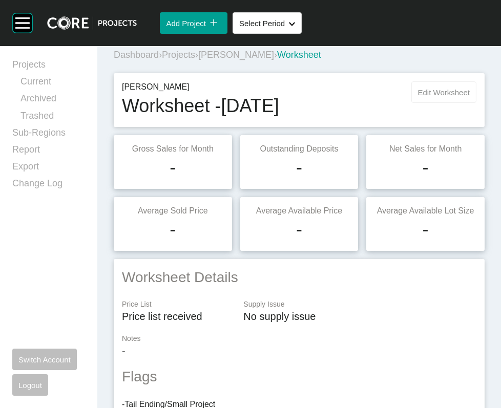
click at [418, 97] on span "Edit Worksheet" at bounding box center [444, 92] width 52 height 9
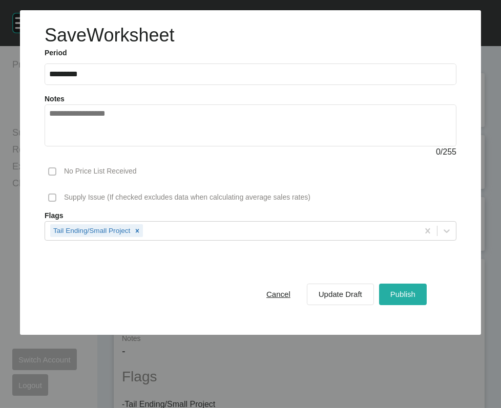
click at [394, 299] on span "Publish" at bounding box center [402, 294] width 25 height 9
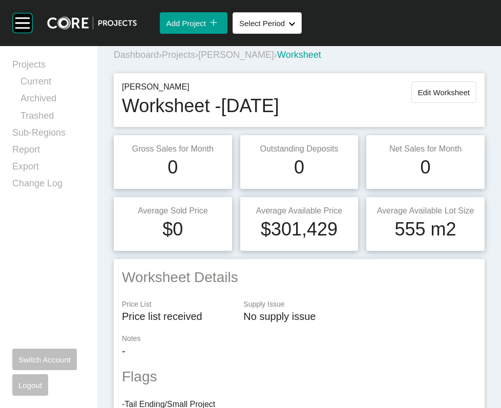
click at [195, 60] on span "Projects" at bounding box center [178, 55] width 33 height 10
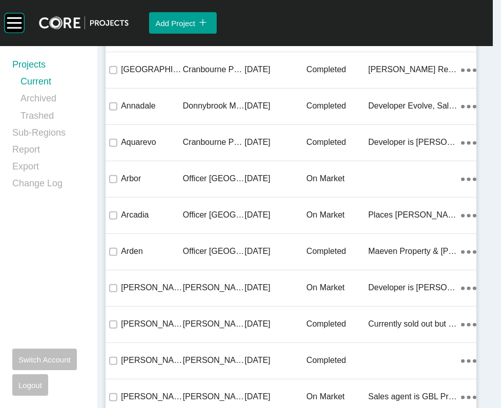
scroll to position [29876, 0]
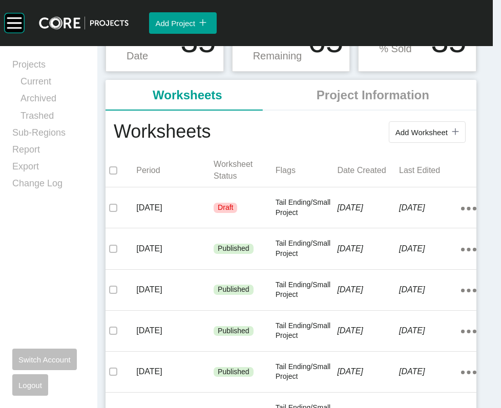
scroll to position [226, 0]
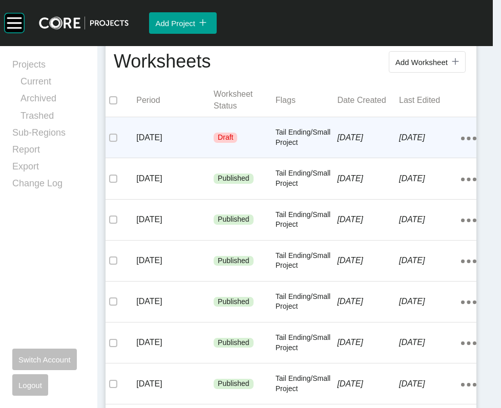
click at [285, 147] on p "Tail Ending/Small Project" at bounding box center [306, 138] width 62 height 20
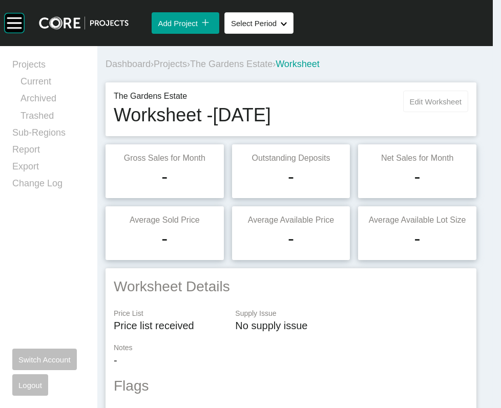
click at [410, 106] on span "Edit Worksheet" at bounding box center [436, 101] width 52 height 9
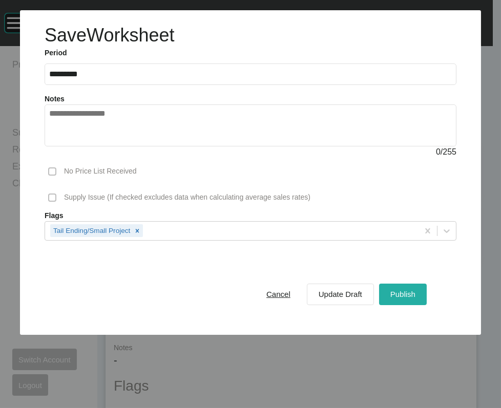
click at [396, 305] on button "Publish" at bounding box center [403, 295] width 48 height 22
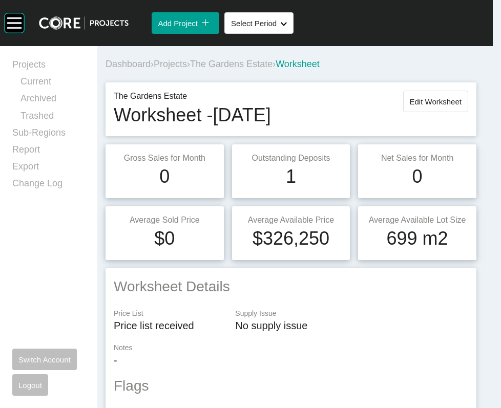
click at [187, 69] on span "Projects" at bounding box center [170, 64] width 33 height 10
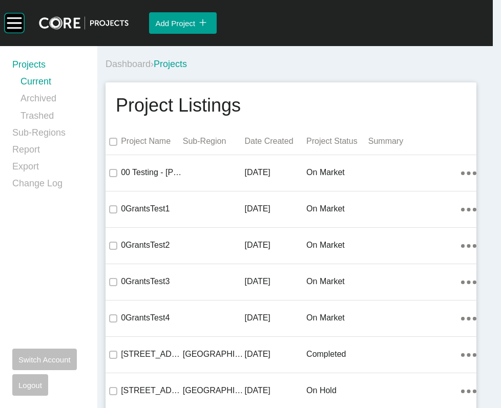
scroll to position [19336, 0]
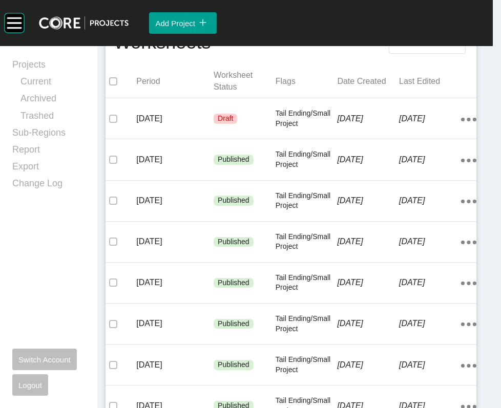
scroll to position [249, 0]
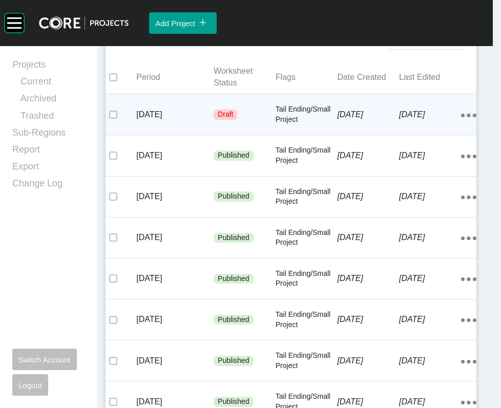
click at [352, 120] on p "[DATE]" at bounding box center [368, 114] width 62 height 11
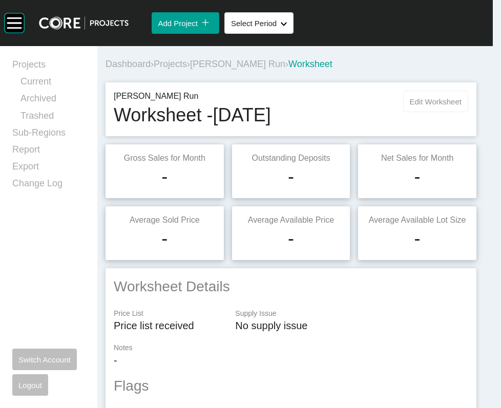
click at [410, 106] on span "Edit Worksheet" at bounding box center [436, 101] width 52 height 9
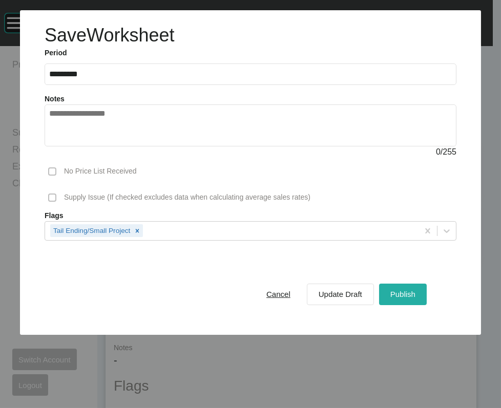
click at [390, 299] on span "Publish" at bounding box center [402, 294] width 25 height 9
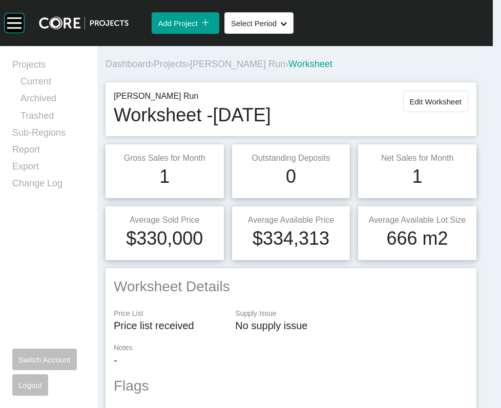
click at [187, 69] on span "Projects" at bounding box center [170, 64] width 33 height 10
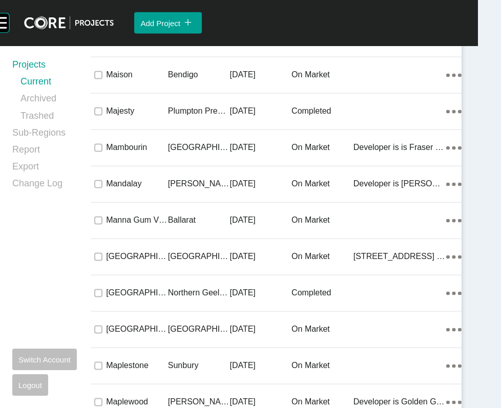
scroll to position [20749, 0]
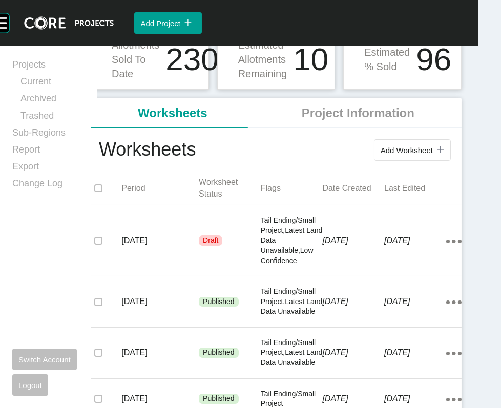
scroll to position [287, 0]
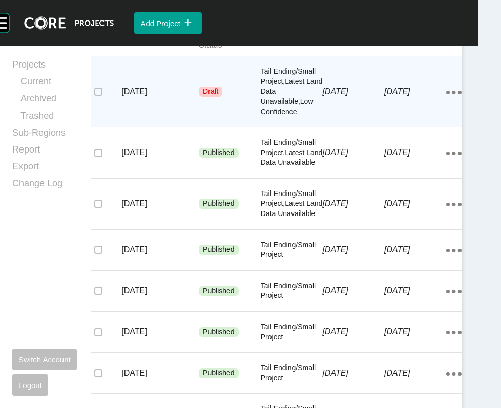
click at [368, 127] on div "[DATE] Draft Tail Ending/Small Project,Latest Land Data Unavailable,Low Confide…" at bounding box center [276, 91] width 371 height 71
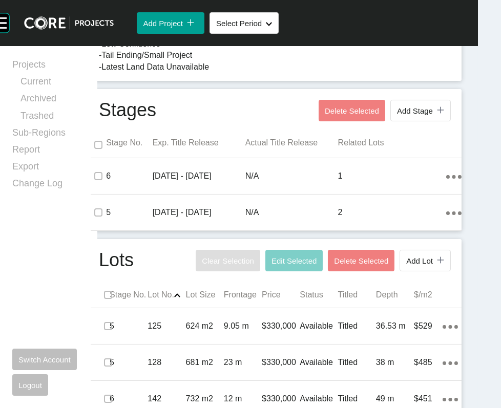
scroll to position [4, 0]
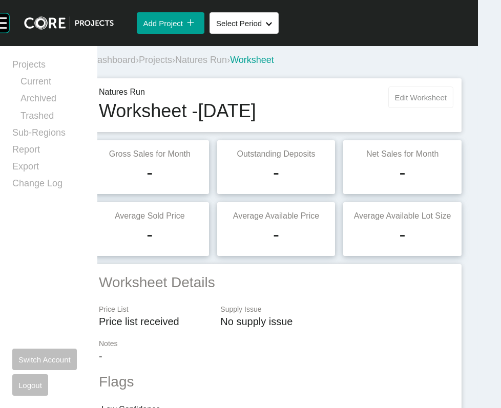
click at [413, 108] on button "Edit Worksheet" at bounding box center [420, 98] width 65 height 22
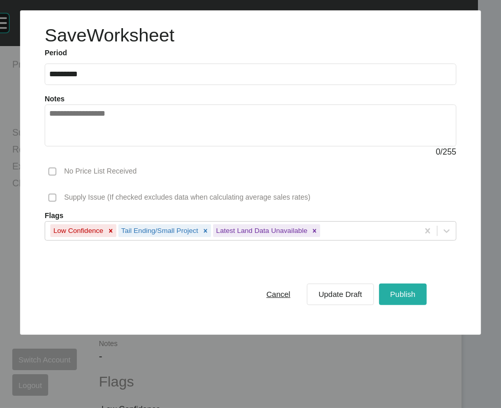
click at [388, 301] on div "Publish" at bounding box center [403, 294] width 30 height 14
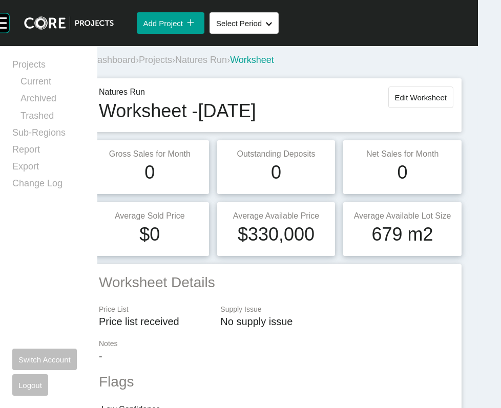
click at [172, 65] on span "Projects" at bounding box center [155, 60] width 33 height 10
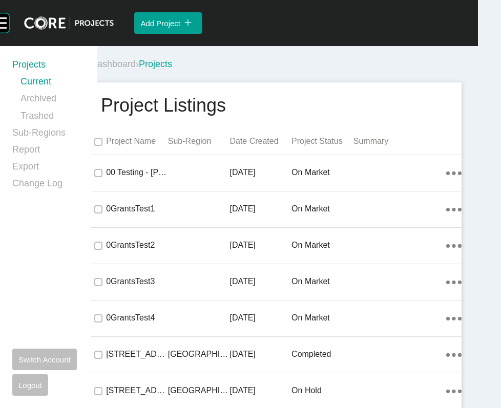
scroll to position [19960, 0]
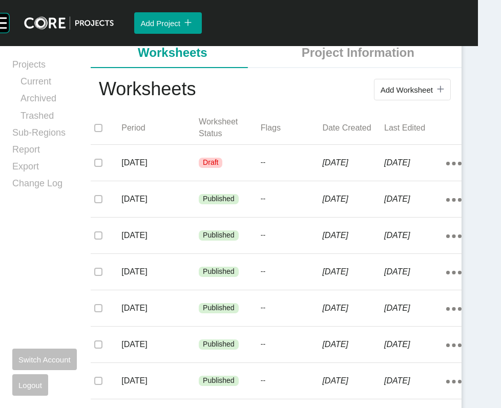
scroll to position [202, 0]
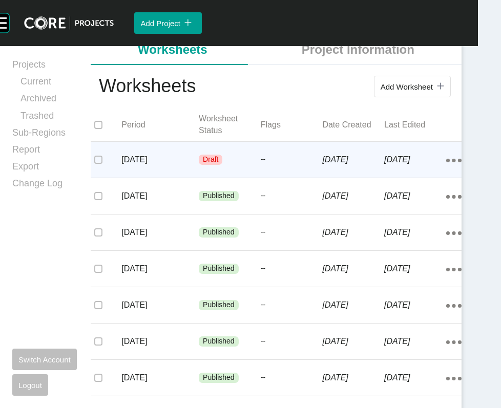
click at [365, 165] on p "[DATE]" at bounding box center [353, 159] width 62 height 11
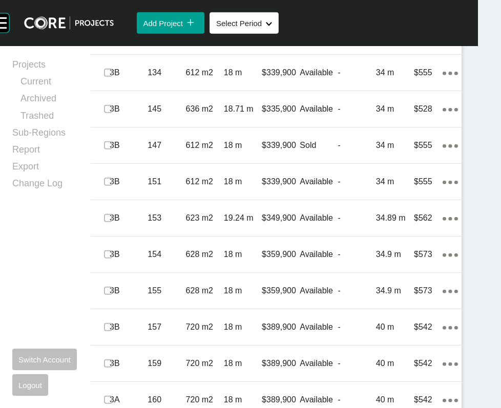
scroll to position [1291, 0]
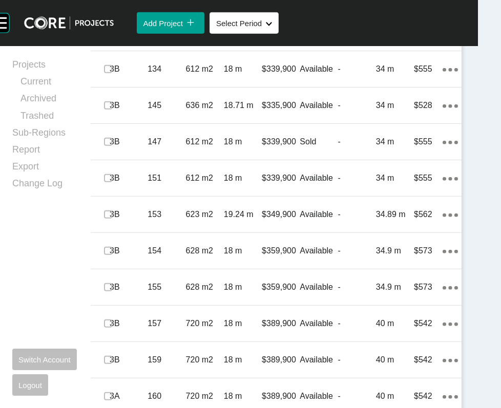
click at [390, 359] on link "Duplicate" at bounding box center [383, 355] width 38 height 15
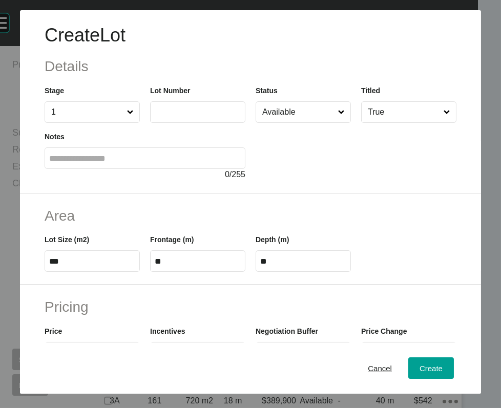
scroll to position [1251, 0]
click at [170, 116] on input "text" at bounding box center [198, 112] width 86 height 9
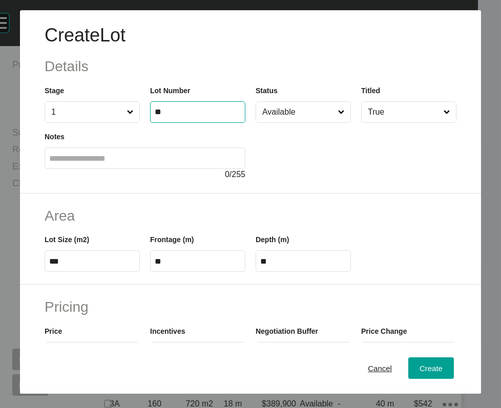
type input "**"
click at [188, 163] on input "text" at bounding box center [145, 158] width 192 height 9
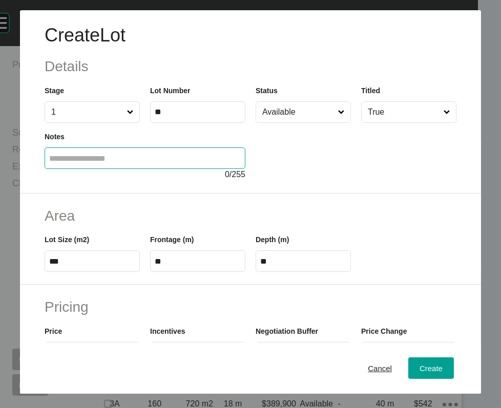
click at [280, 122] on input "Available" at bounding box center [298, 112] width 76 height 20
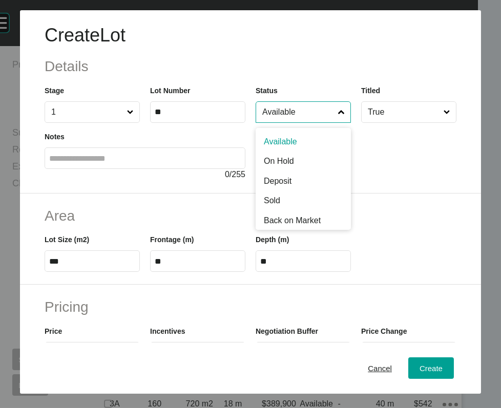
click at [280, 122] on input "Available" at bounding box center [298, 112] width 76 height 20
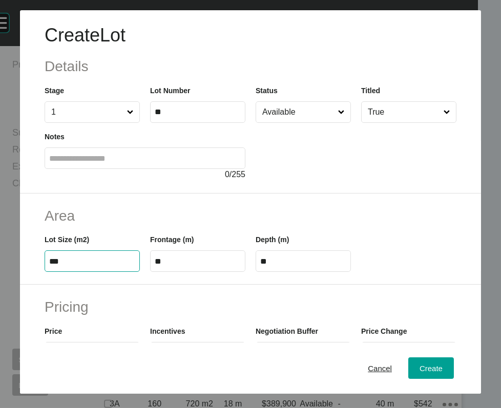
drag, startPoint x: 58, startPoint y: 325, endPoint x: 30, endPoint y: 318, distance: 29.1
click at [45, 272] on label "***" at bounding box center [92, 261] width 95 height 22
type input "***"
type input "**"
type input "***"
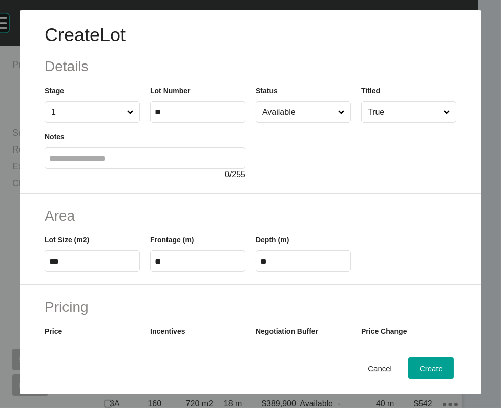
click at [161, 272] on label "**" at bounding box center [197, 261] width 95 height 22
click at [161, 266] on input "**" at bounding box center [198, 261] width 86 height 9
click at [121, 272] on div "Lot Size (m2) *** Frontage (m) ** Depth (m) **" at bounding box center [250, 249] width 422 height 46
drag, startPoint x: 159, startPoint y: 325, endPoint x: 130, endPoint y: 321, distance: 29.5
click at [120, 272] on div "Lot Size (m2) *** Frontage (m) ** Depth (m) **" at bounding box center [250, 249] width 422 height 46
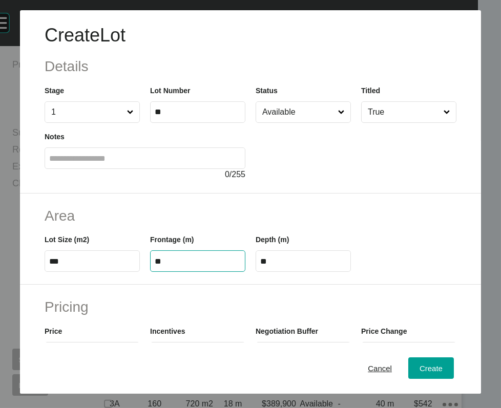
type input "**"
type input "****"
click at [301, 272] on label "****" at bounding box center [303, 261] width 95 height 22
click at [301, 266] on input "****" at bounding box center [303, 261] width 86 height 9
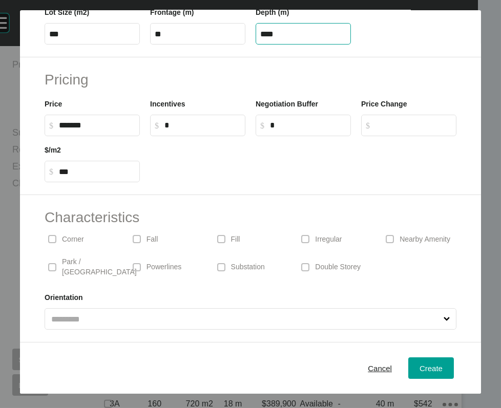
scroll to position [299, 0]
click at [62, 245] on p "Corner" at bounding box center [73, 240] width 22 height 10
drag, startPoint x: 94, startPoint y: 147, endPoint x: 30, endPoint y: 145, distance: 64.0
click at [45, 136] on label "$ Created with Sketch. $ *******" at bounding box center [92, 126] width 95 height 22
type input "******"
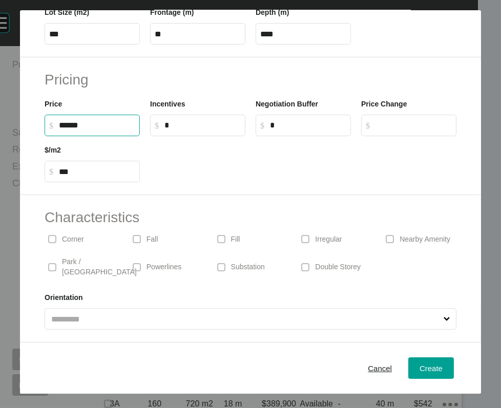
click at [96, 130] on input "******" at bounding box center [97, 125] width 76 height 9
click at [45, 136] on label "$ Created with Sketch. $ ******" at bounding box center [92, 126] width 95 height 22
click at [430, 373] on span "Create" at bounding box center [430, 368] width 23 height 9
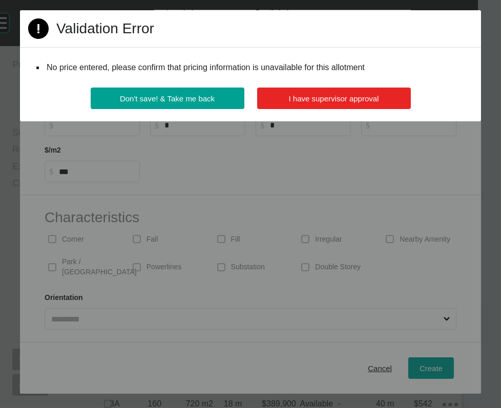
click at [349, 103] on span "I have supervisor approval" at bounding box center [334, 98] width 90 height 9
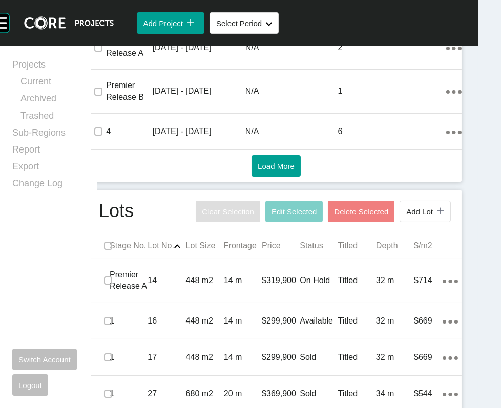
scroll to position [0, 0]
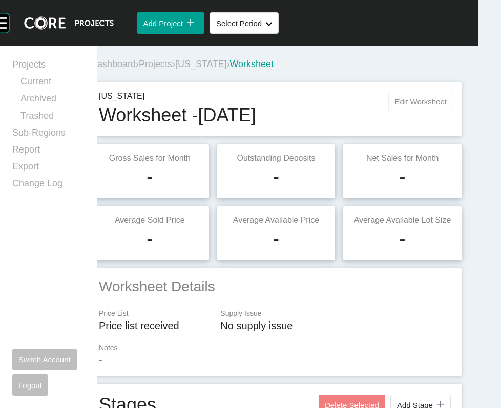
click at [409, 112] on button "Edit Worksheet" at bounding box center [420, 102] width 65 height 22
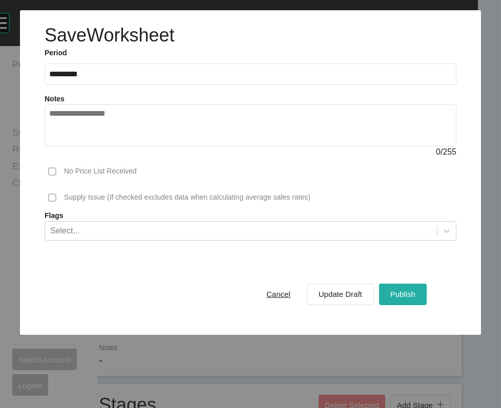
click at [392, 305] on button "Publish" at bounding box center [403, 295] width 48 height 22
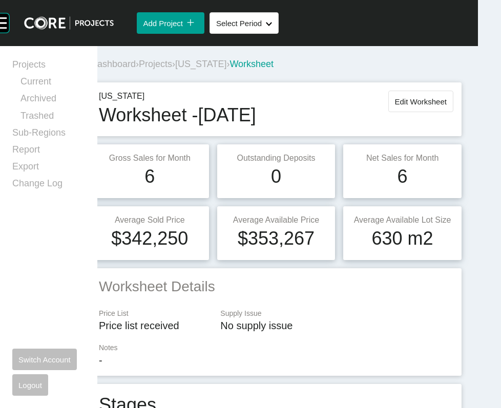
click at [172, 69] on span "Projects" at bounding box center [155, 64] width 33 height 10
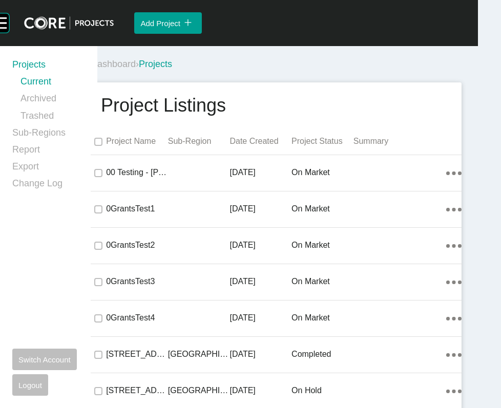
scroll to position [5719, 0]
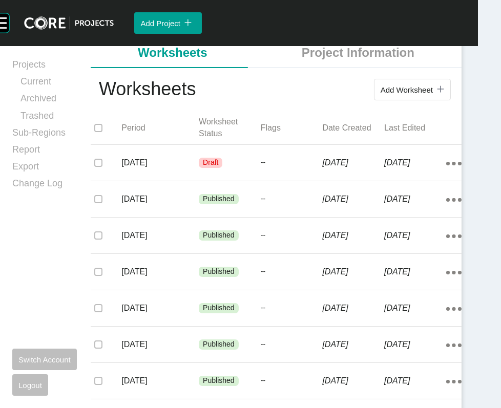
scroll to position [244, 0]
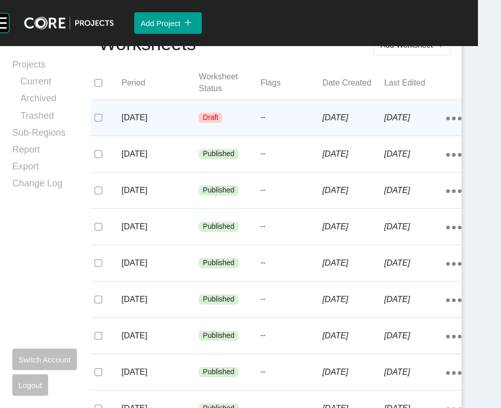
click at [322, 123] on p "[DATE]" at bounding box center [353, 117] width 62 height 11
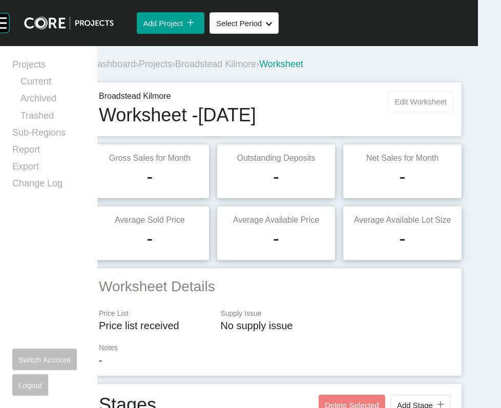
click at [423, 112] on button "Edit Worksheet" at bounding box center [420, 102] width 65 height 22
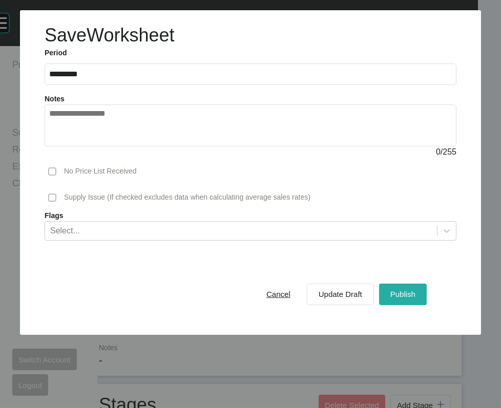
click at [388, 301] on div "Publish" at bounding box center [403, 294] width 30 height 14
